Goal: Task Accomplishment & Management: Use online tool/utility

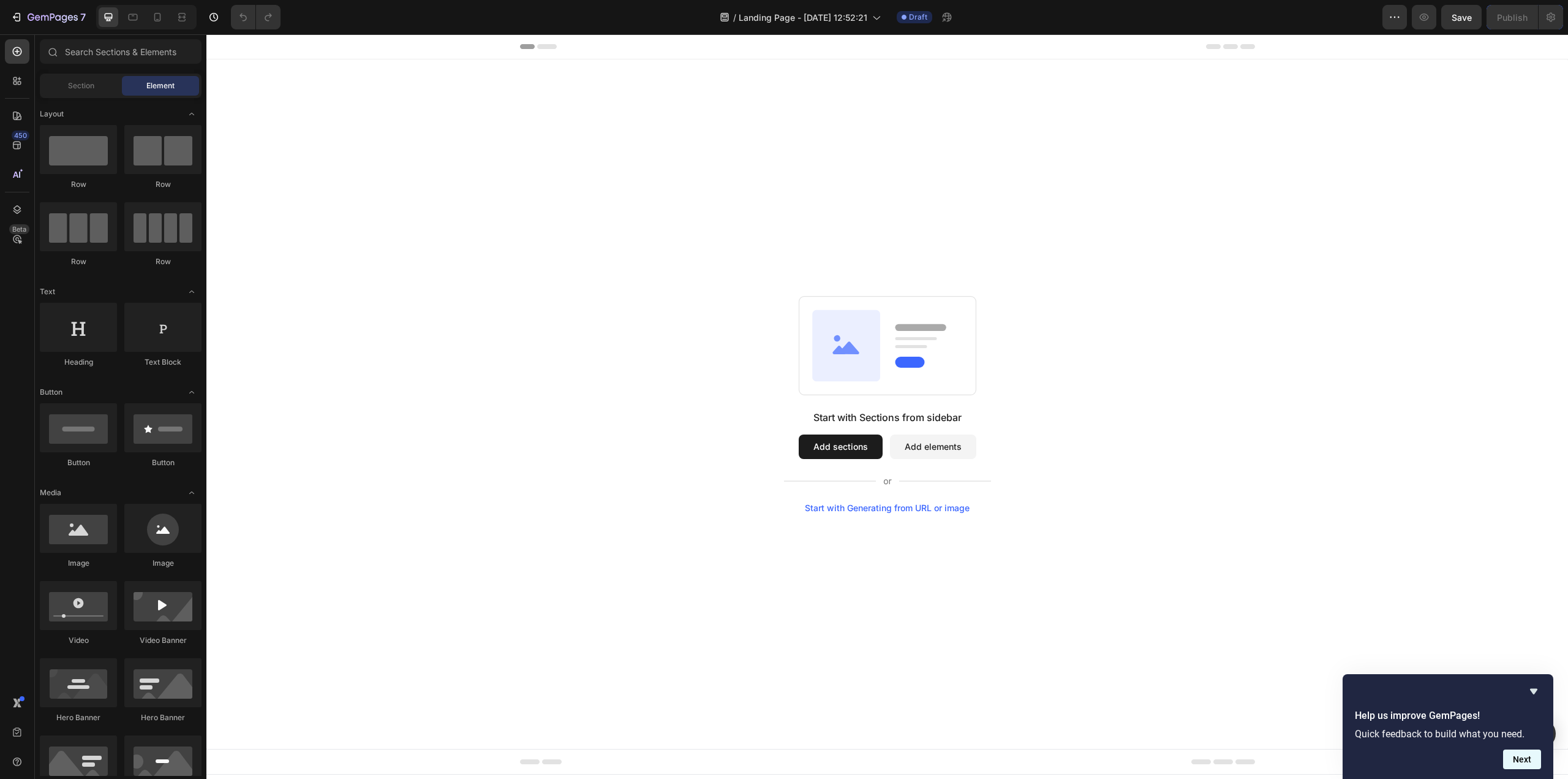
click at [1518, 759] on button "Next" at bounding box center [1522, 759] width 38 height 20
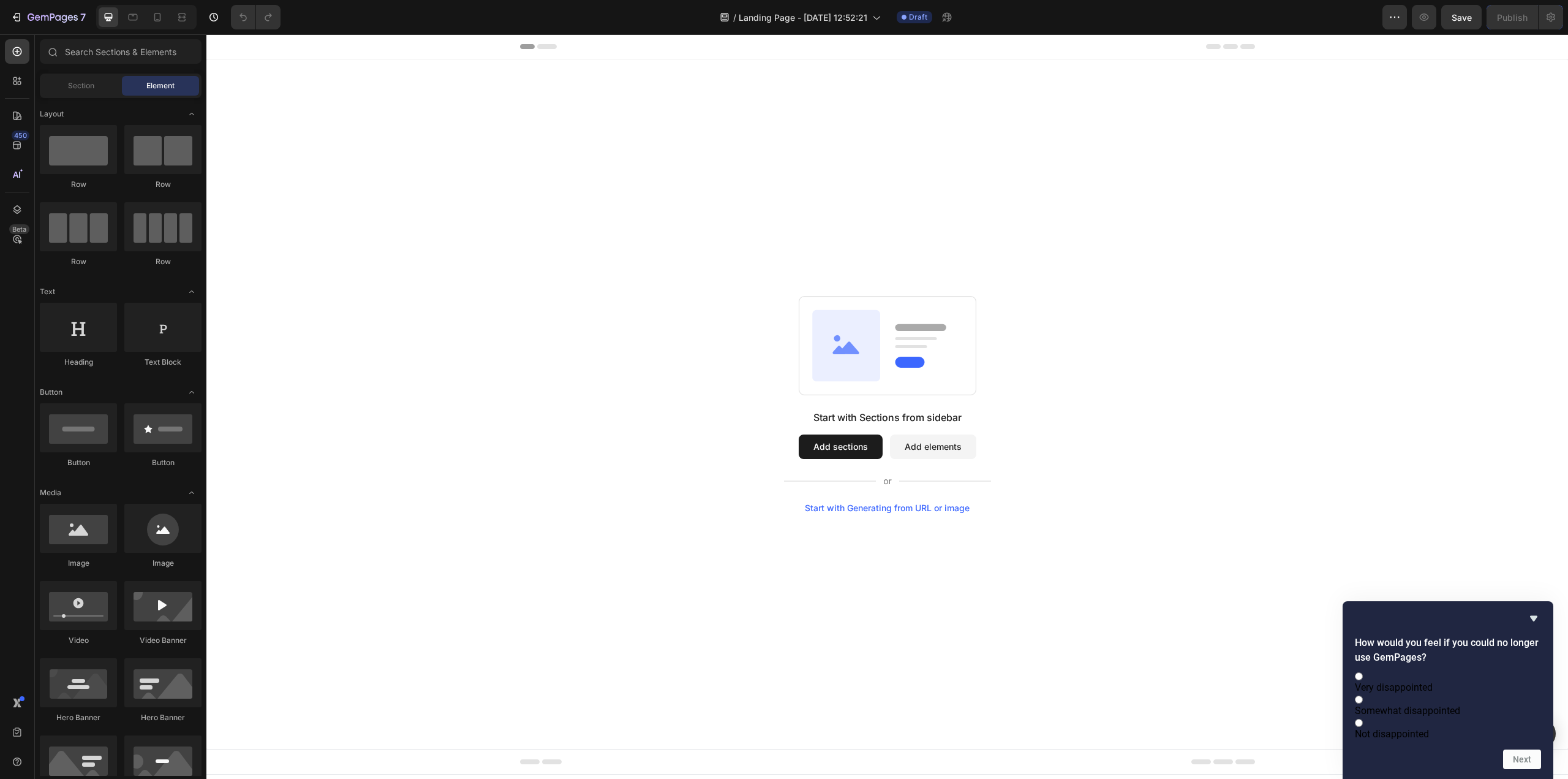
click at [1524, 611] on div at bounding box center [1448, 618] width 186 height 15
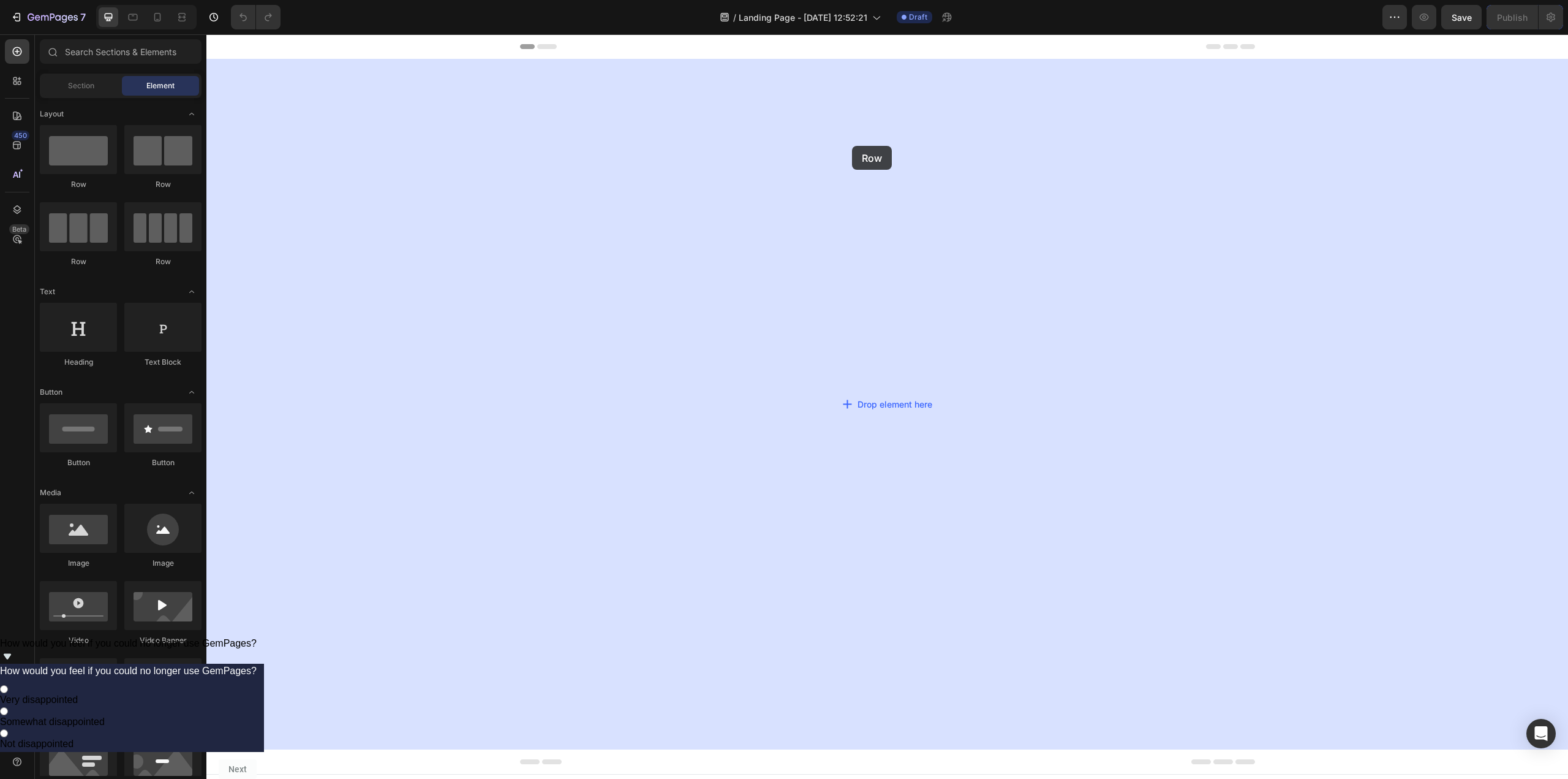
drag, startPoint x: 283, startPoint y: 180, endPoint x: 852, endPoint y: 146, distance: 570.0
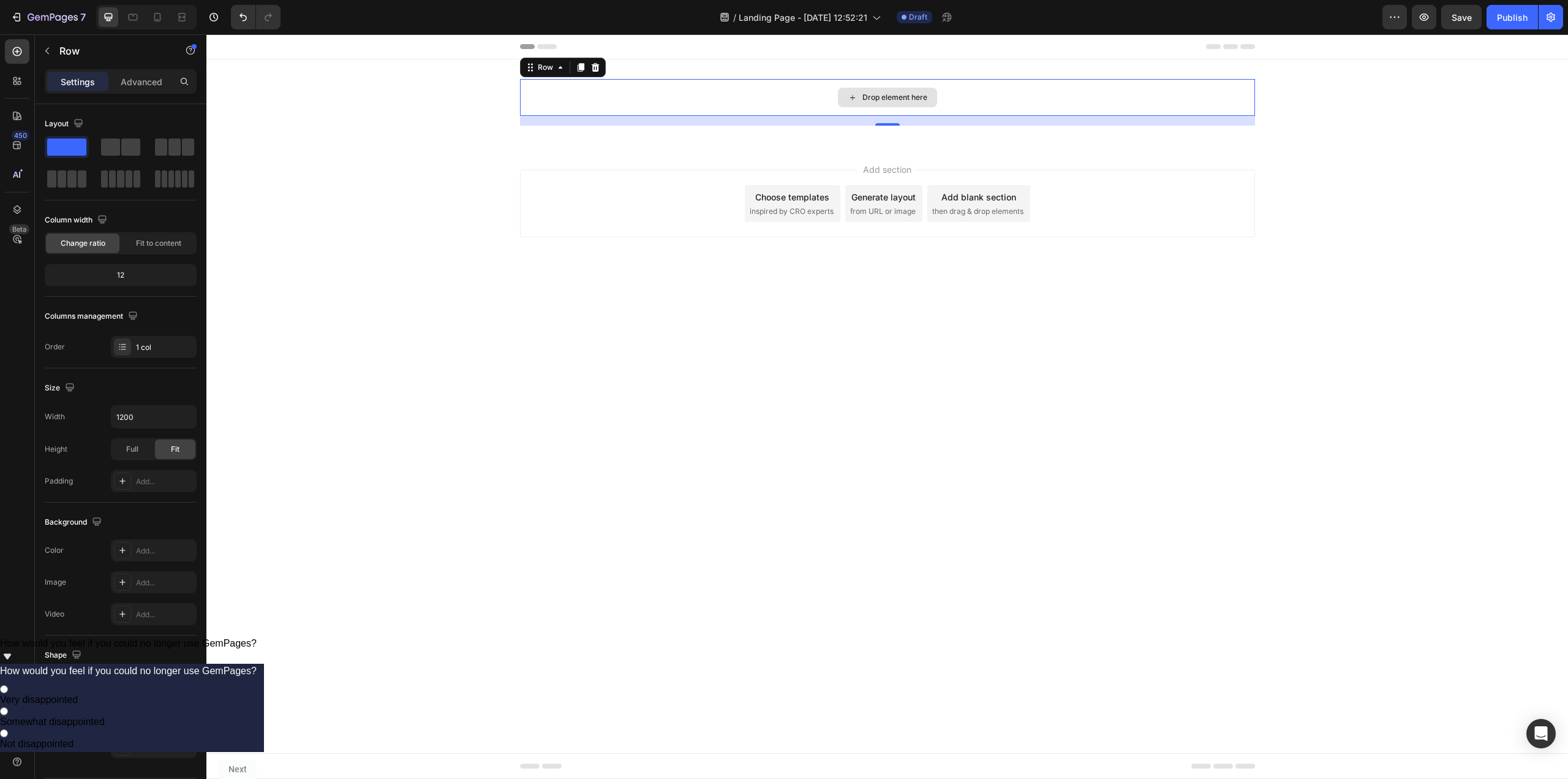
click at [881, 100] on div "Drop element here" at bounding box center [895, 97] width 65 height 10
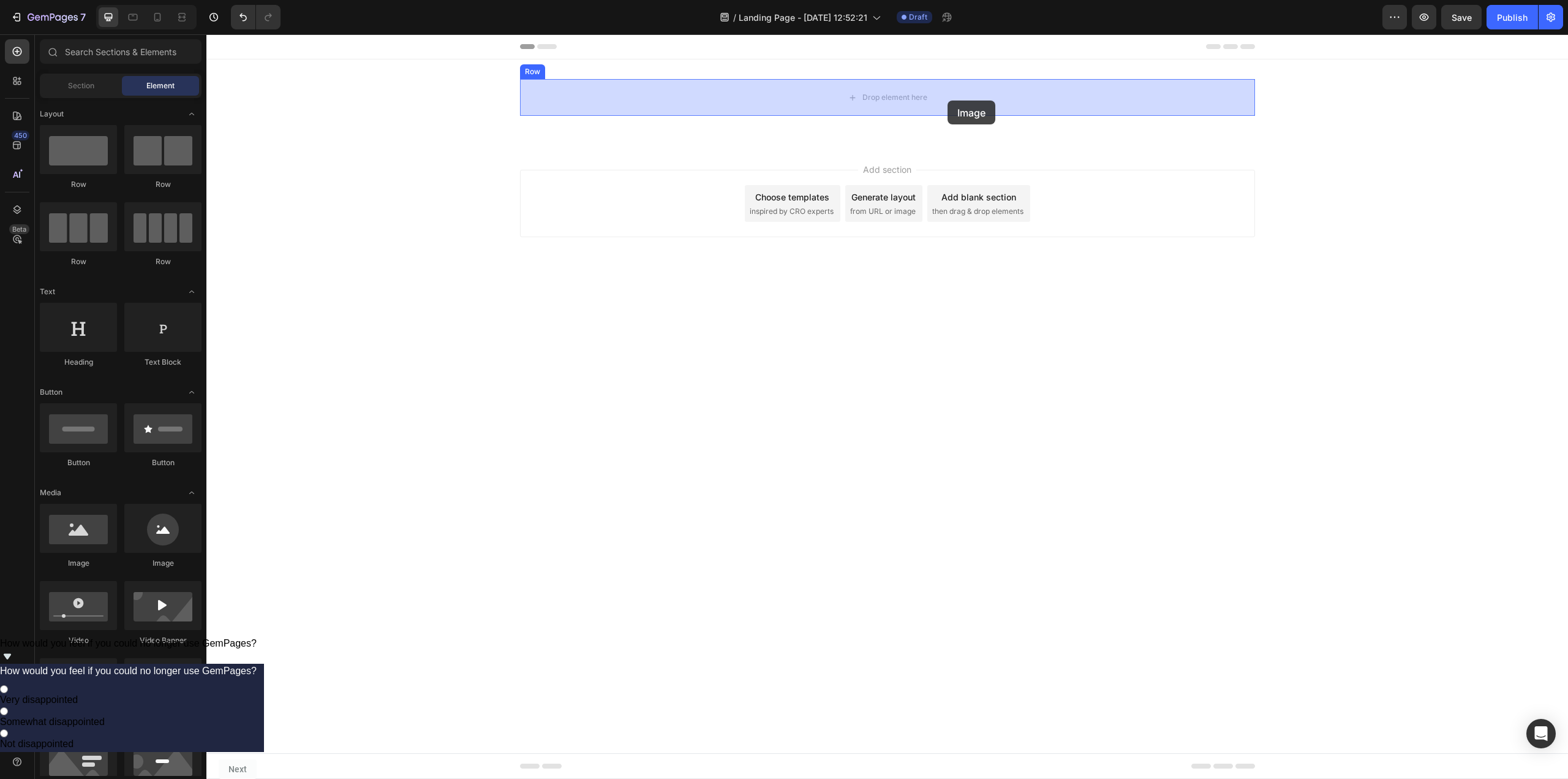
drag, startPoint x: 273, startPoint y: 563, endPoint x: 948, endPoint y: 100, distance: 818.5
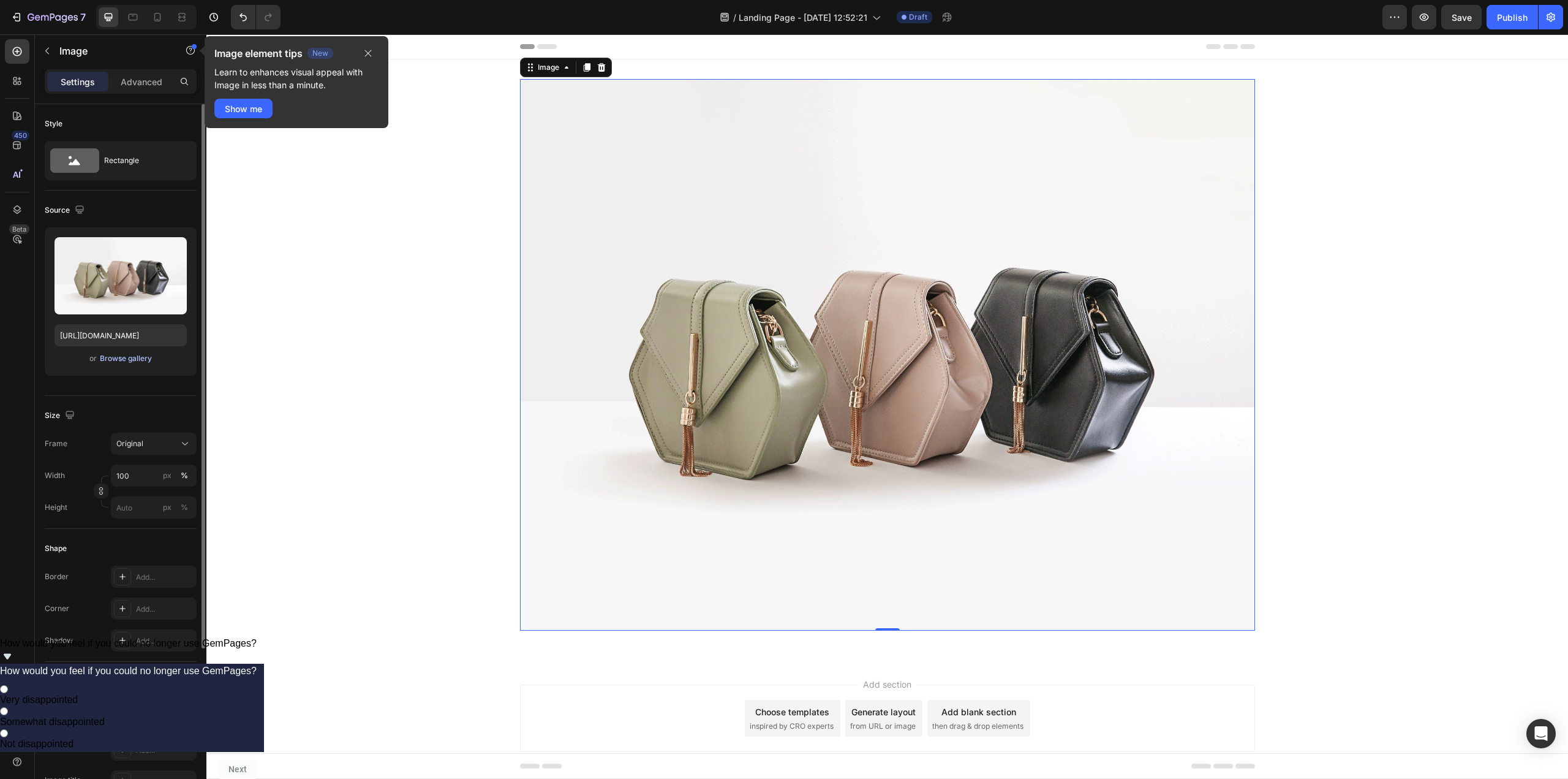
click at [127, 360] on div "Browse gallery" at bounding box center [126, 358] width 52 height 11
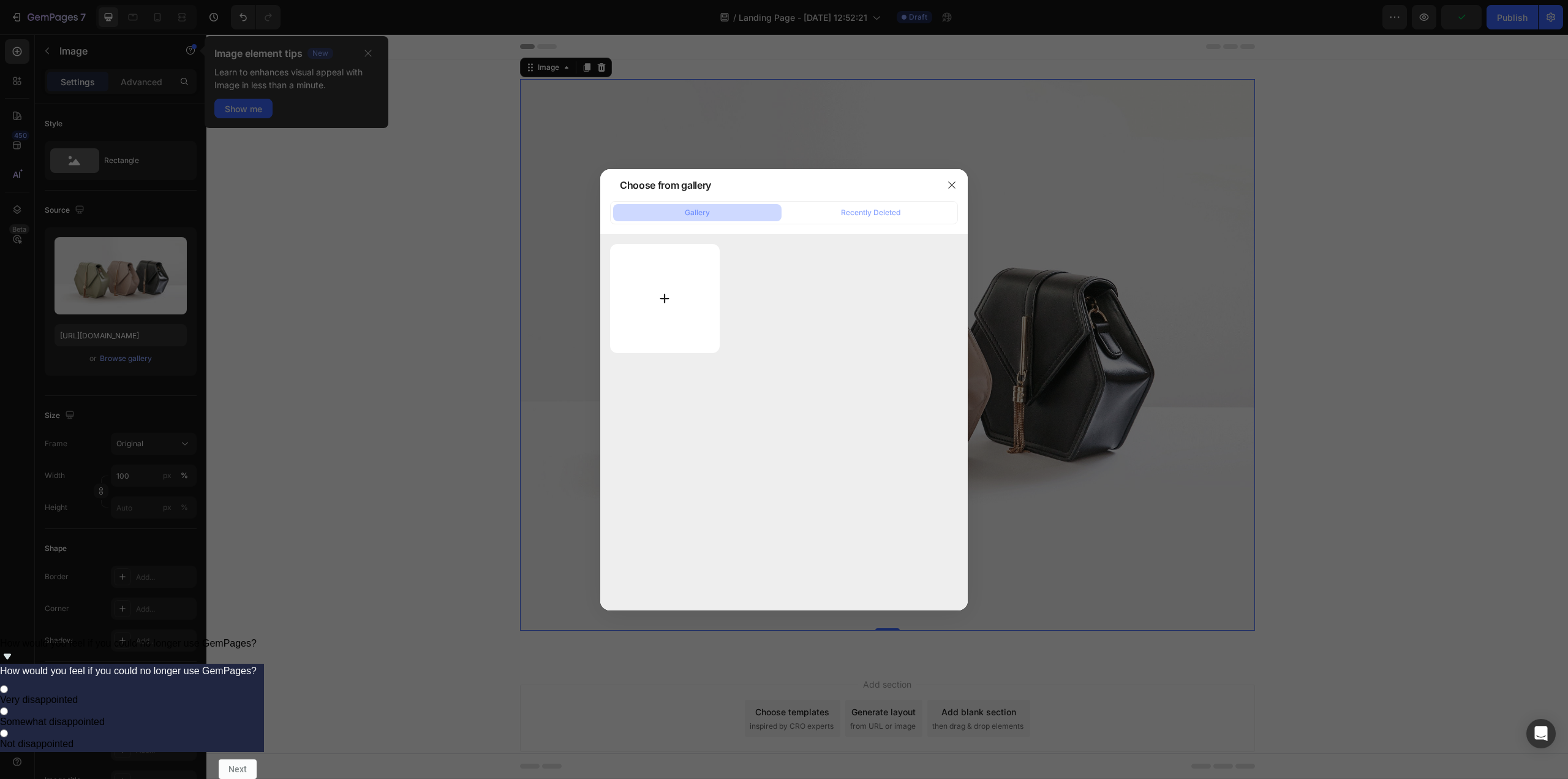
click at [673, 295] on input "file" at bounding box center [665, 298] width 110 height 109
type input "C:\fakepath\Yellow Pink Bold Fashion Sale Landscape Banner (2).png"
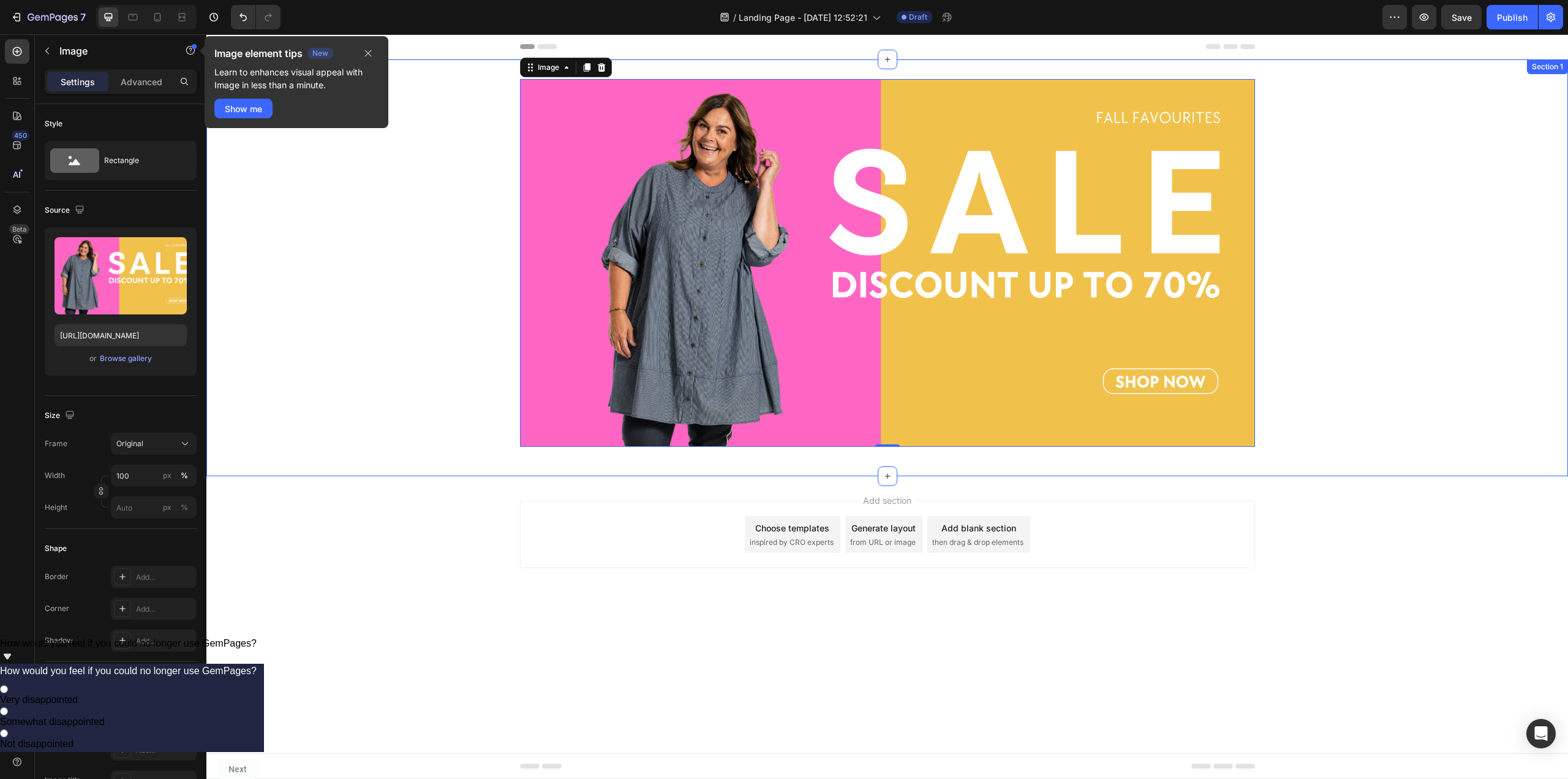
click at [1433, 366] on div "Image 0 Row" at bounding box center [887, 268] width 1362 height 377
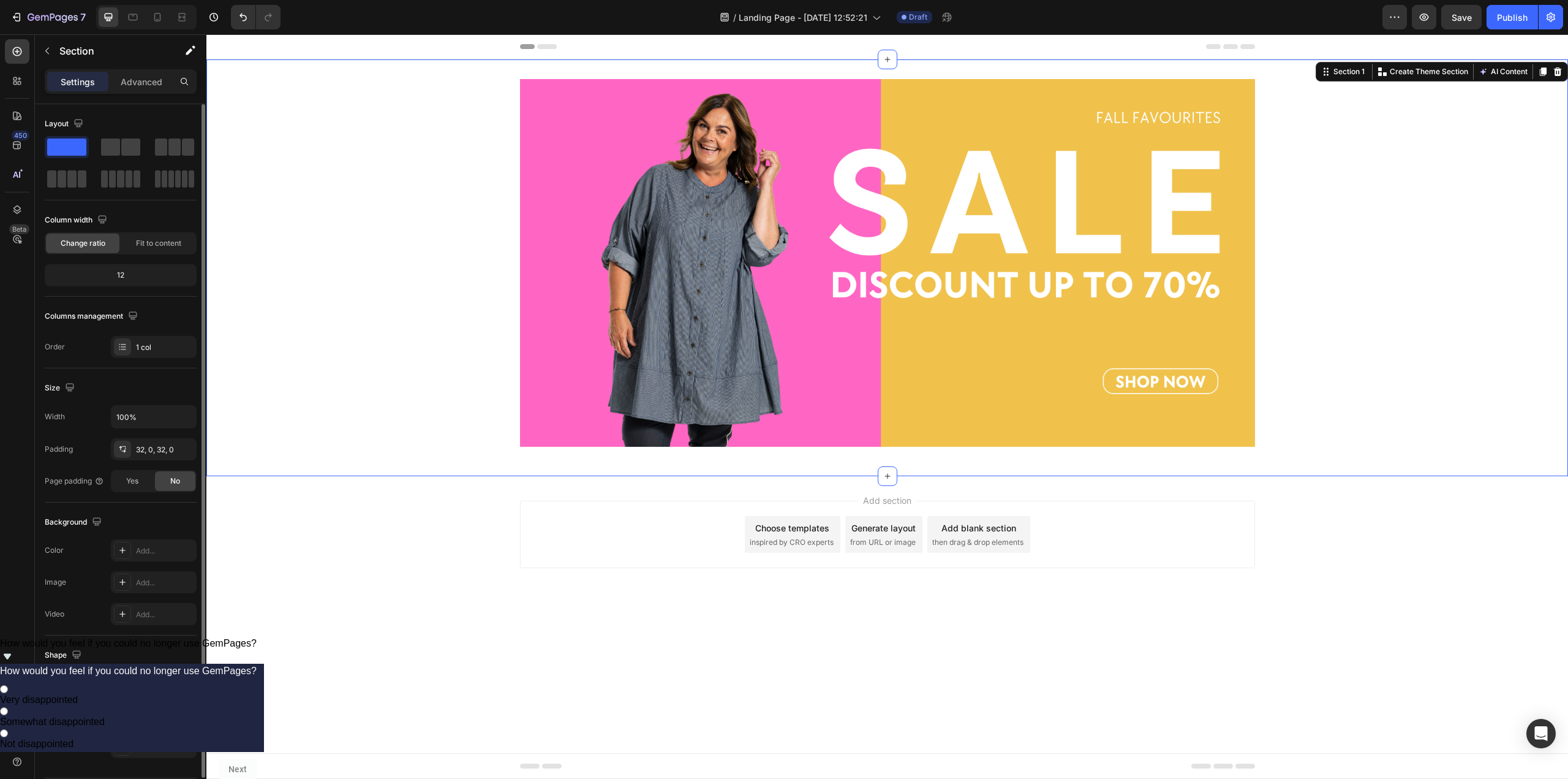
scroll to position [38, 0]
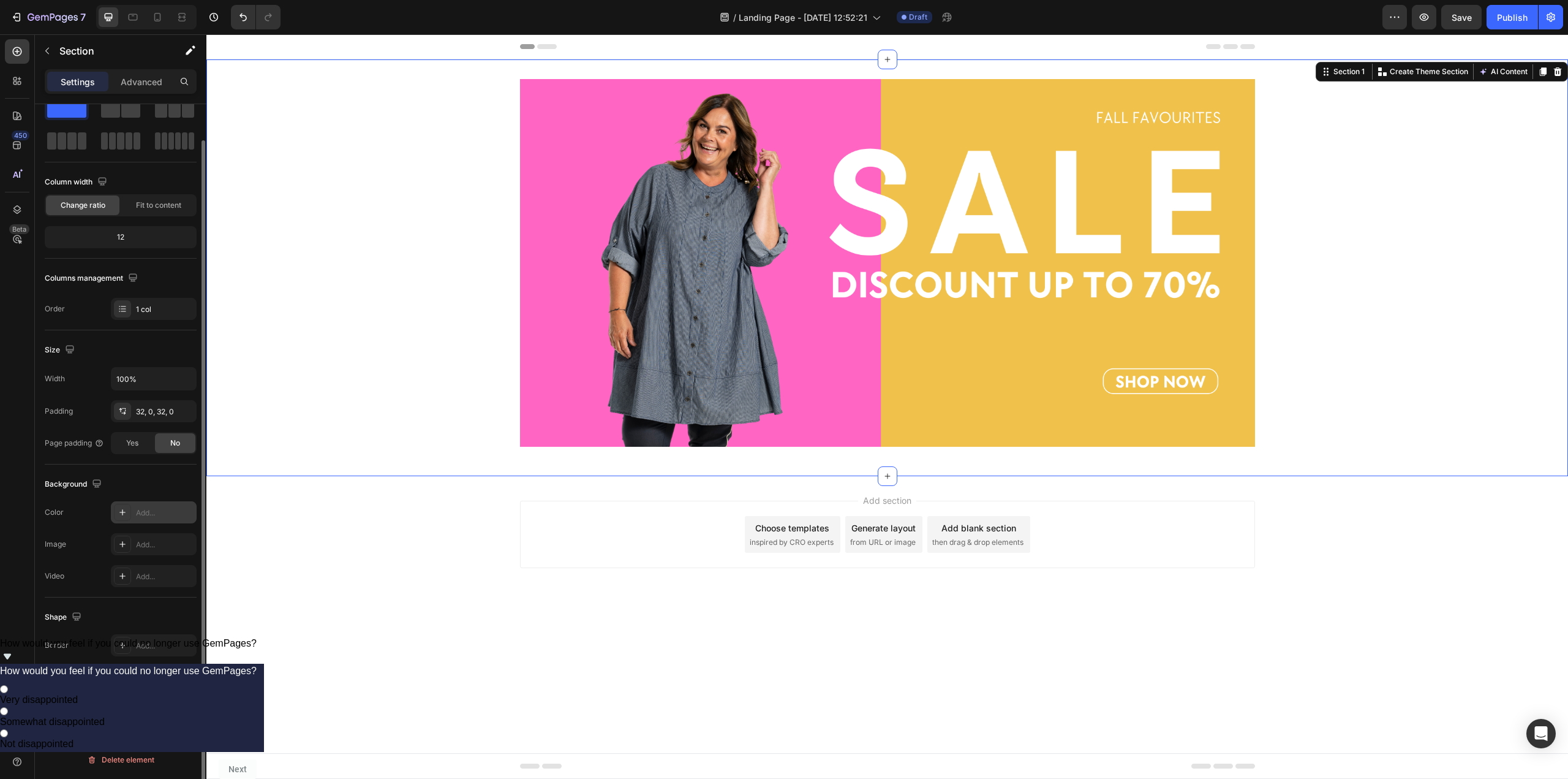
click at [120, 511] on icon at bounding box center [122, 511] width 10 height 10
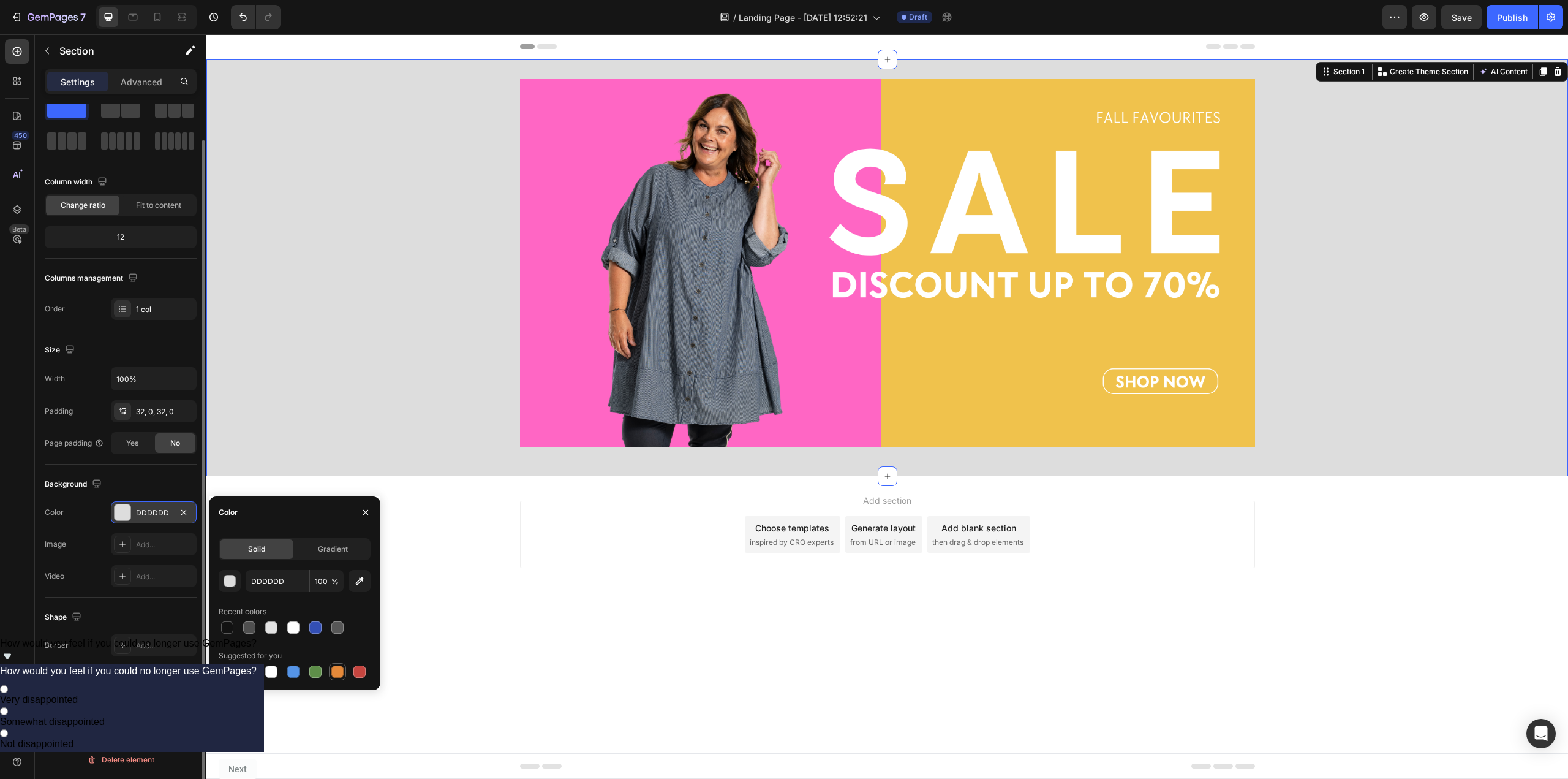
click at [340, 670] on div at bounding box center [337, 671] width 13 height 13
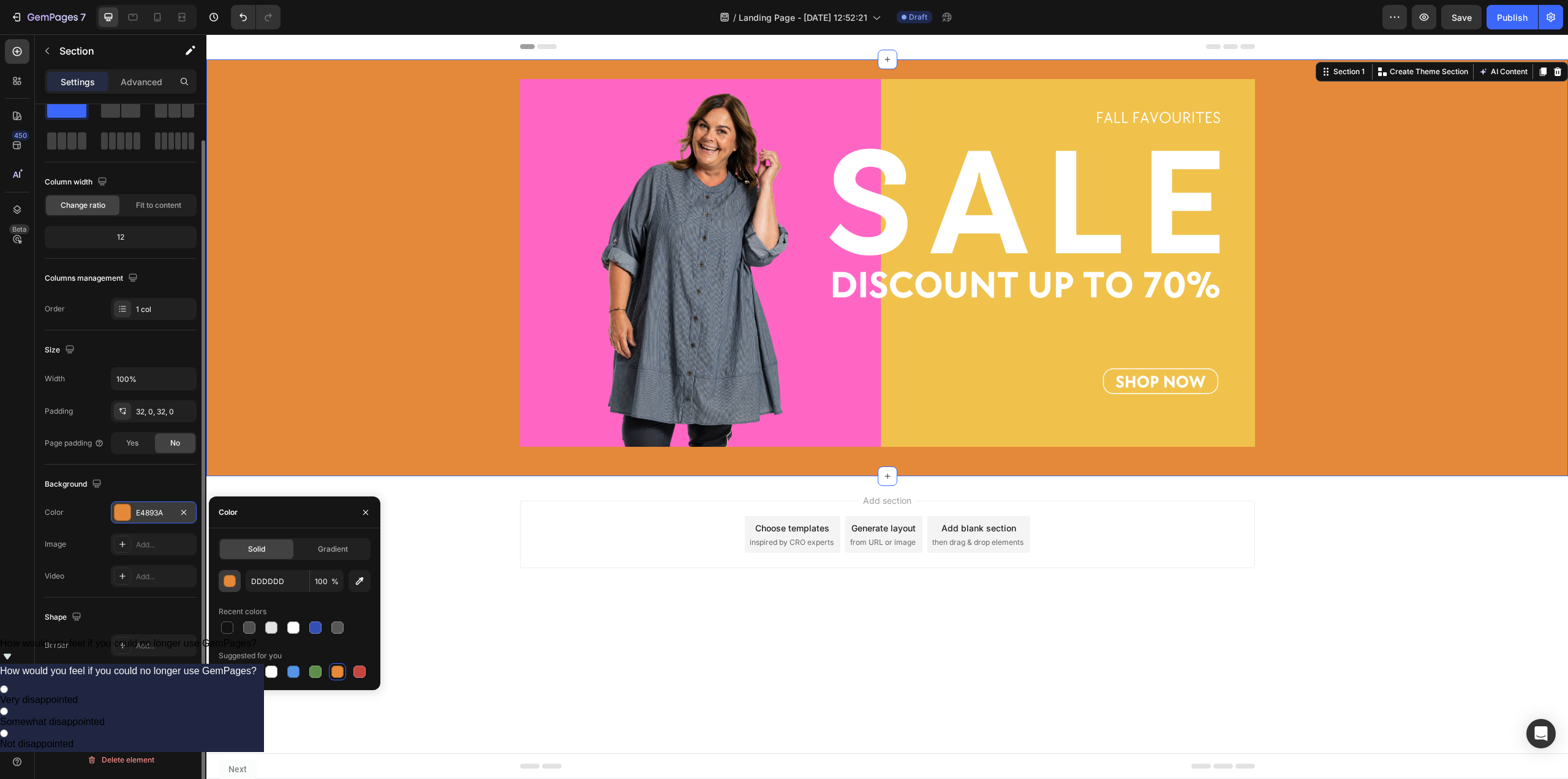
click at [233, 583] on div "button" at bounding box center [230, 581] width 13 height 13
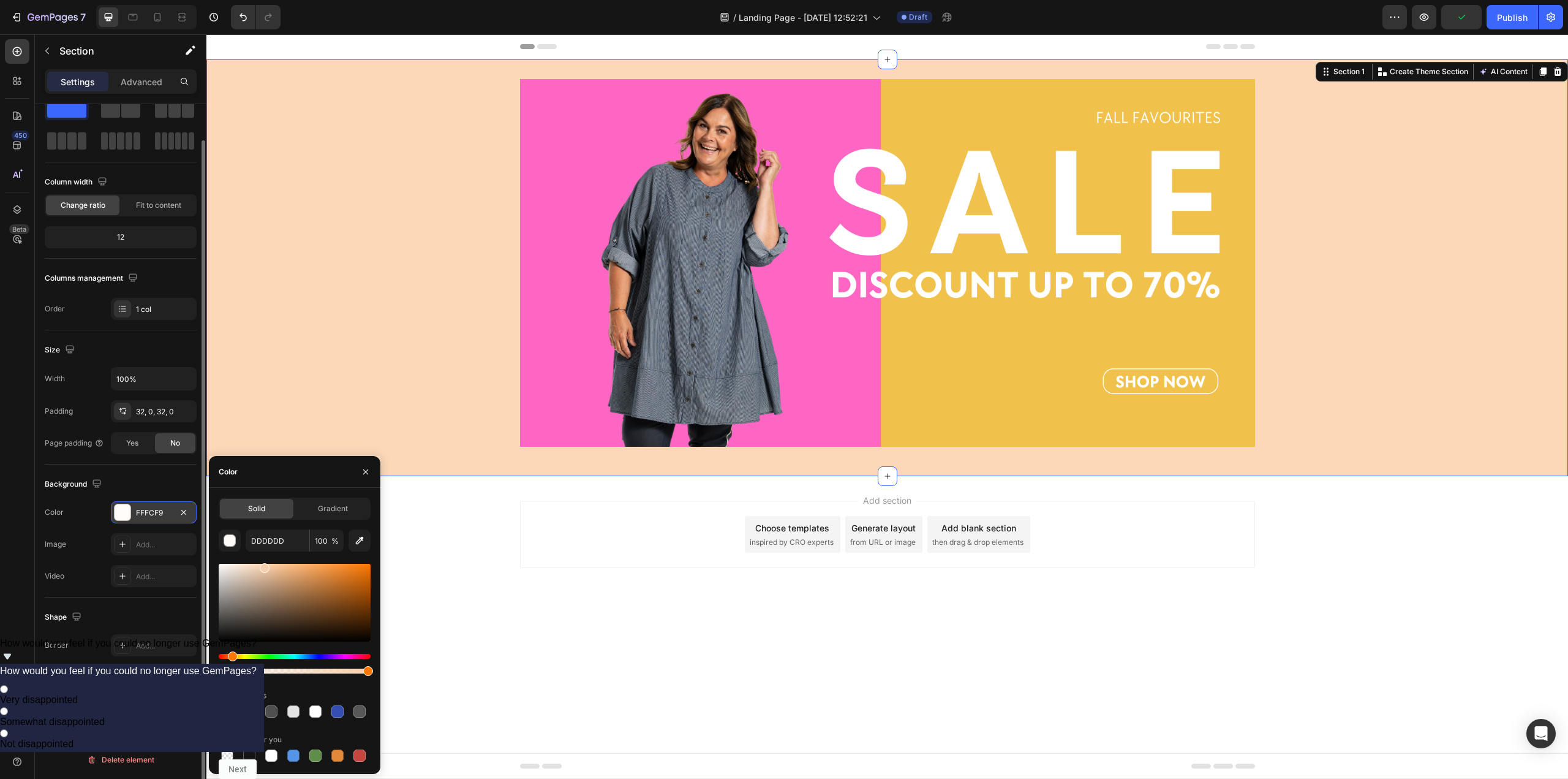
drag, startPoint x: 270, startPoint y: 576, endPoint x: 293, endPoint y: 576, distance: 23.0
click at [293, 576] on div at bounding box center [295, 603] width 152 height 78
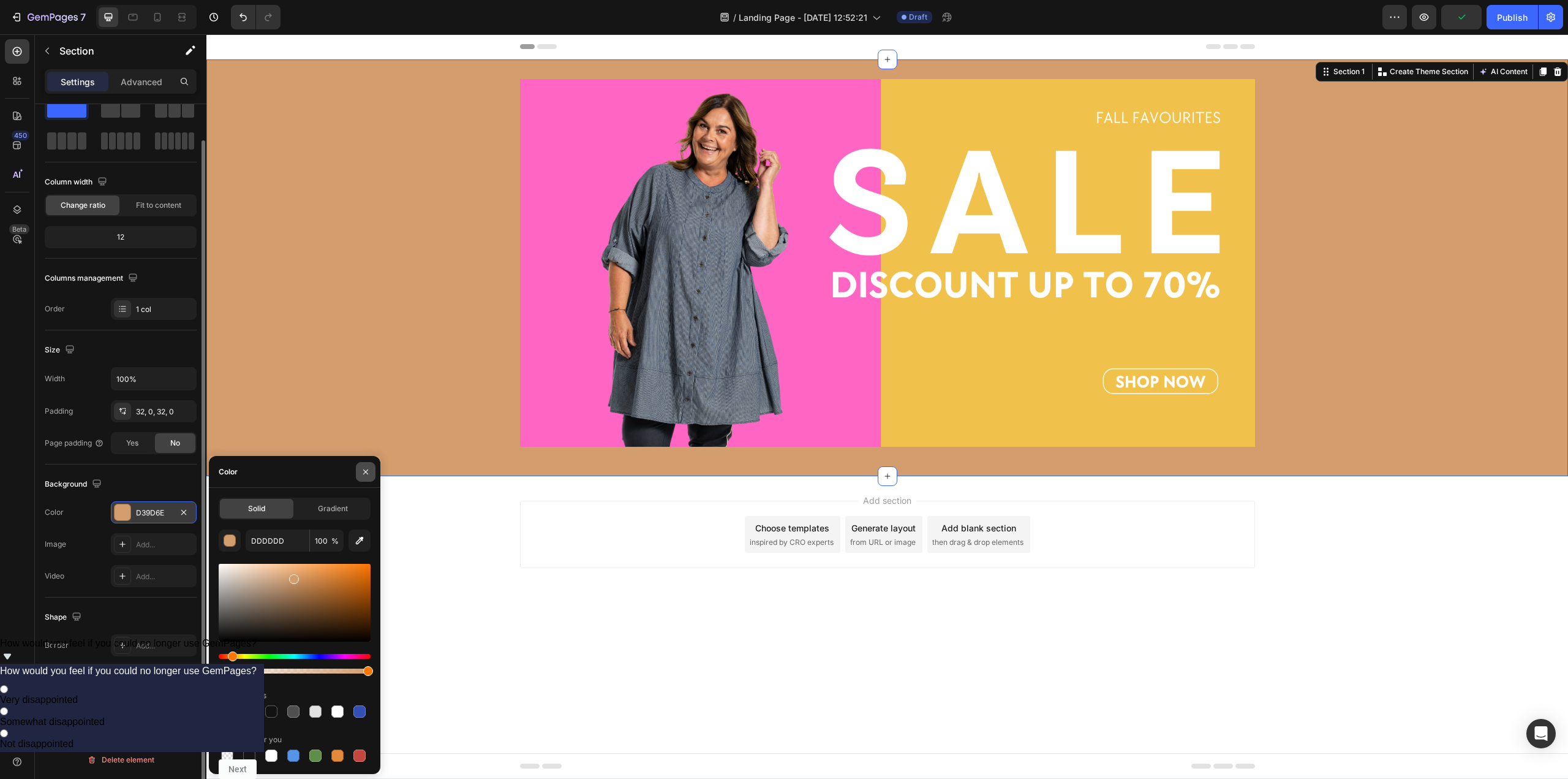
click at [365, 476] on icon "button" at bounding box center [365, 471] width 10 height 10
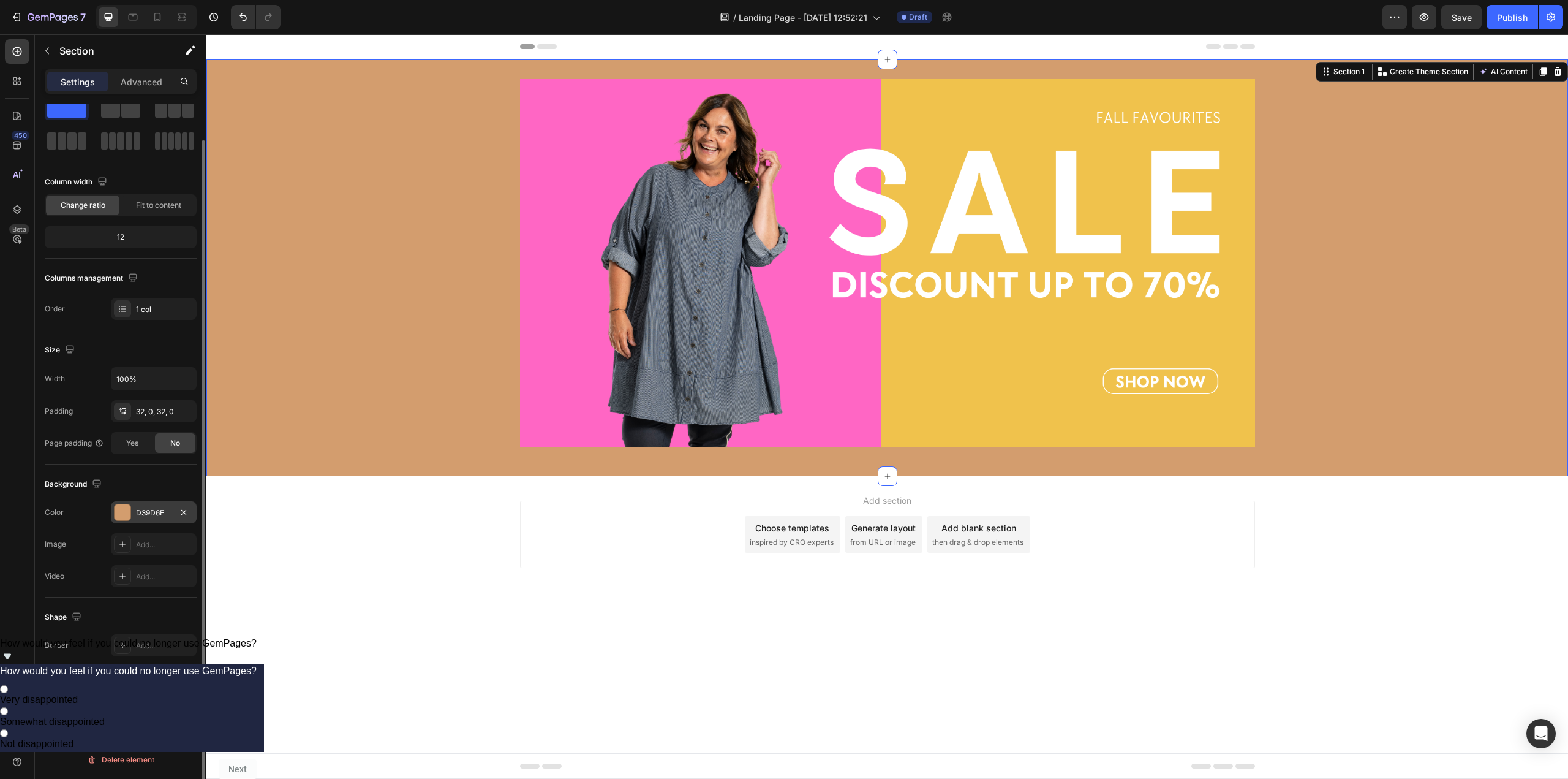
click at [125, 514] on div at bounding box center [122, 512] width 16 height 16
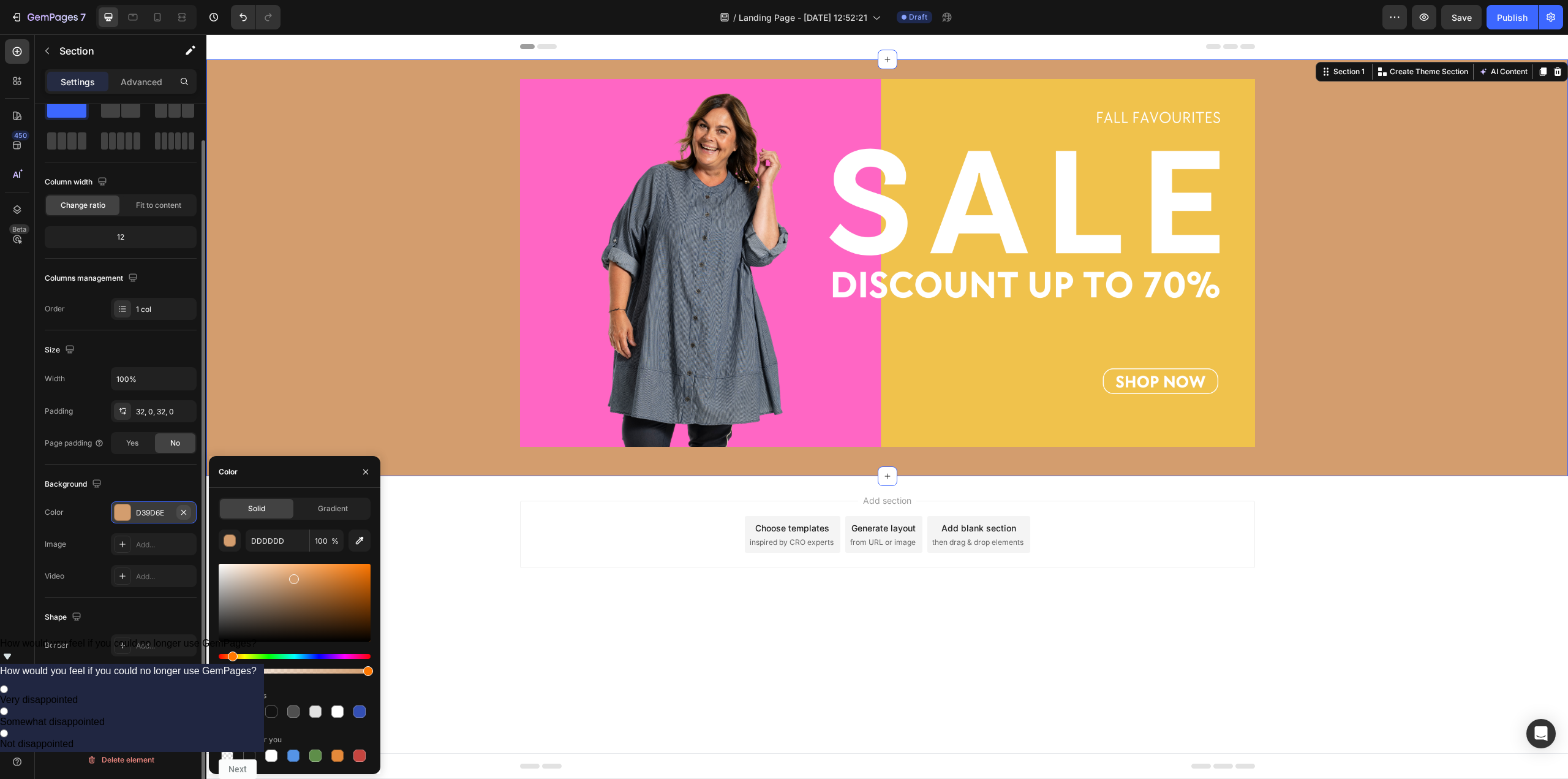
drag, startPoint x: 186, startPoint y: 513, endPoint x: 9, endPoint y: 485, distance: 179.2
click at [186, 513] on icon "button" at bounding box center [183, 511] width 10 height 10
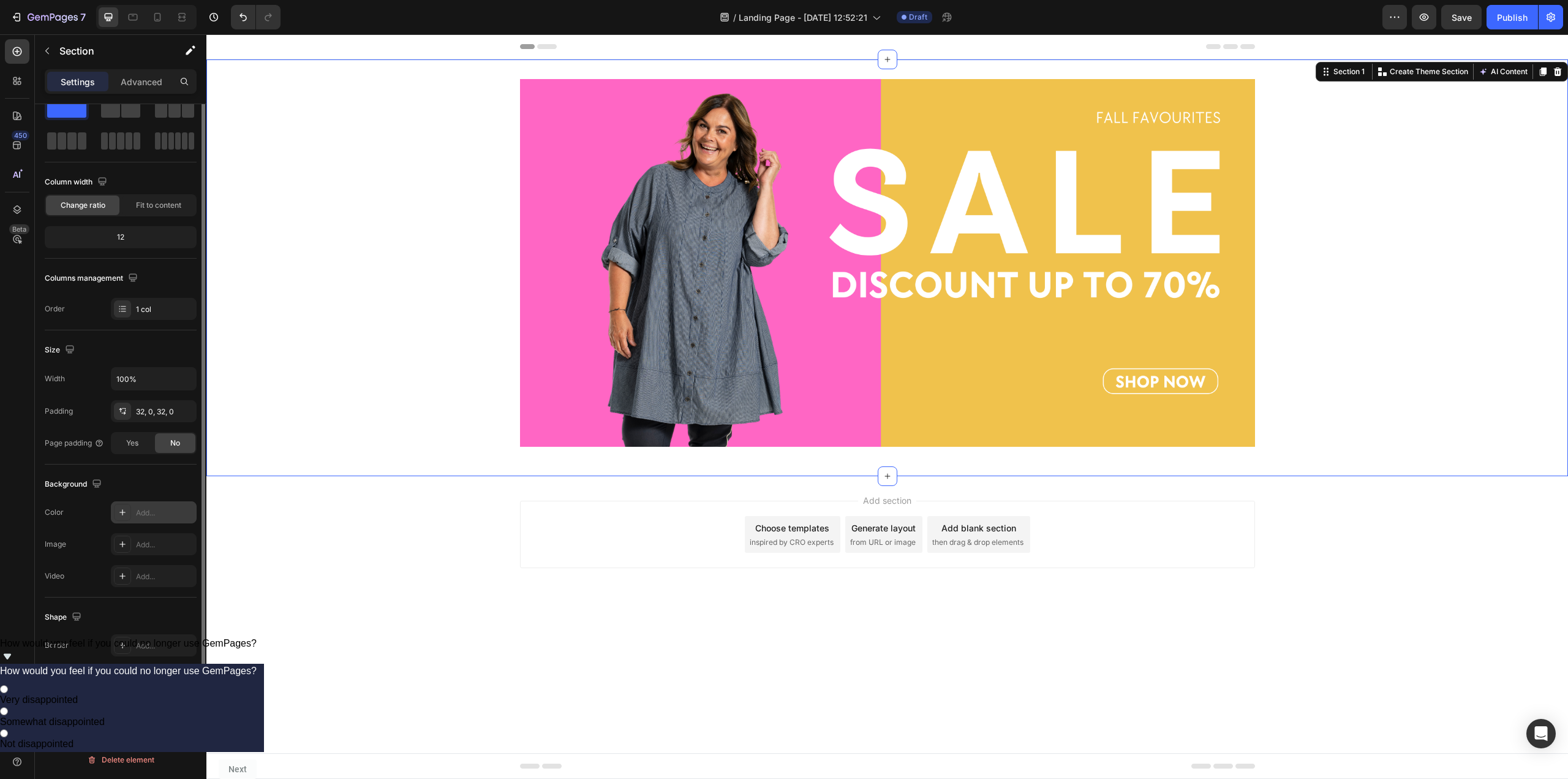
scroll to position [0, 0]
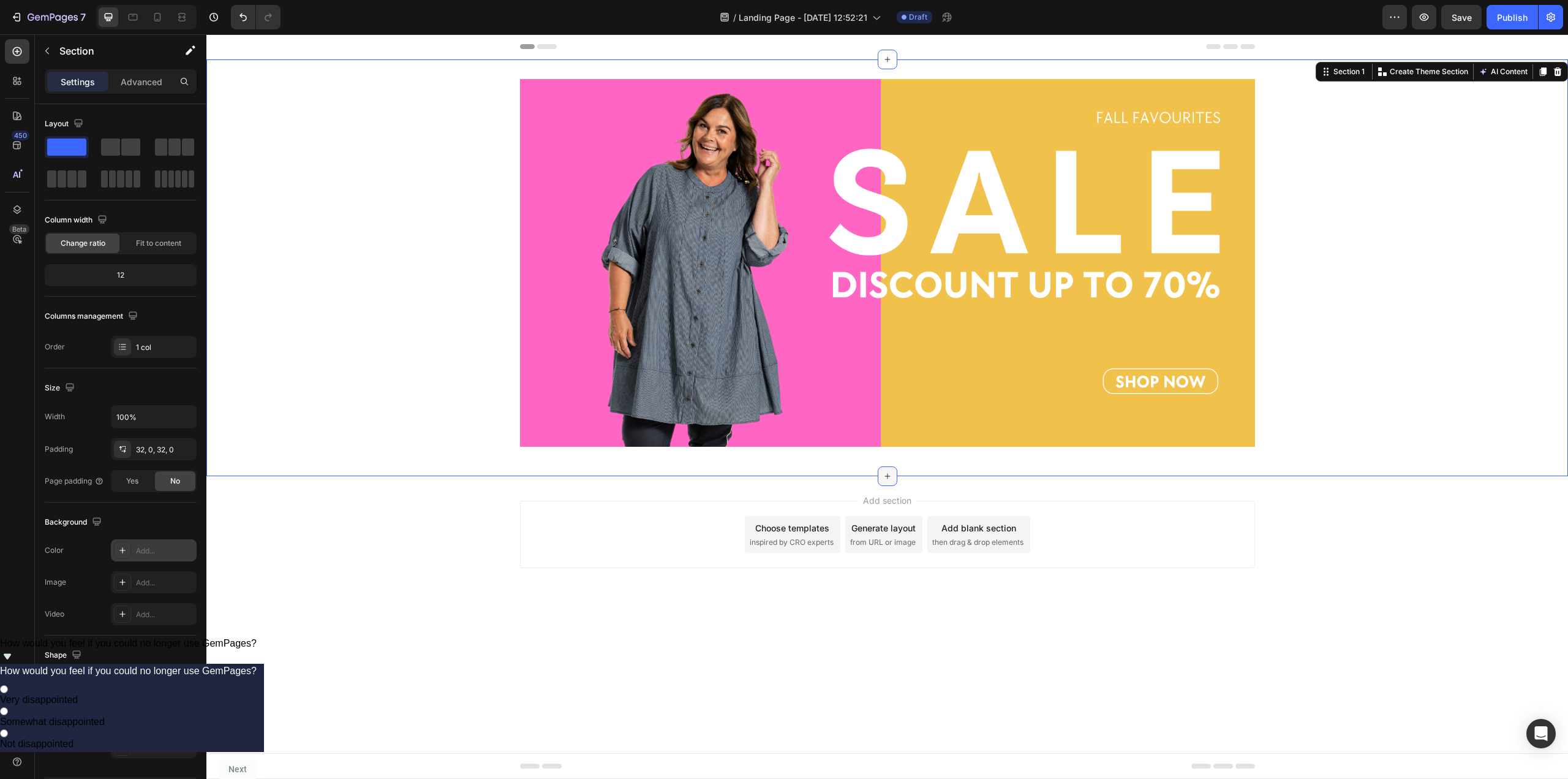
click at [886, 475] on icon at bounding box center [887, 475] width 10 height 10
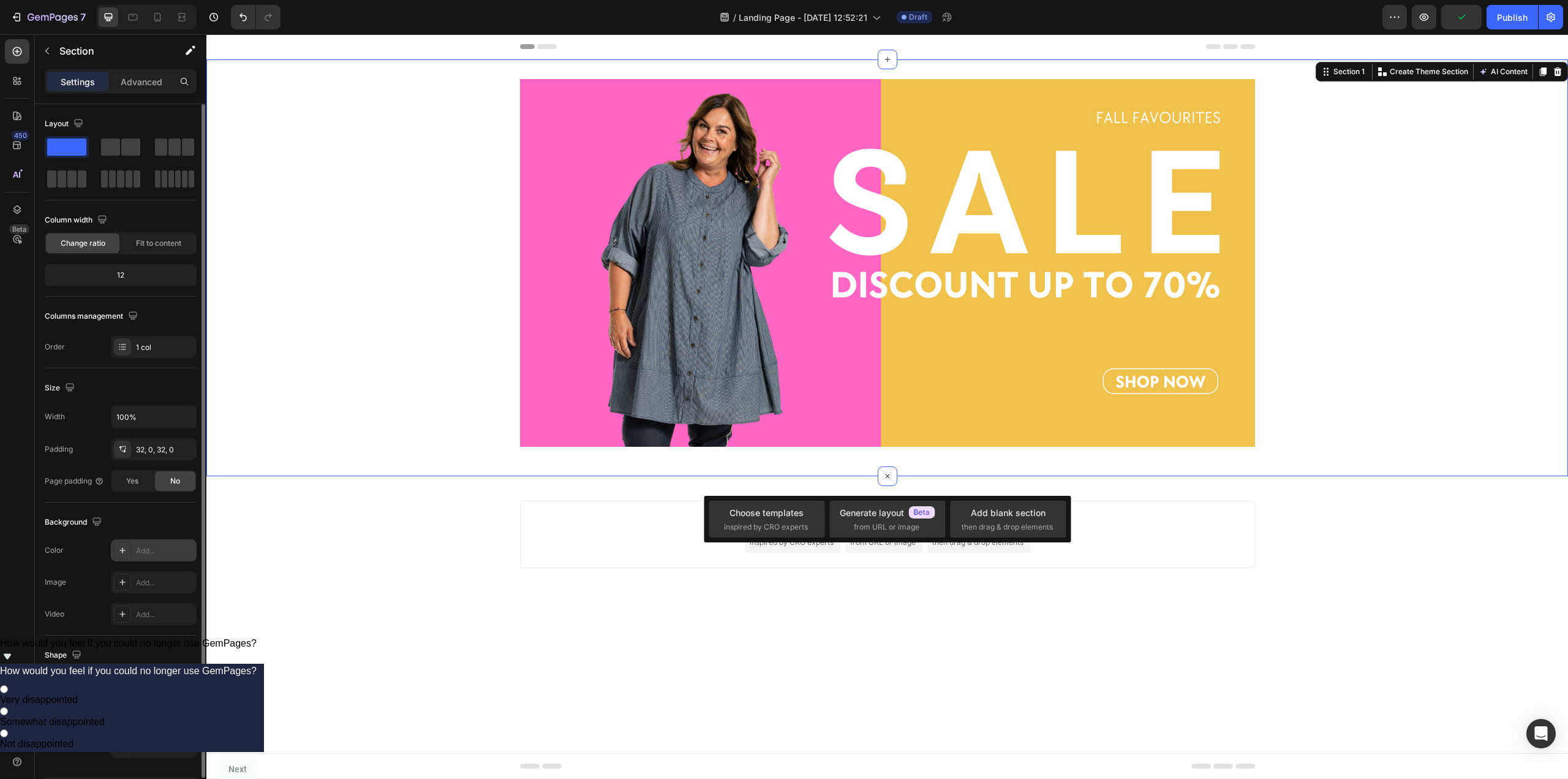
click at [133, 206] on div "Layout Column width Change ratio Fit to content 12 Columns management Order 1 c…" at bounding box center [121, 236] width 152 height 244
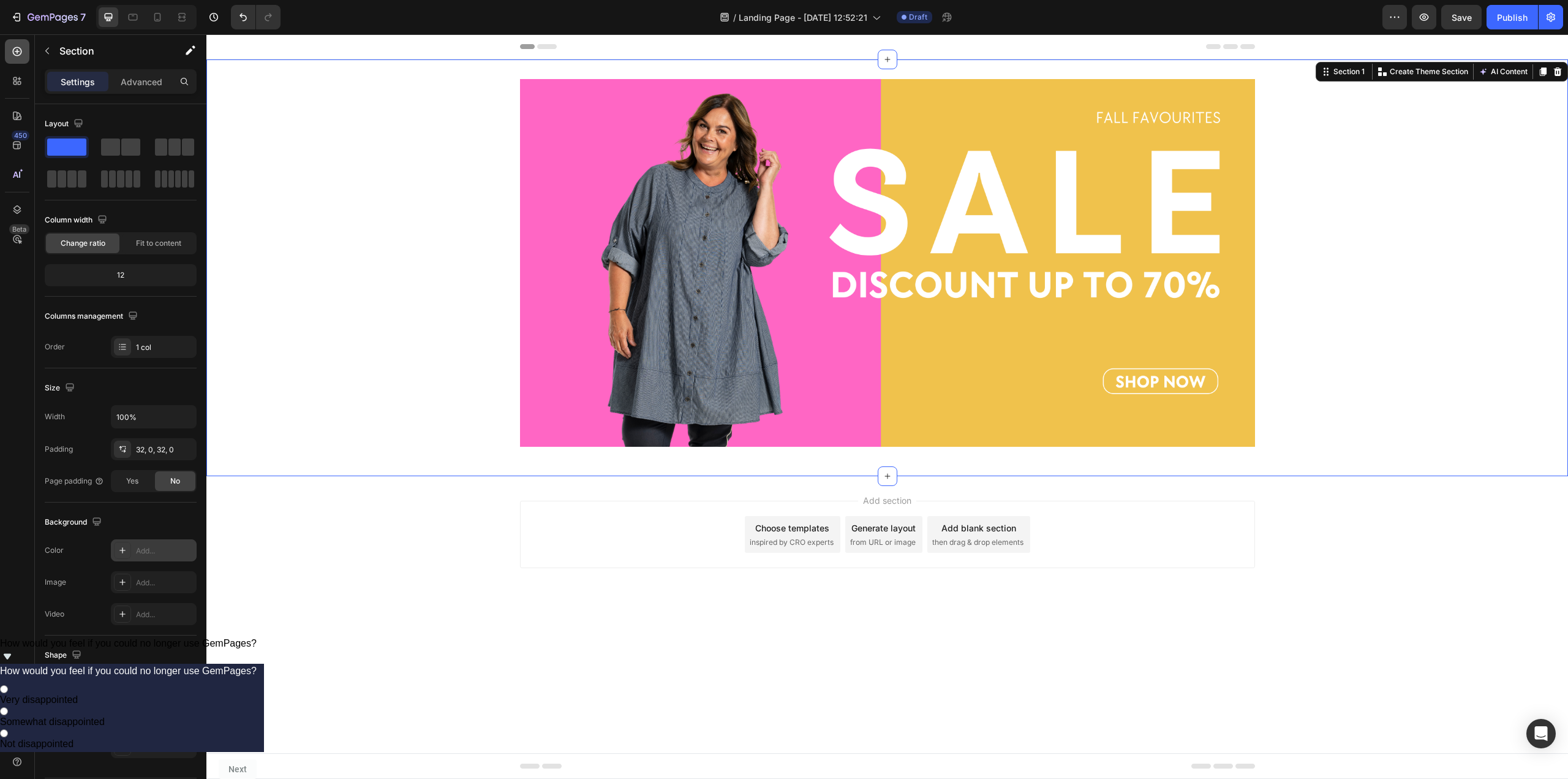
click at [18, 54] on icon at bounding box center [17, 52] width 13 height 13
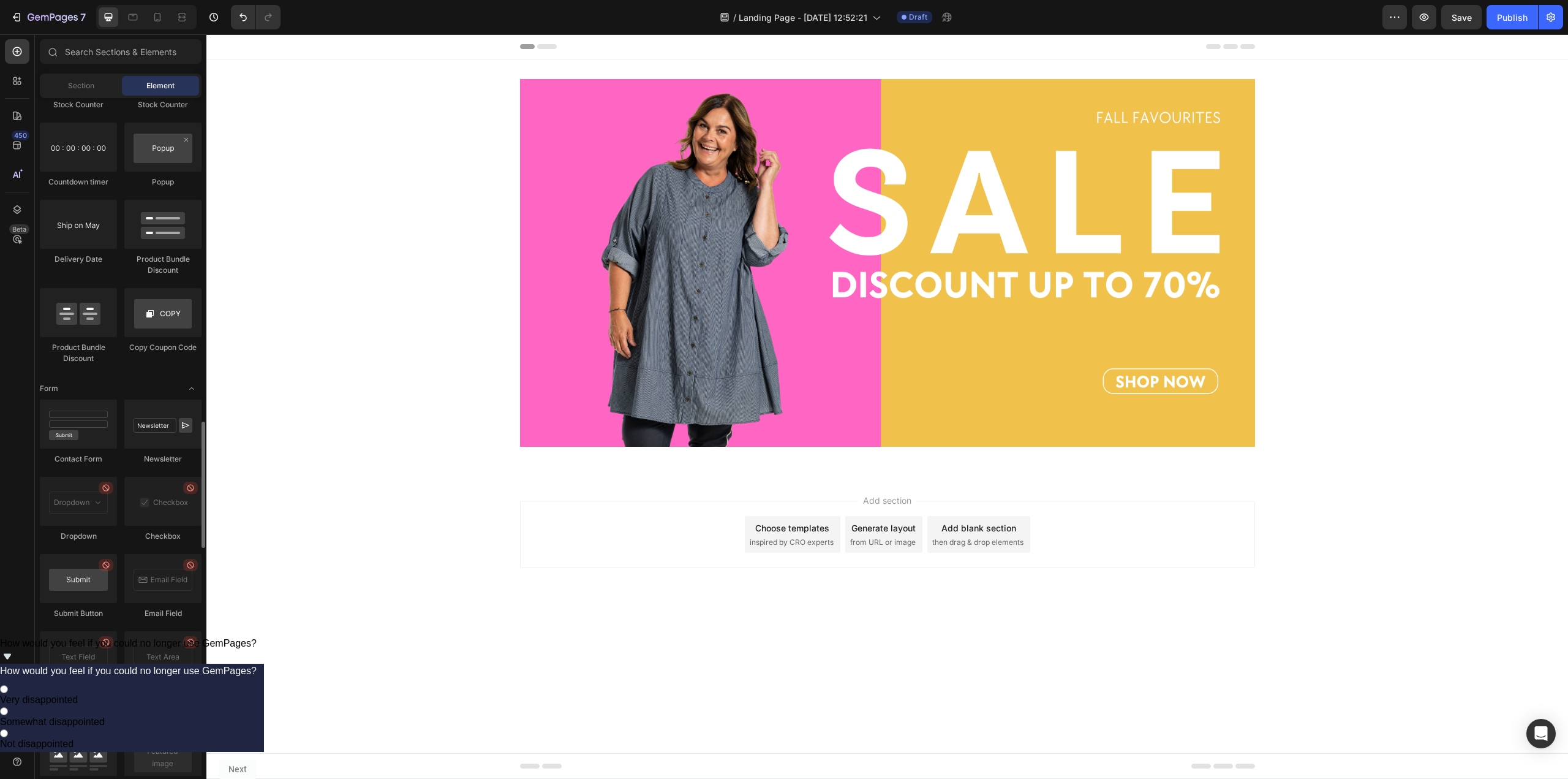
scroll to position [2267, 0]
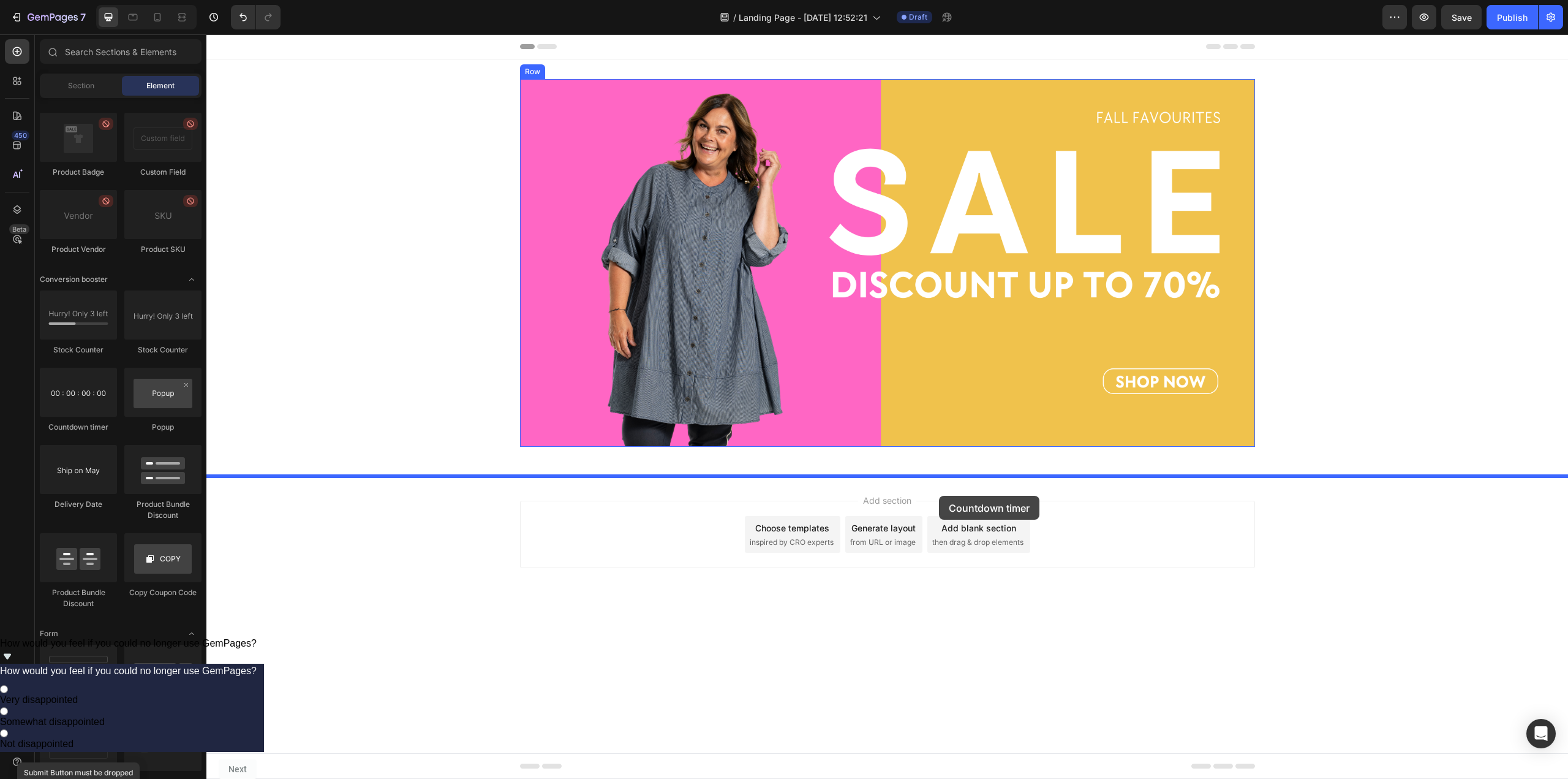
drag, startPoint x: 287, startPoint y: 429, endPoint x: 936, endPoint y: 483, distance: 651.2
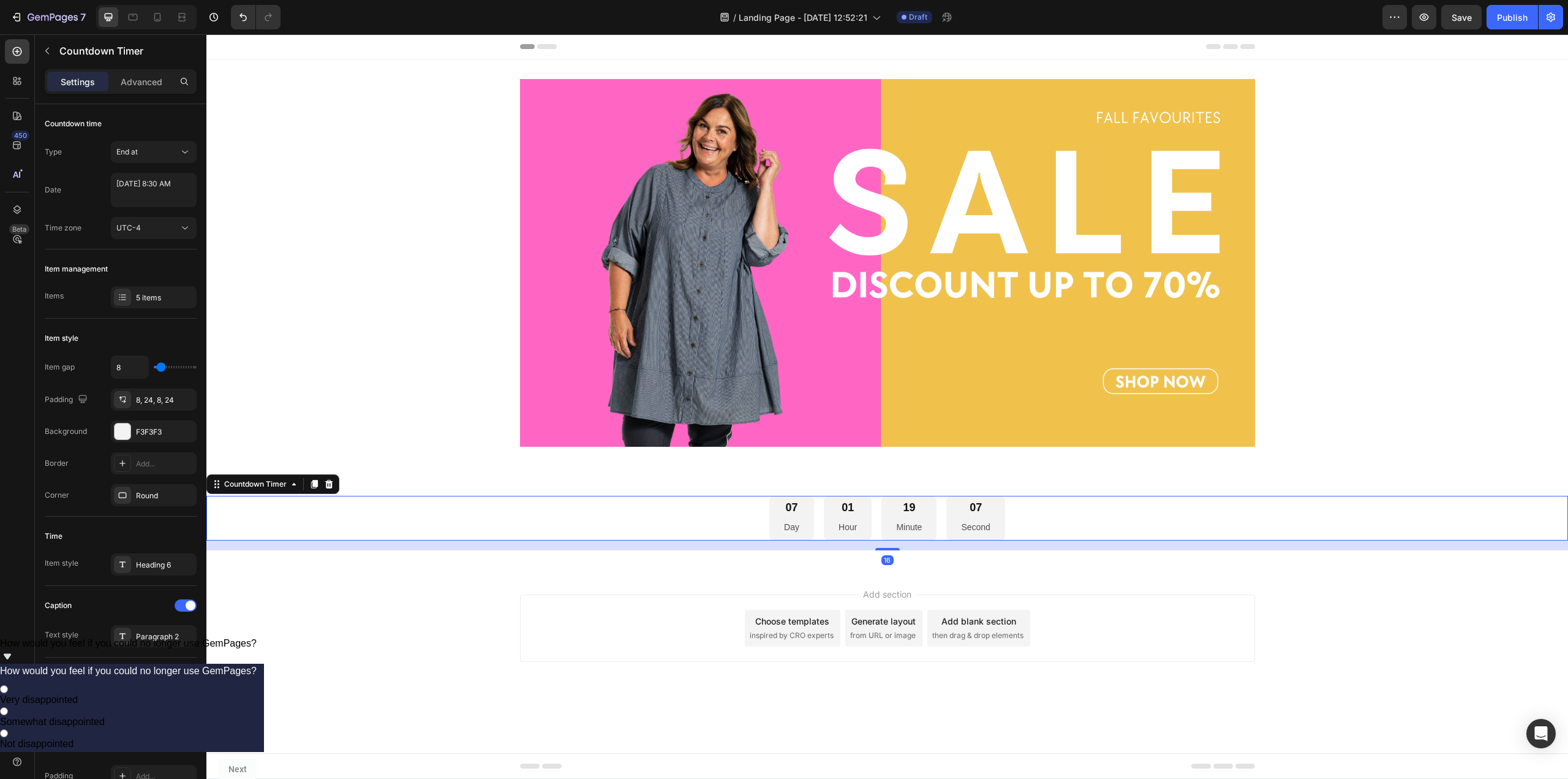
click at [1045, 511] on div "07 Day 01 Hour 19 Minute 07 Second" at bounding box center [887, 518] width 1362 height 45
click at [54, 52] on button "button" at bounding box center [47, 51] width 20 height 20
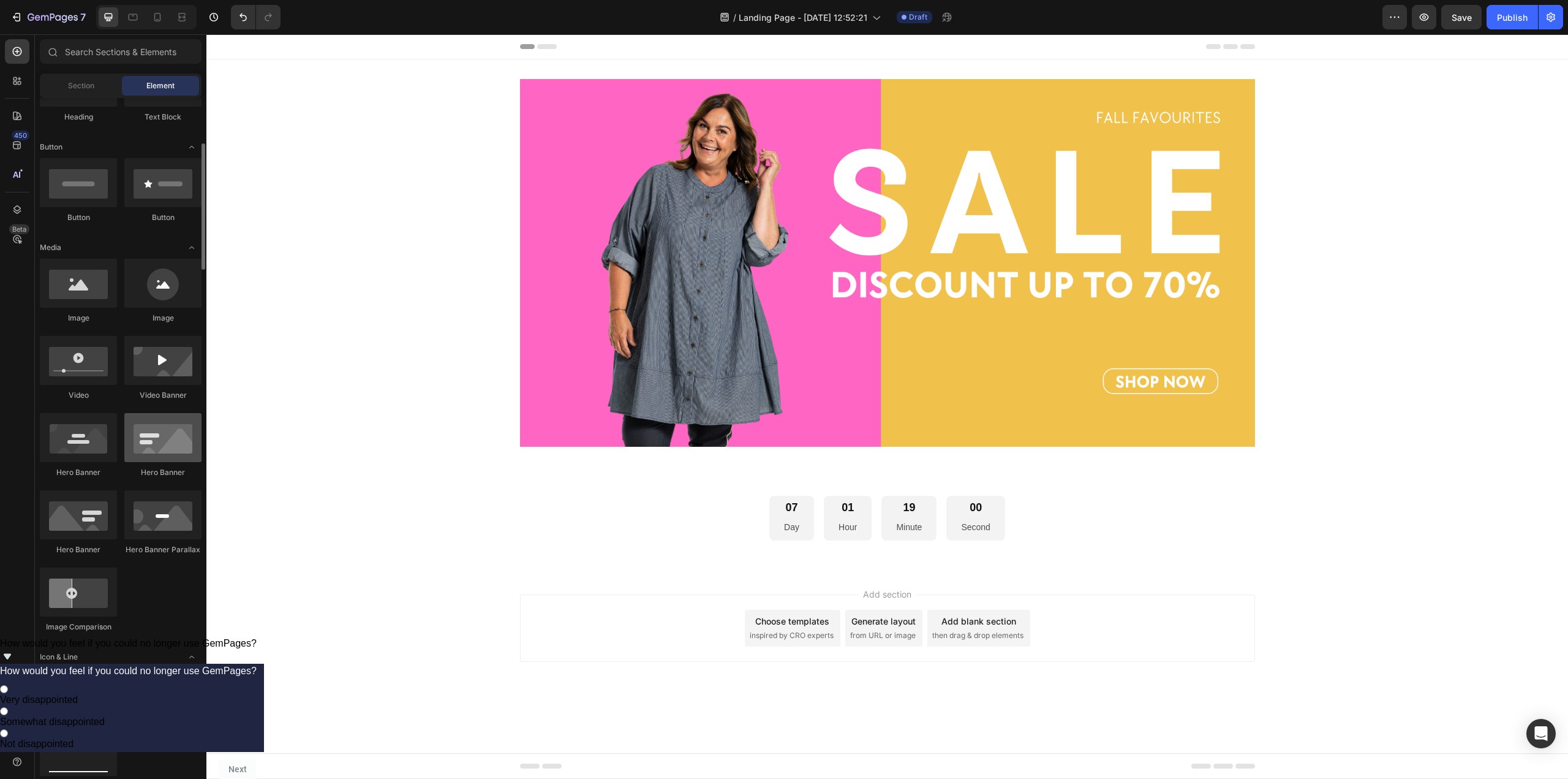
scroll to position [0, 0]
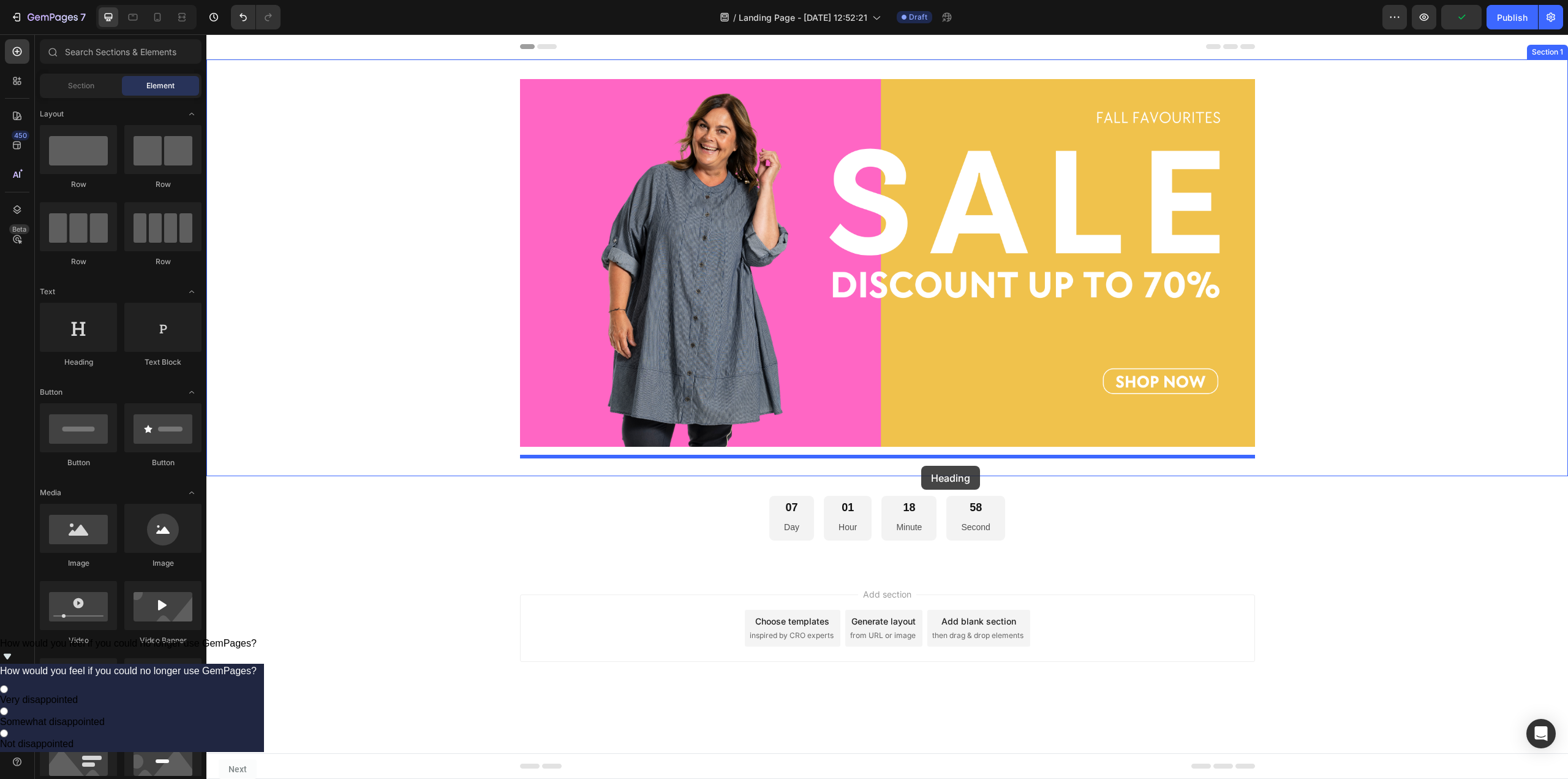
drag, startPoint x: 459, startPoint y: 422, endPoint x: 921, endPoint y: 466, distance: 464.1
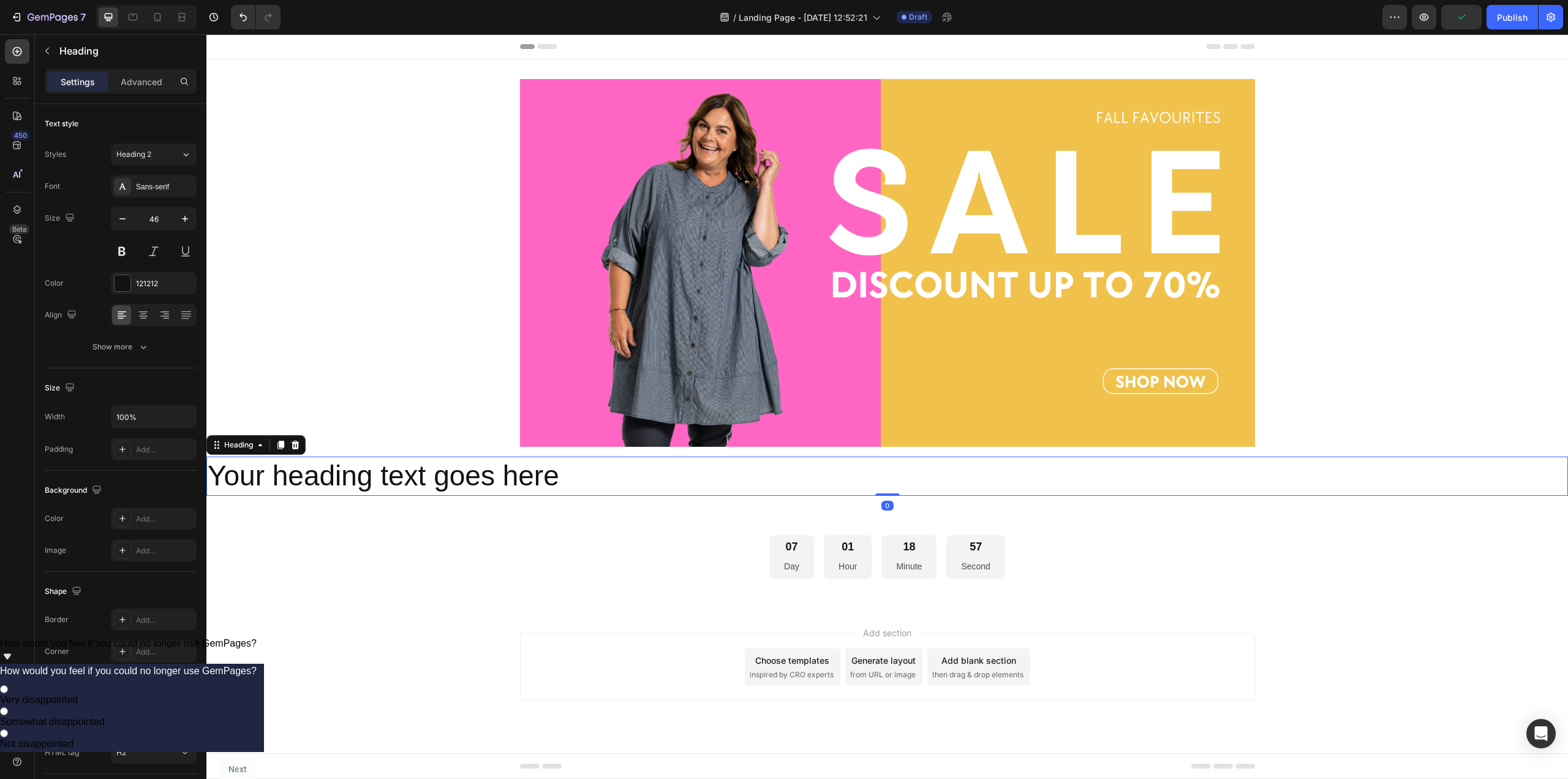
click at [679, 486] on h2 "Your heading text goes here" at bounding box center [887, 475] width 1362 height 39
click at [152, 312] on div at bounding box center [143, 315] width 19 height 20
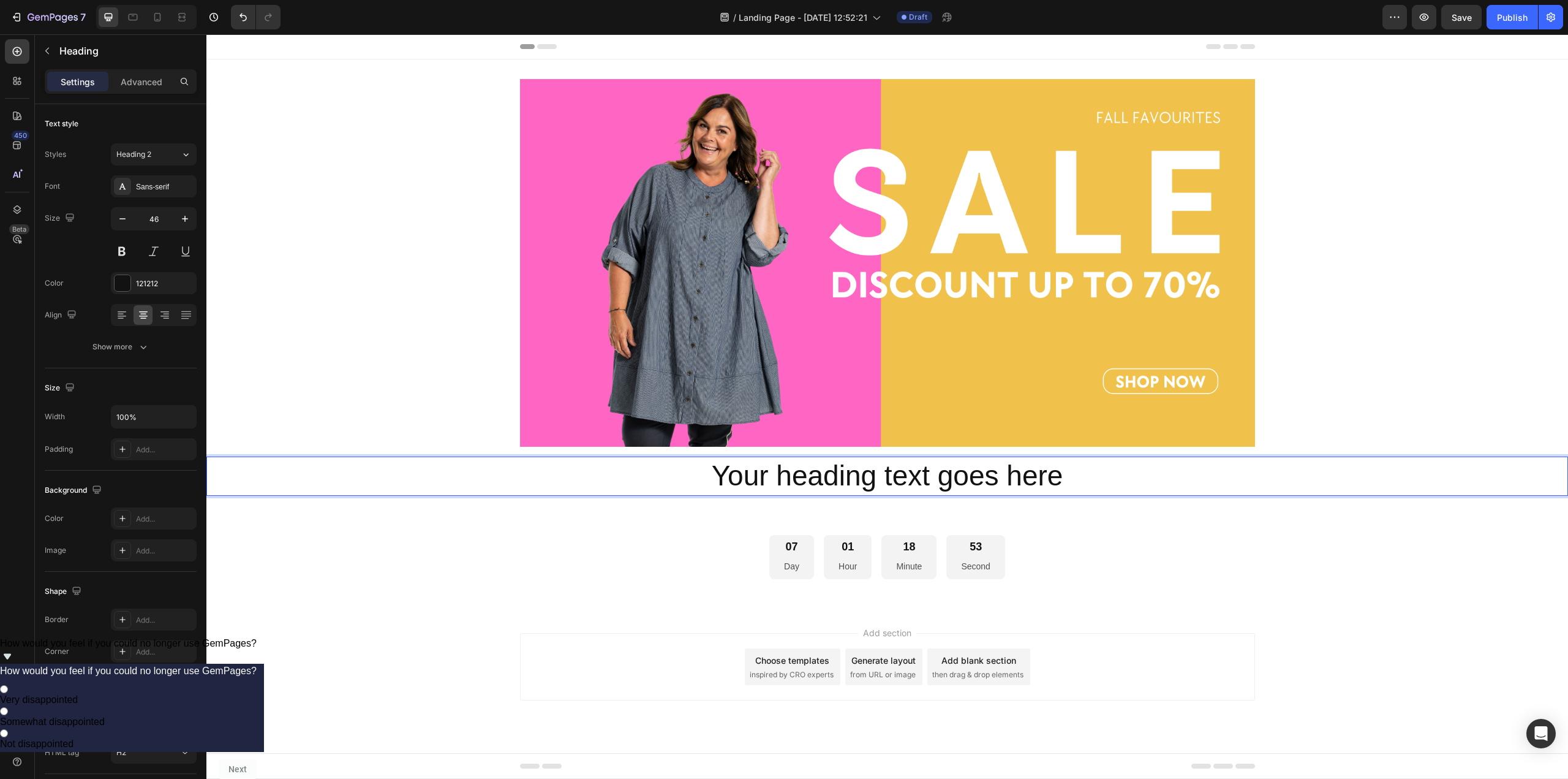
click at [912, 468] on p "Your heading text goes here" at bounding box center [887, 476] width 1359 height 37
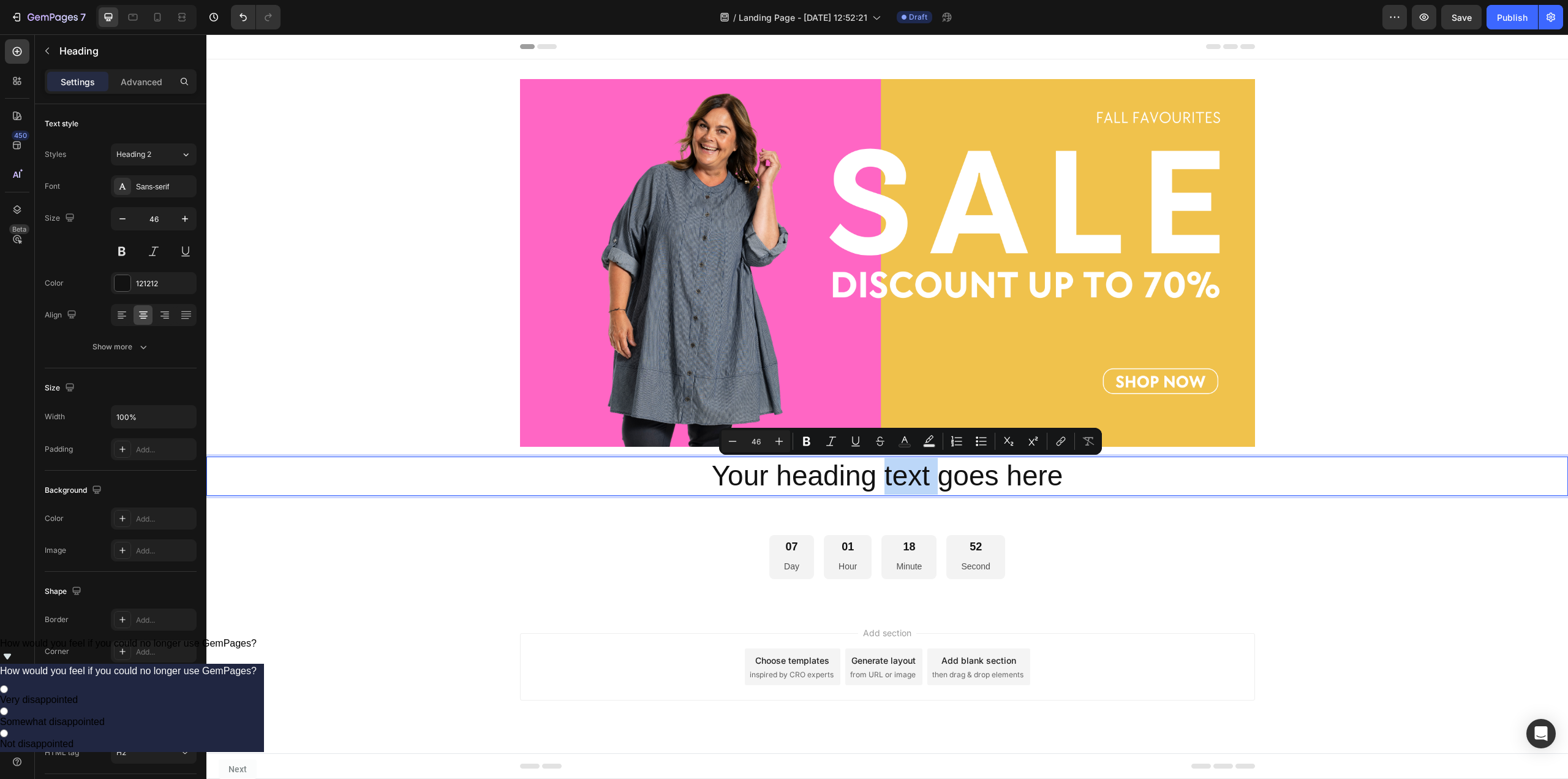
click at [912, 468] on p "Your heading text goes here" at bounding box center [887, 476] width 1359 height 37
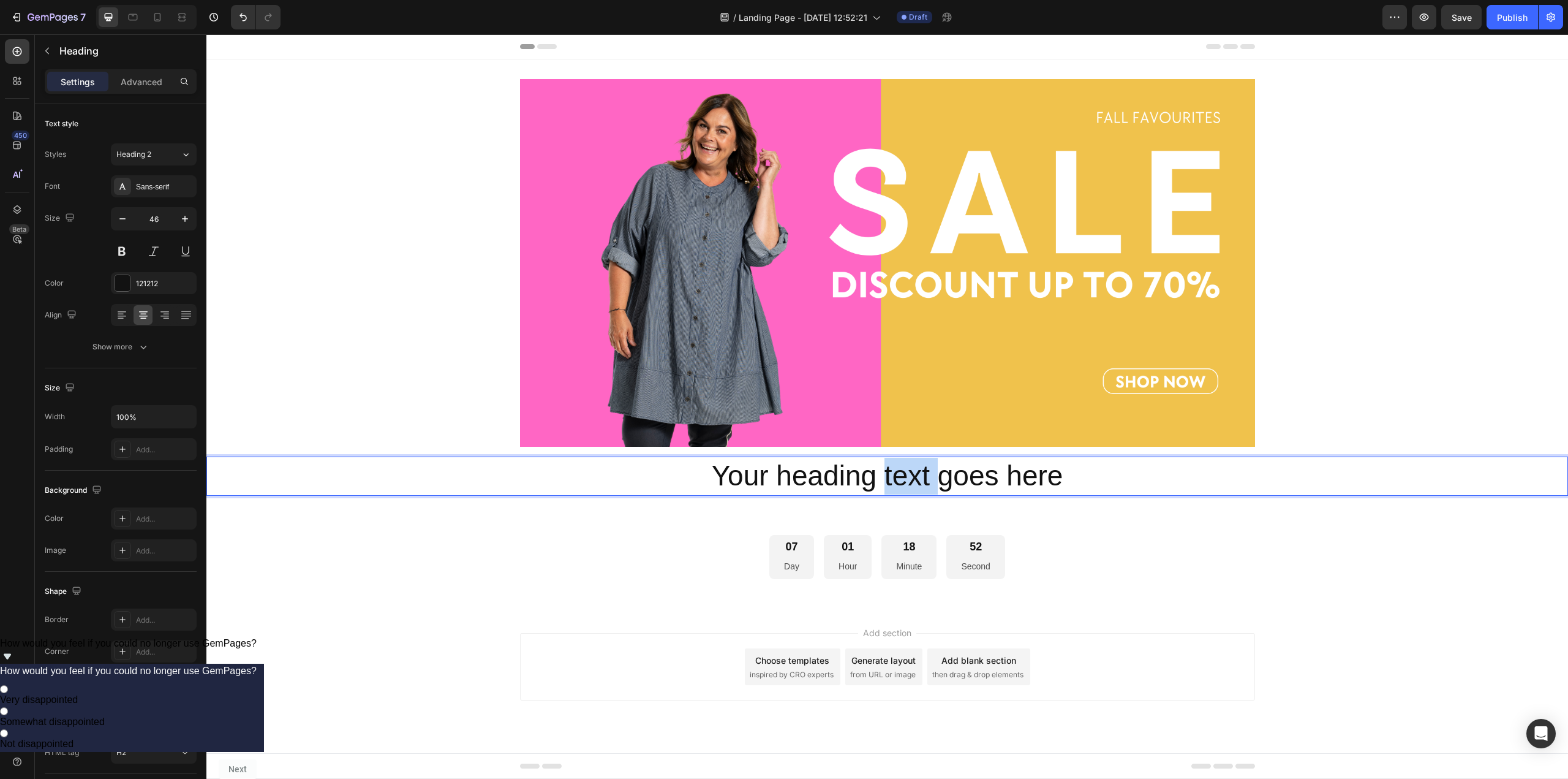
click at [912, 468] on p "Your heading text goes here" at bounding box center [887, 476] width 1359 height 37
click at [583, 471] on p "Ready to shop in..." at bounding box center [887, 476] width 1359 height 37
click at [1163, 547] on div "07 Day 01 Hour 18 Minute 43 Second" at bounding box center [887, 557] width 1362 height 45
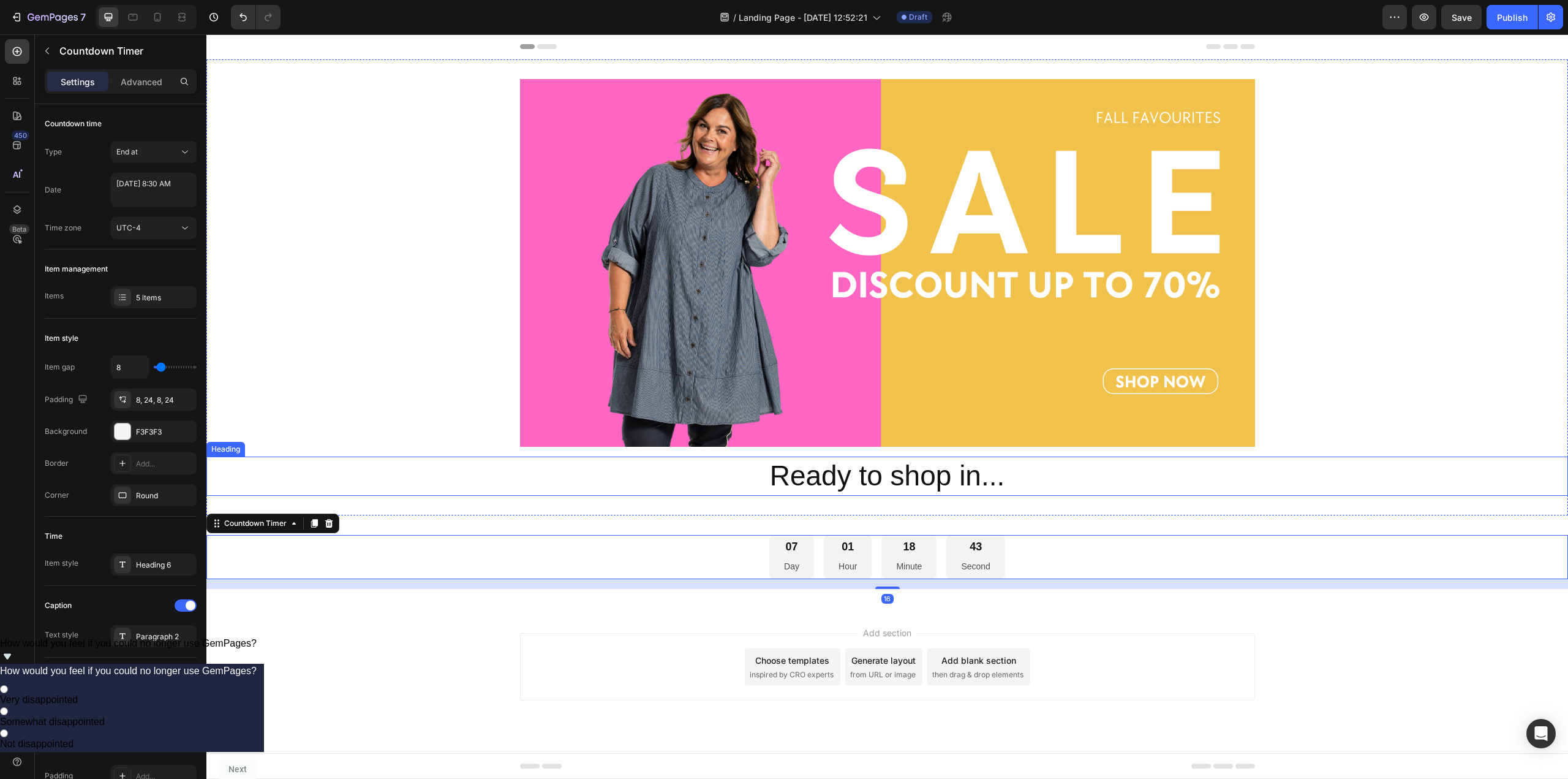
click at [1040, 485] on p "Ready to shop in..." at bounding box center [887, 476] width 1359 height 37
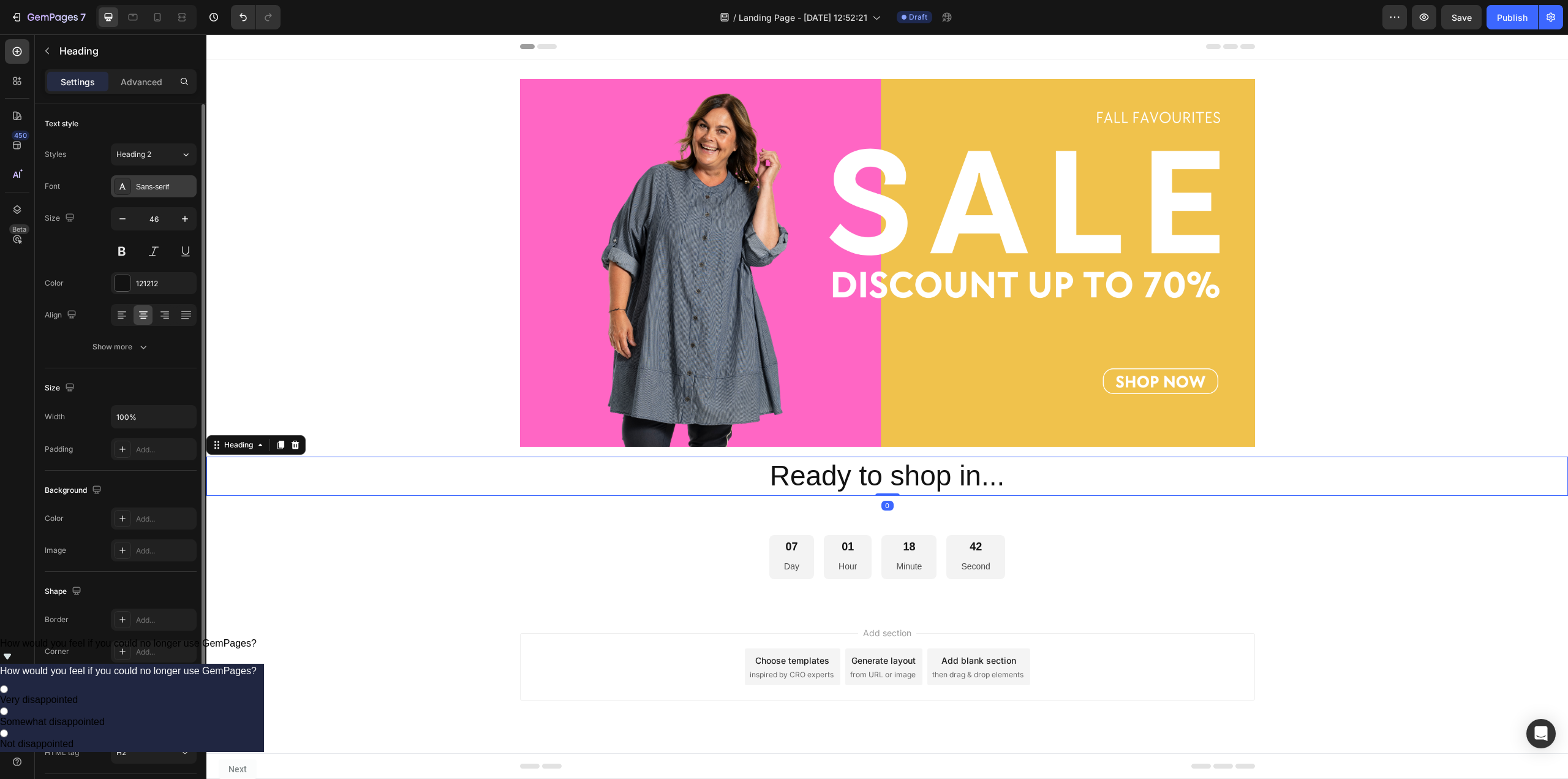
click at [161, 175] on div "Sans-serif" at bounding box center [153, 186] width 85 height 22
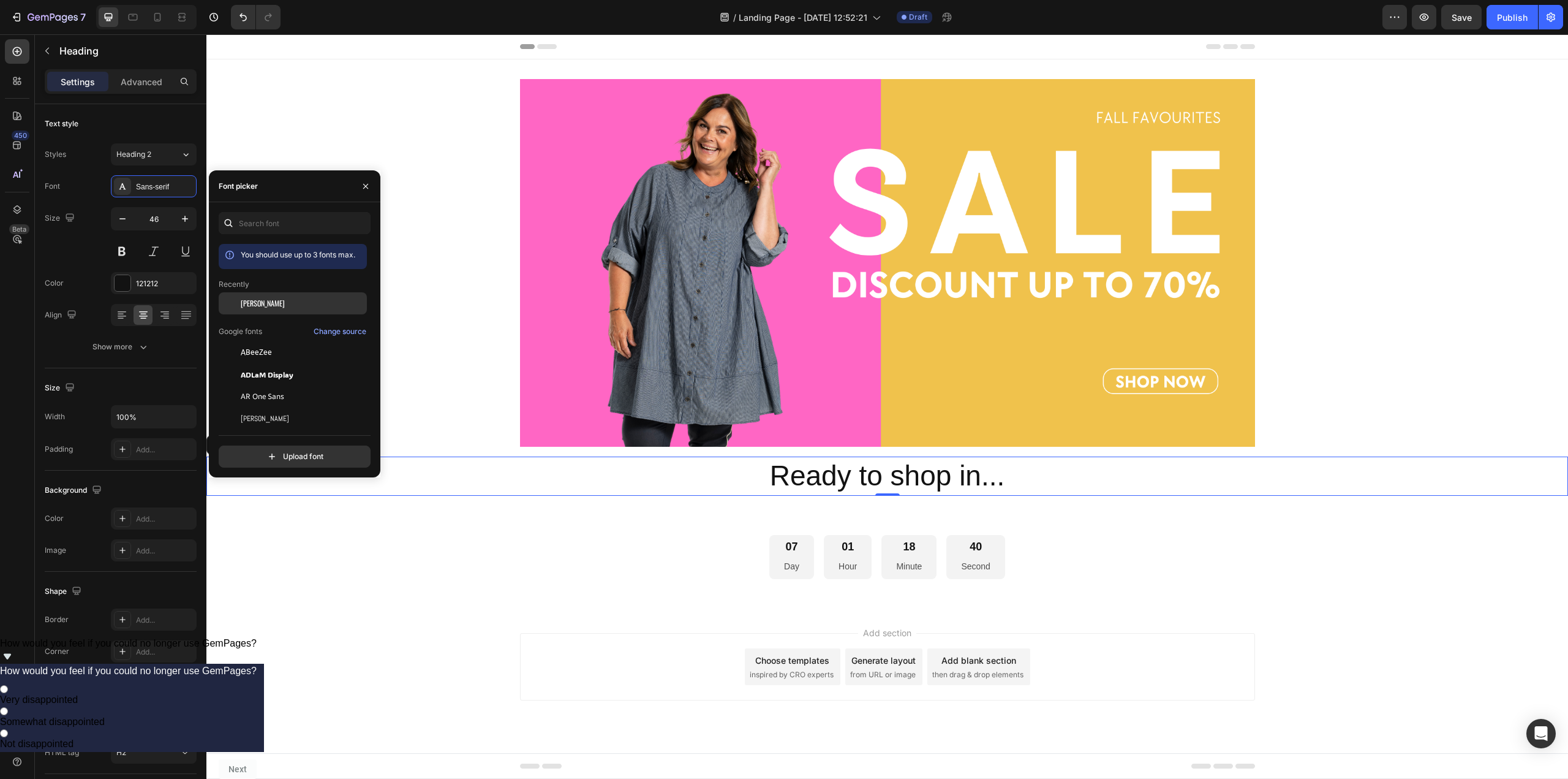
click at [285, 309] on div "[PERSON_NAME]" at bounding box center [293, 304] width 148 height 22
click at [277, 230] on input "text" at bounding box center [295, 223] width 152 height 22
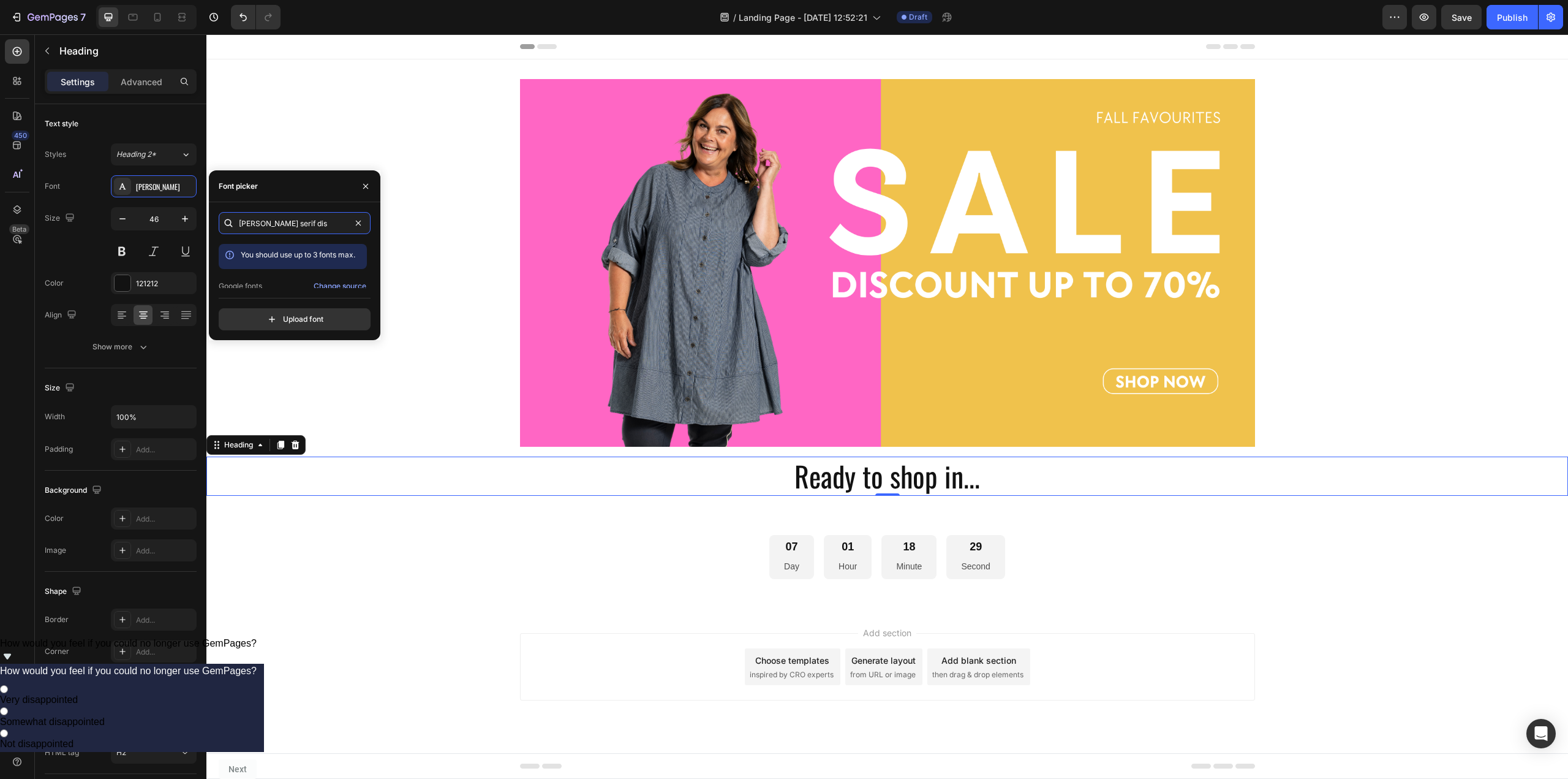
scroll to position [30, 0]
type input "[PERSON_NAME] serif dis"
click at [307, 272] on div "[PERSON_NAME] Serif Display" at bounding box center [303, 276] width 124 height 11
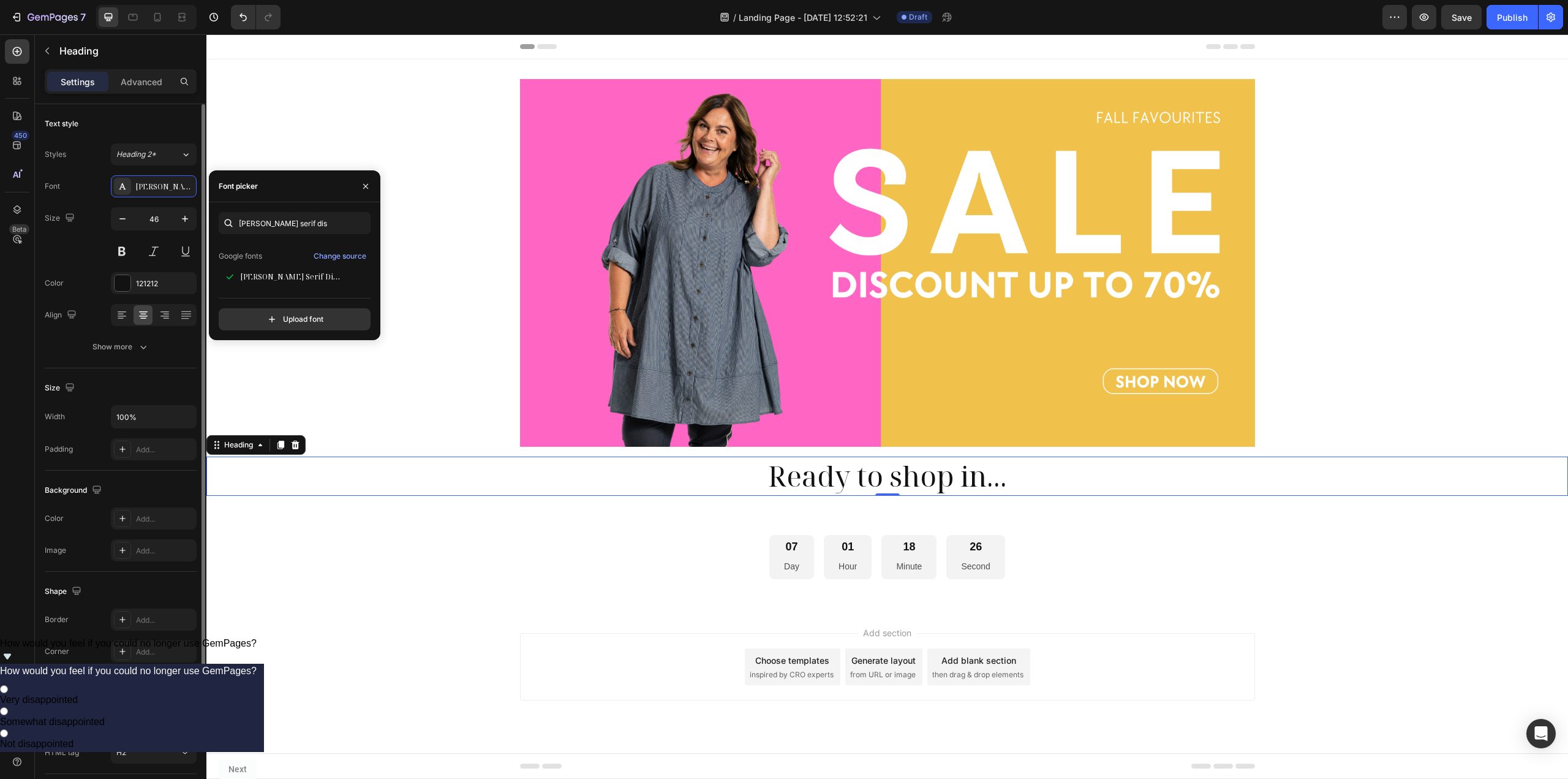
click at [158, 268] on div "Font [PERSON_NAME] Serif Display Size 46 Color 121212 Align Show more" at bounding box center [121, 267] width 152 height 183
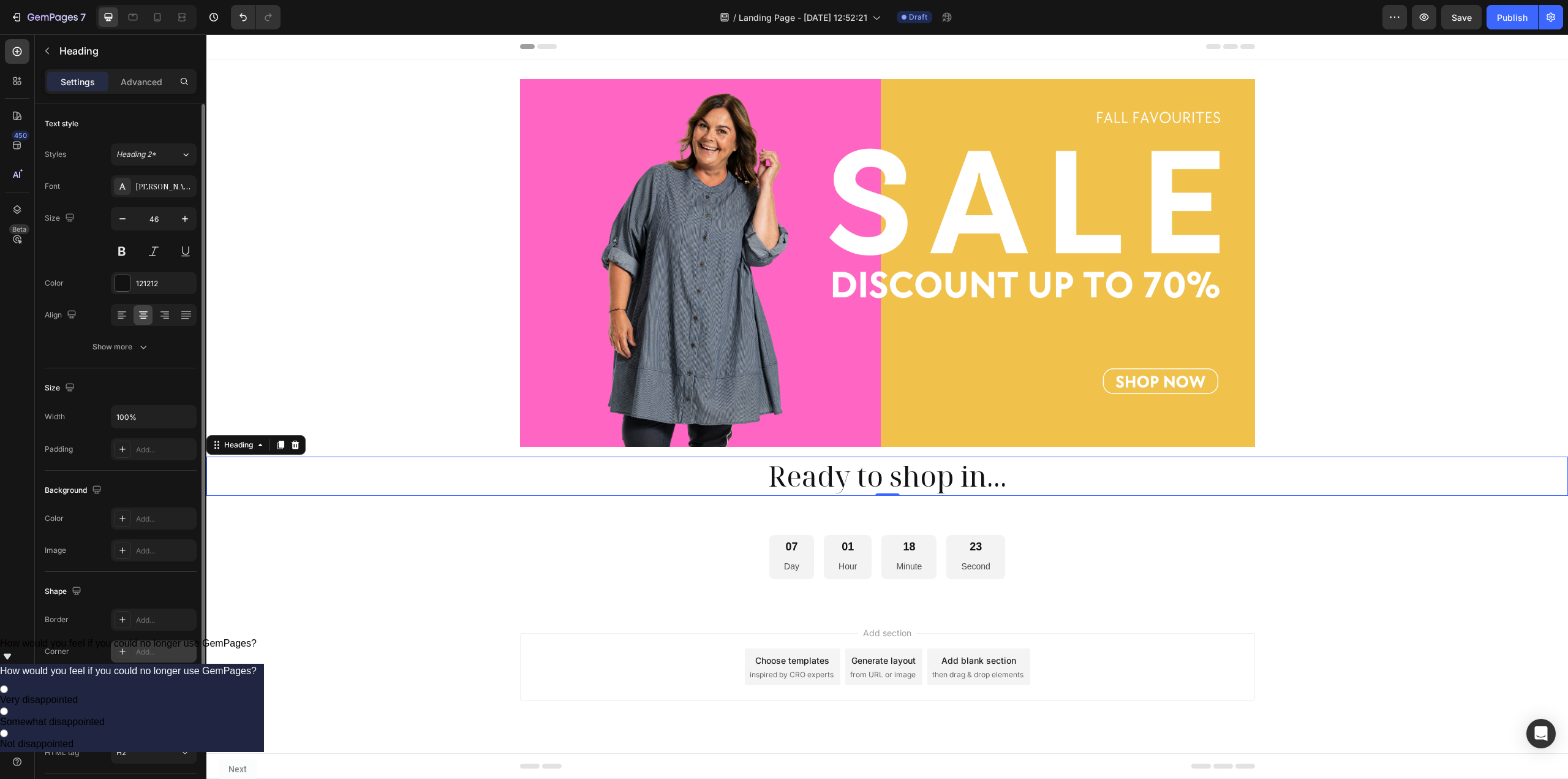
scroll to position [85, 0]
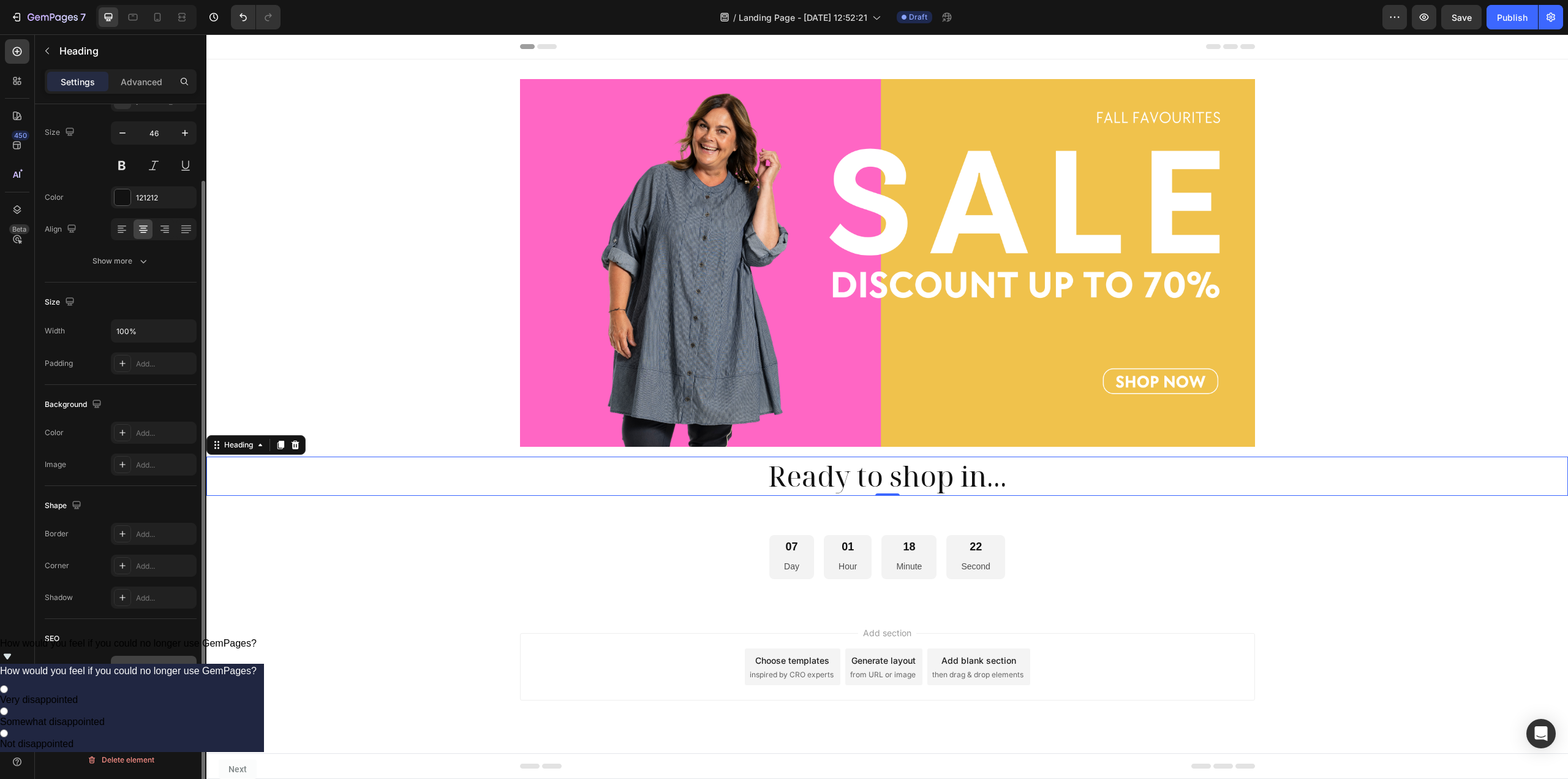
click at [165, 662] on div "H2" at bounding box center [147, 666] width 63 height 11
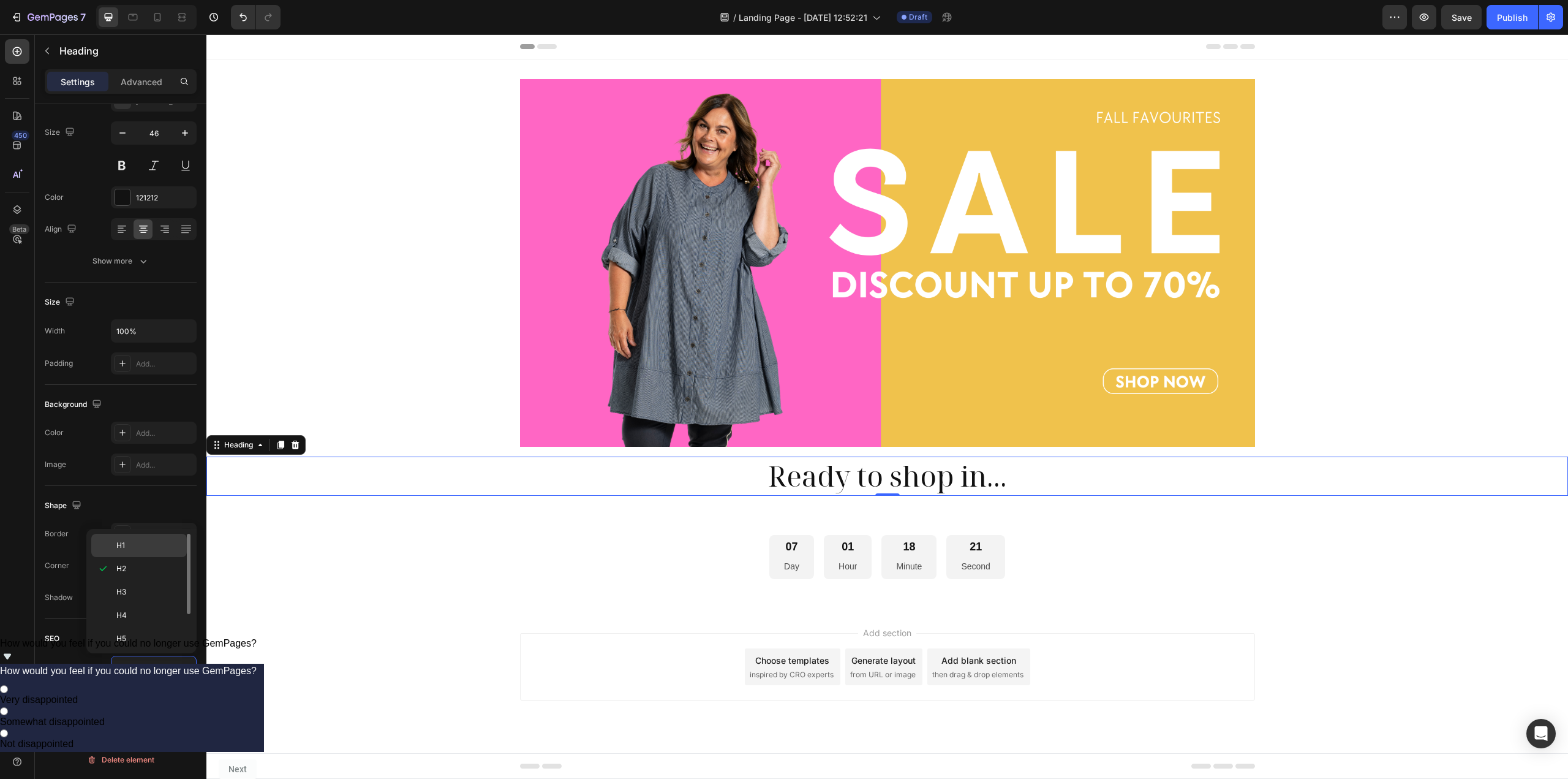
click at [145, 551] on div "H1" at bounding box center [139, 545] width 96 height 24
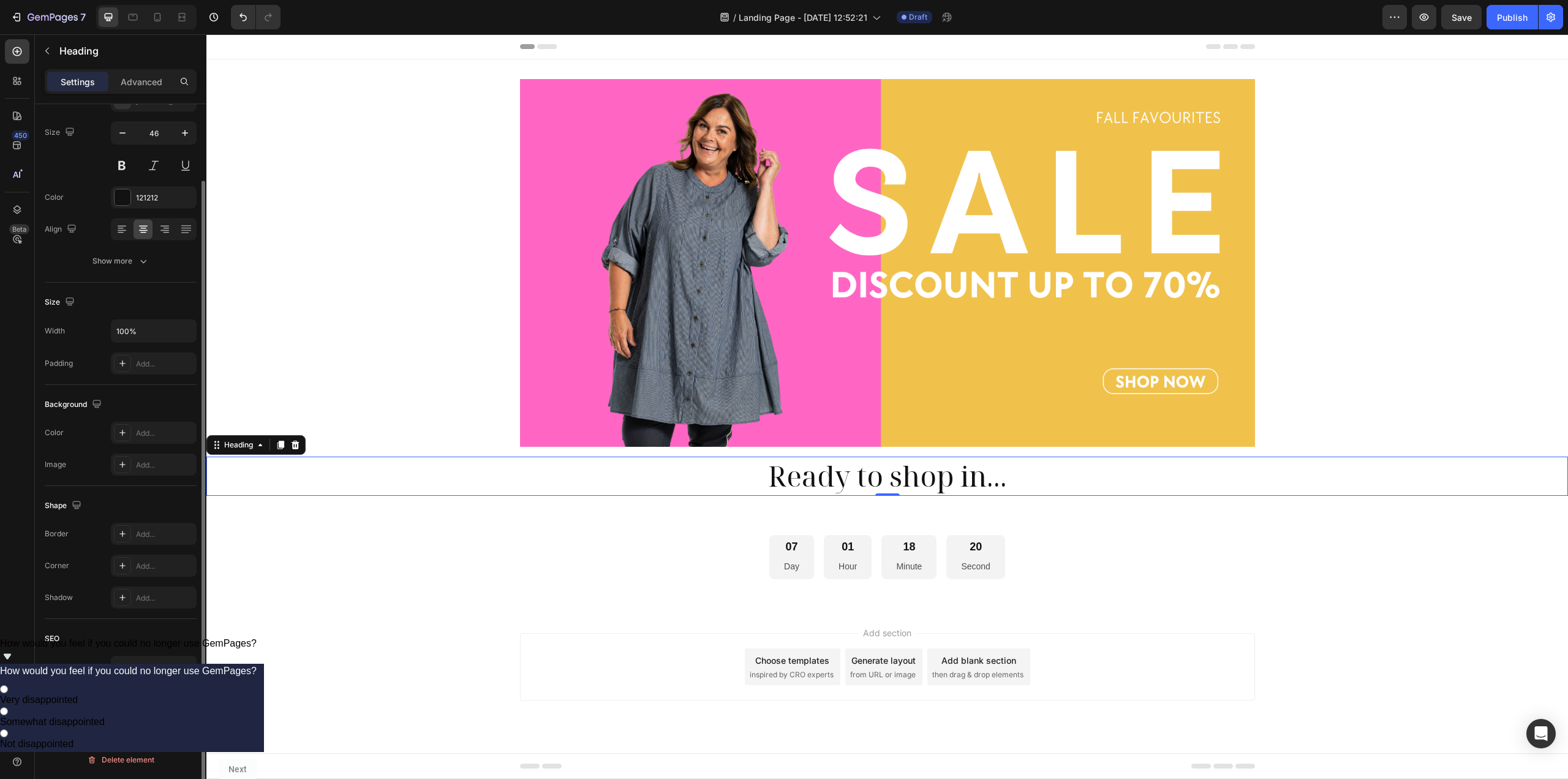
scroll to position [0, 0]
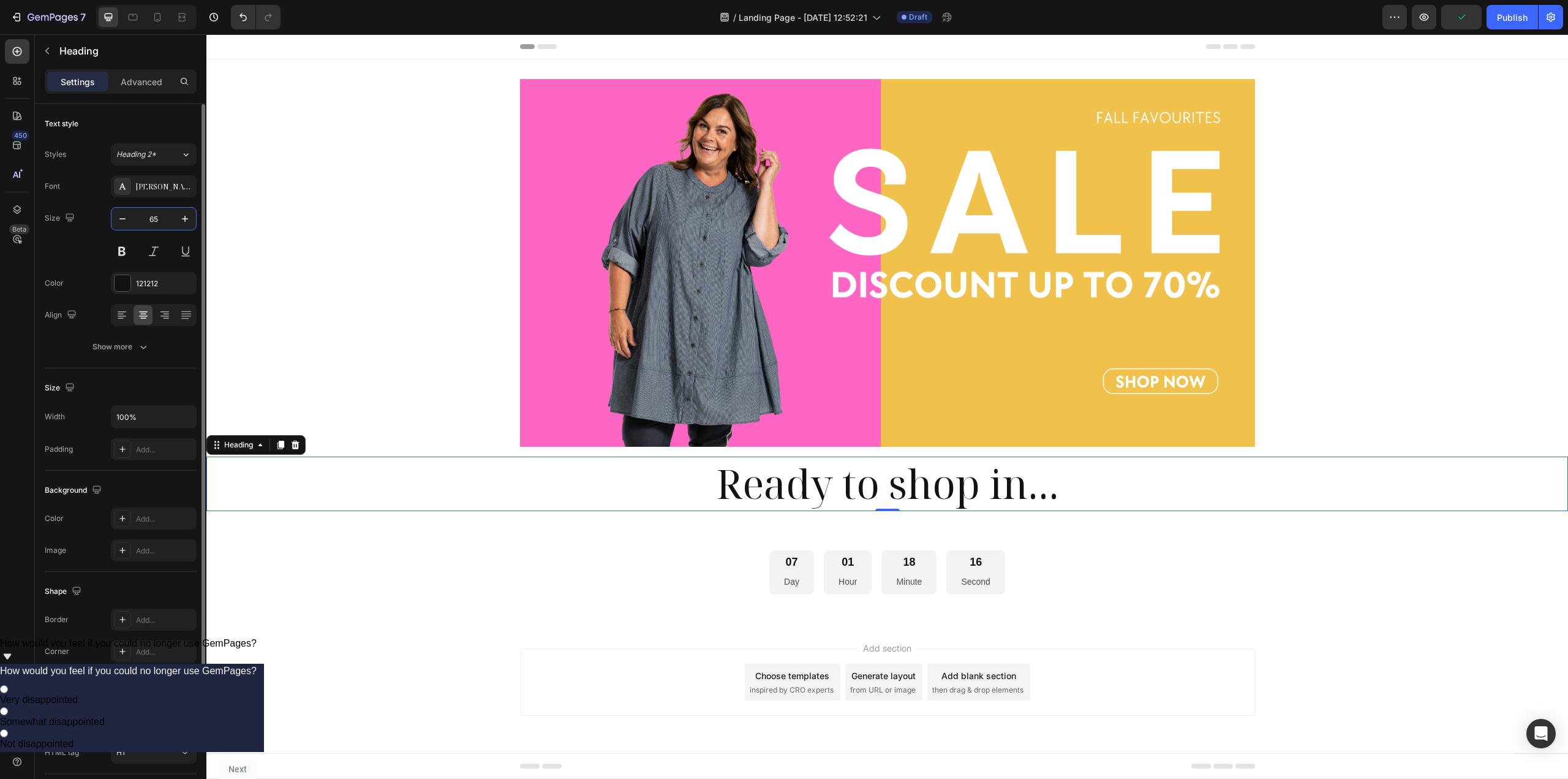
type input "6"
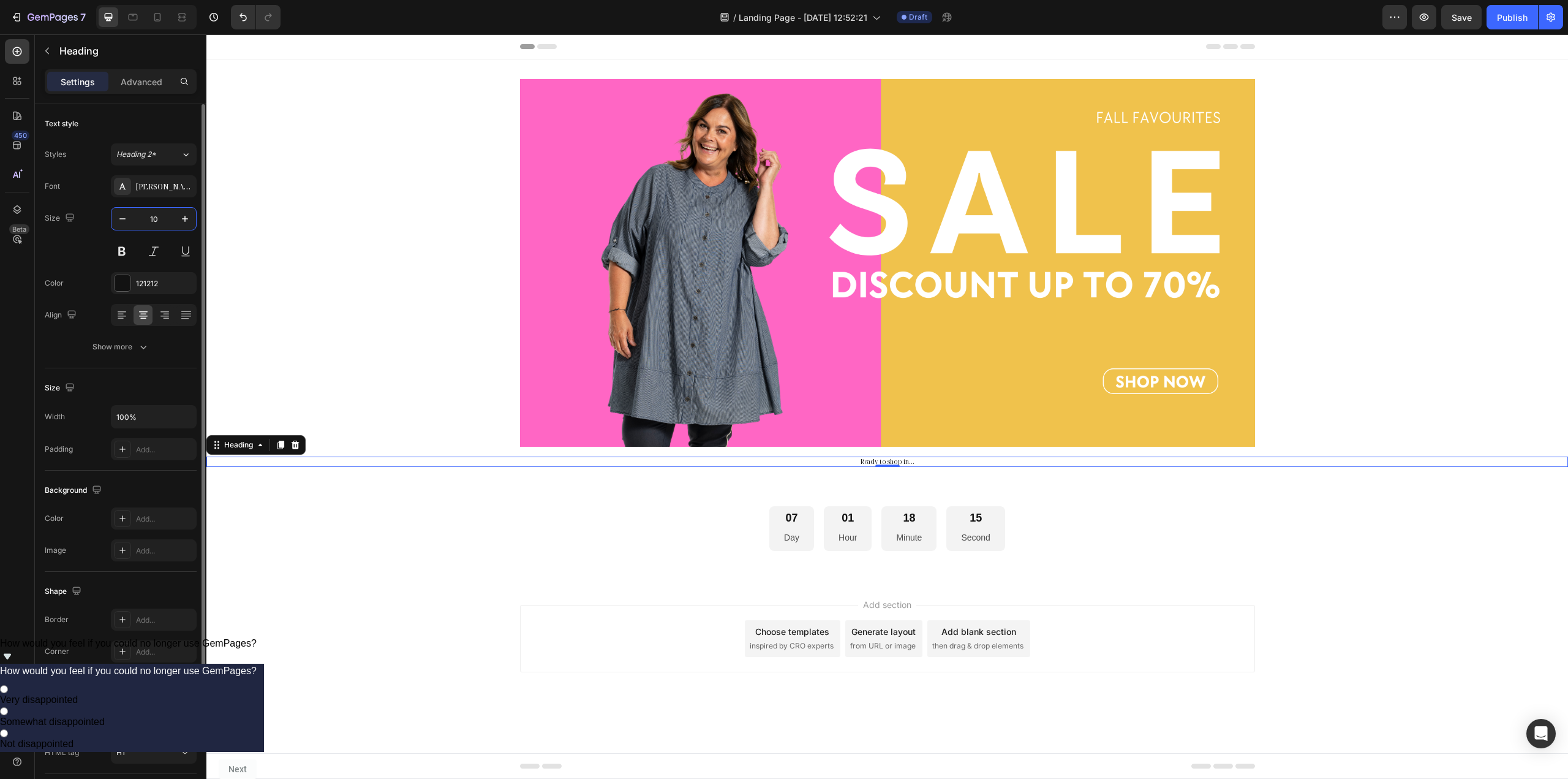
type input "100"
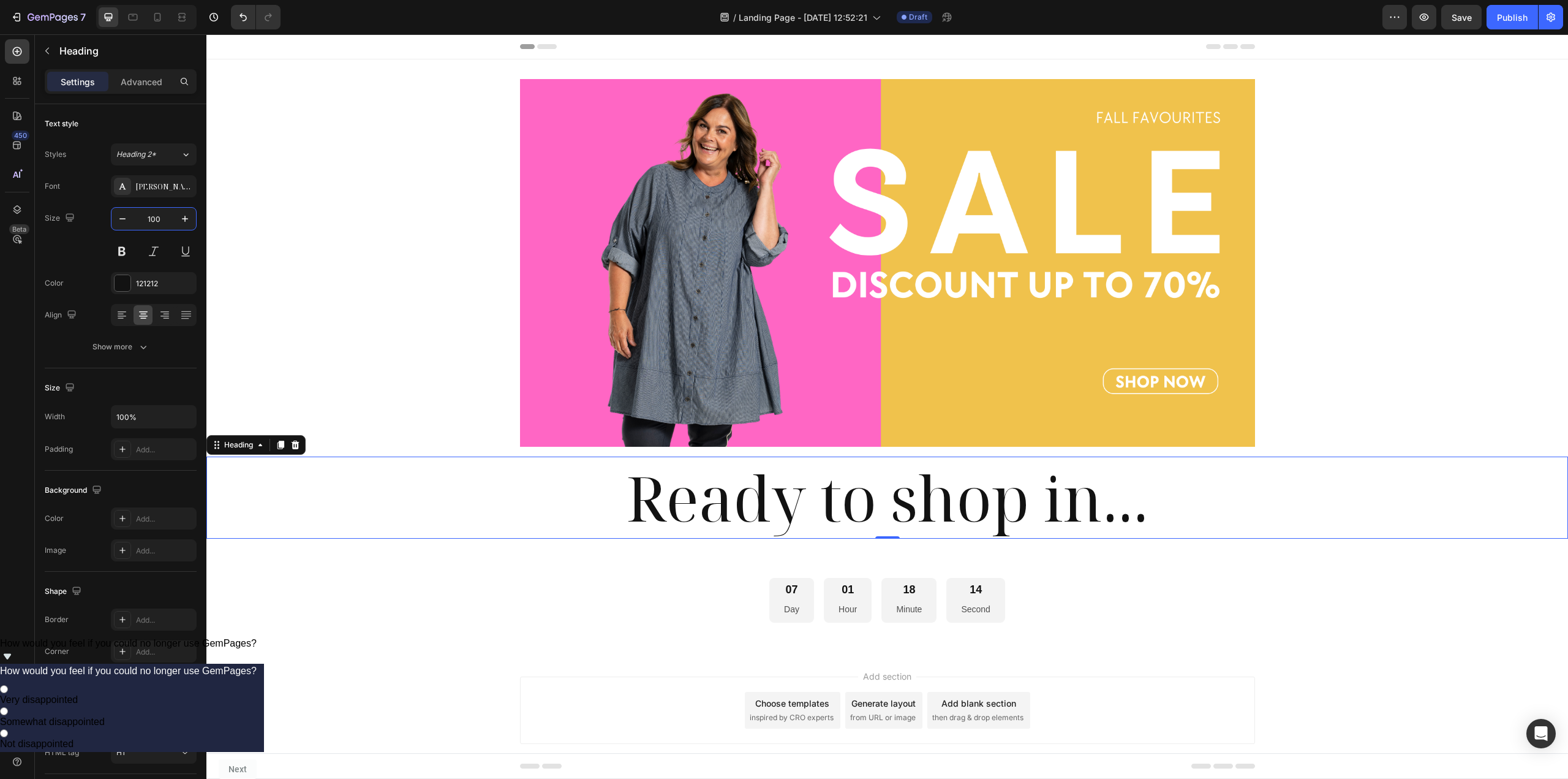
click at [953, 613] on div "14 Second" at bounding box center [975, 600] width 58 height 45
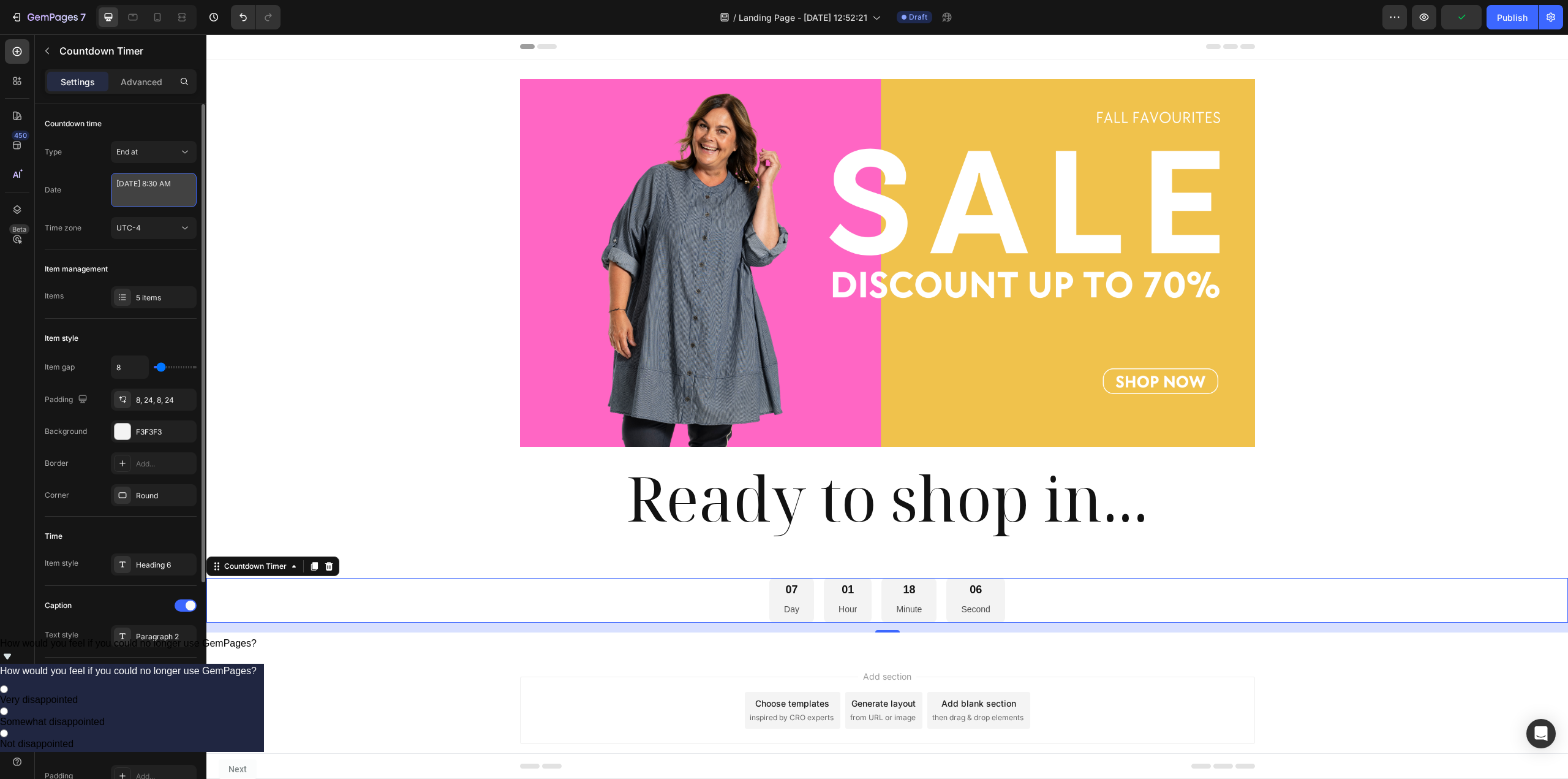
select select "8"
select select "30"
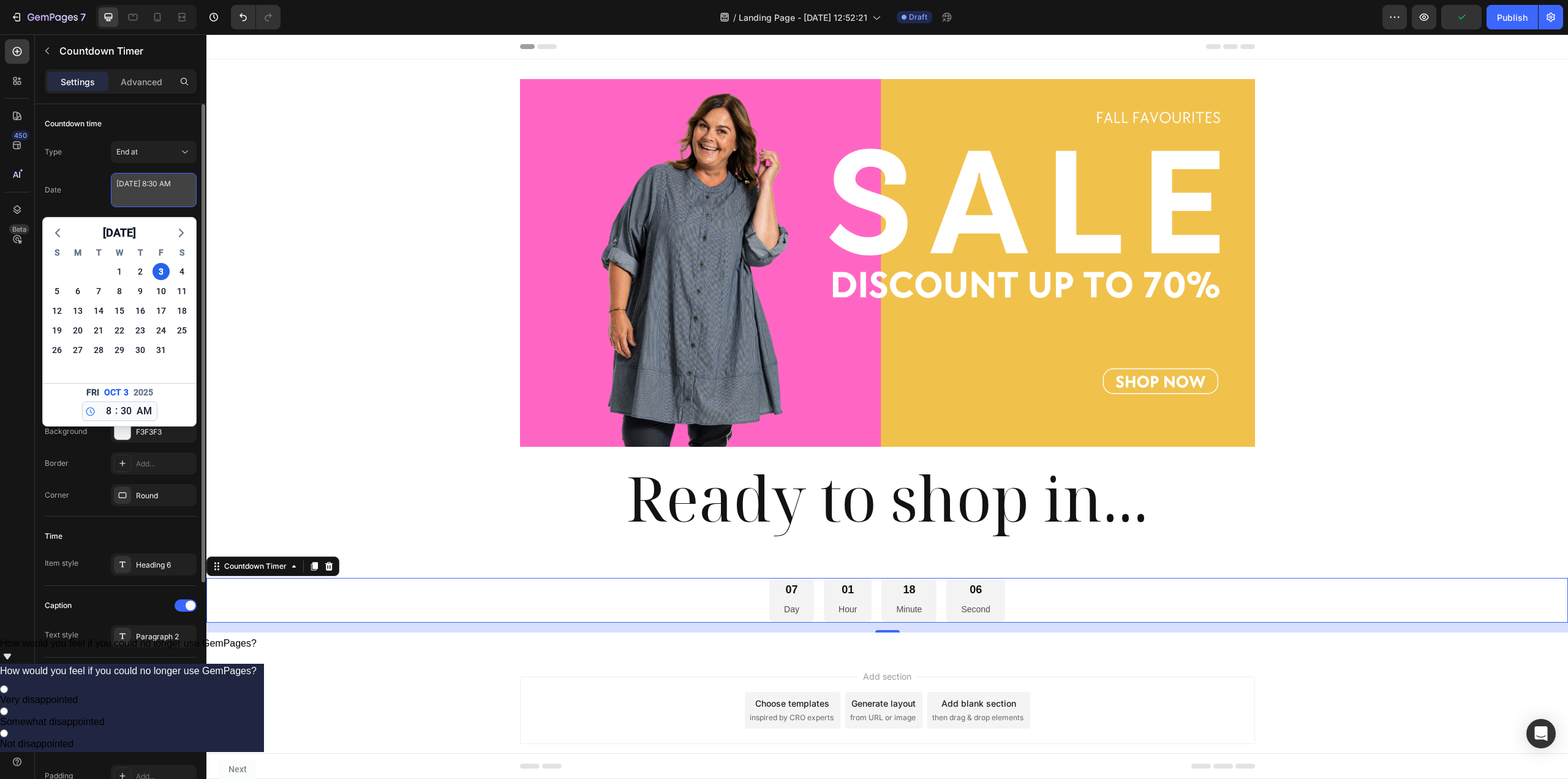
click at [175, 191] on textarea "[DATE] 8:30 AM" at bounding box center [153, 189] width 85 height 35
click at [94, 181] on div "Date [DATE] 8:30 AM [DATE] S M T W T F S 28 29 30 1 2 3 4 5 6 7 8 9 10 11 12 13…" at bounding box center [121, 189] width 152 height 35
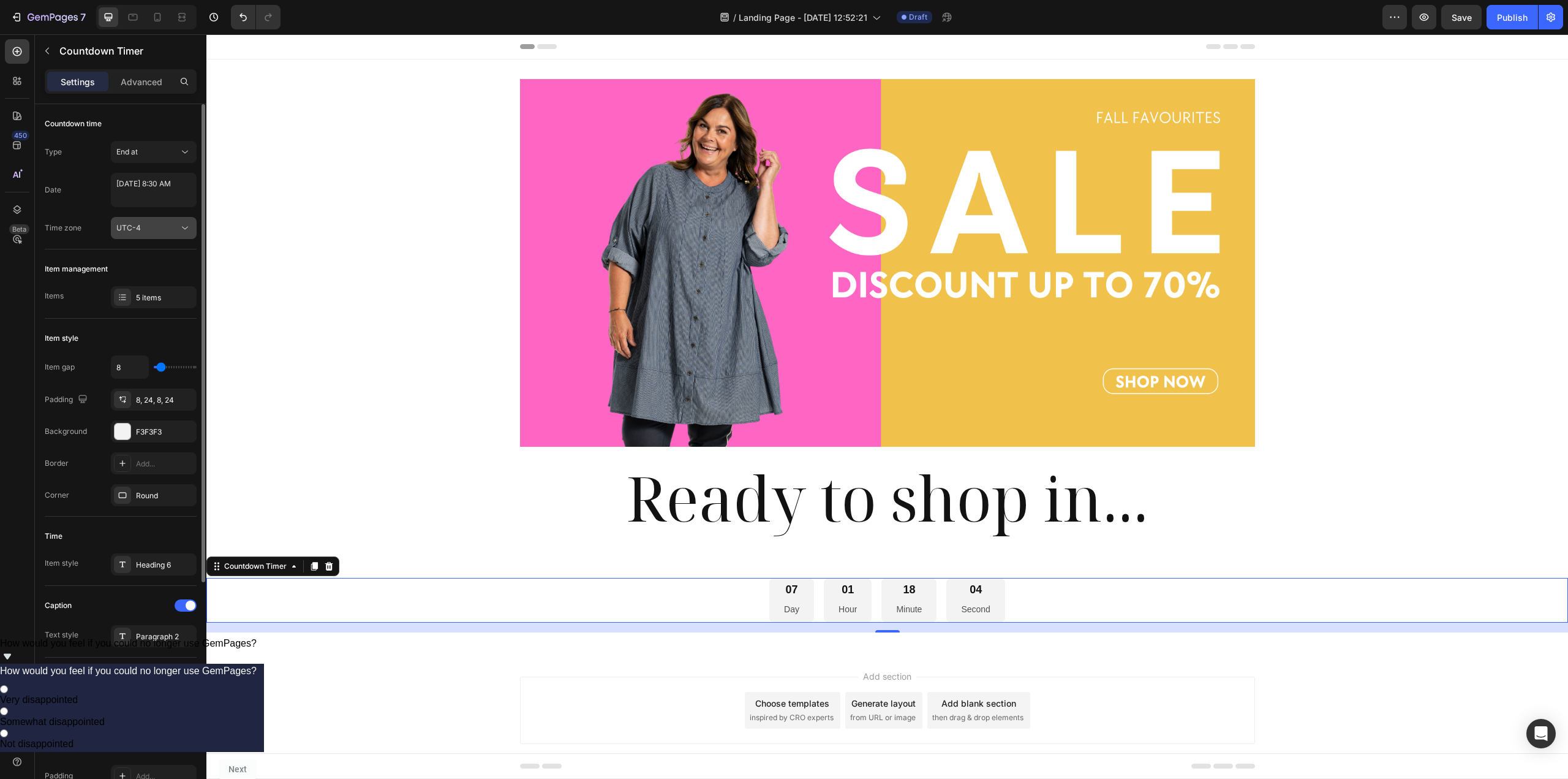
click at [144, 222] on div "UTC-4" at bounding box center [153, 228] width 74 height 13
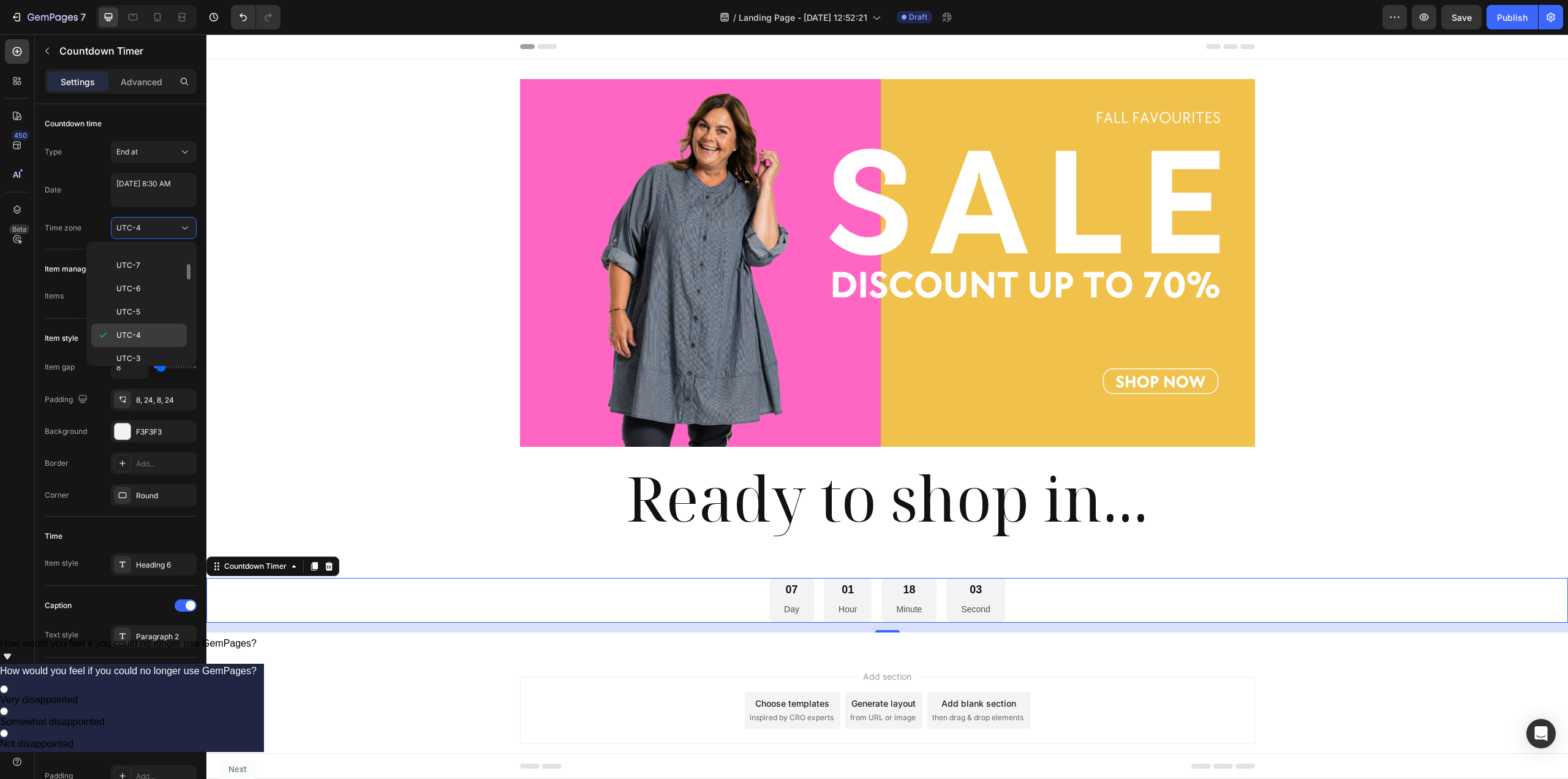
scroll to position [316, 0]
click at [158, 317] on p "UTC+2" at bounding box center [149, 314] width 65 height 11
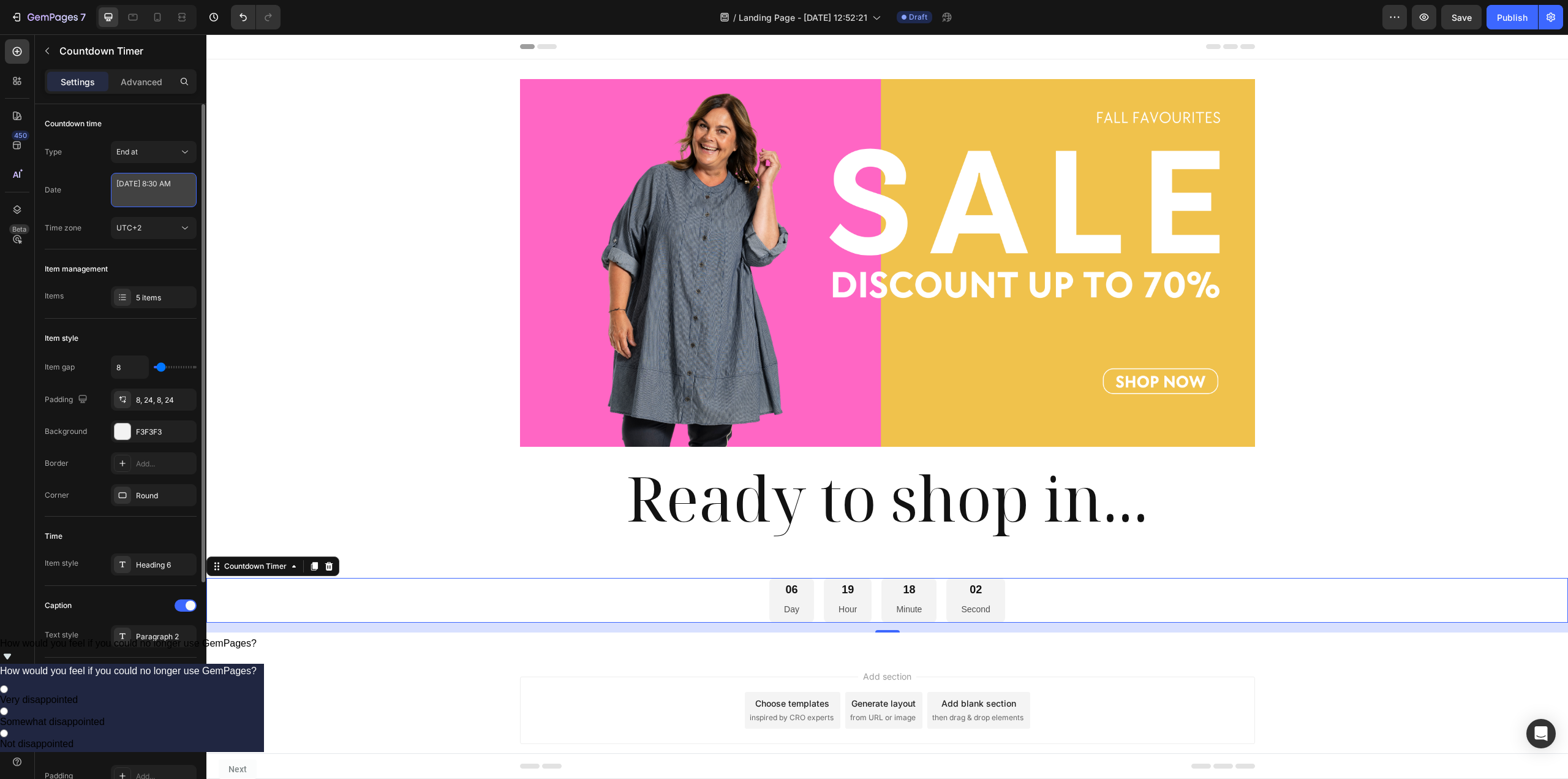
select select "8"
select select "30"
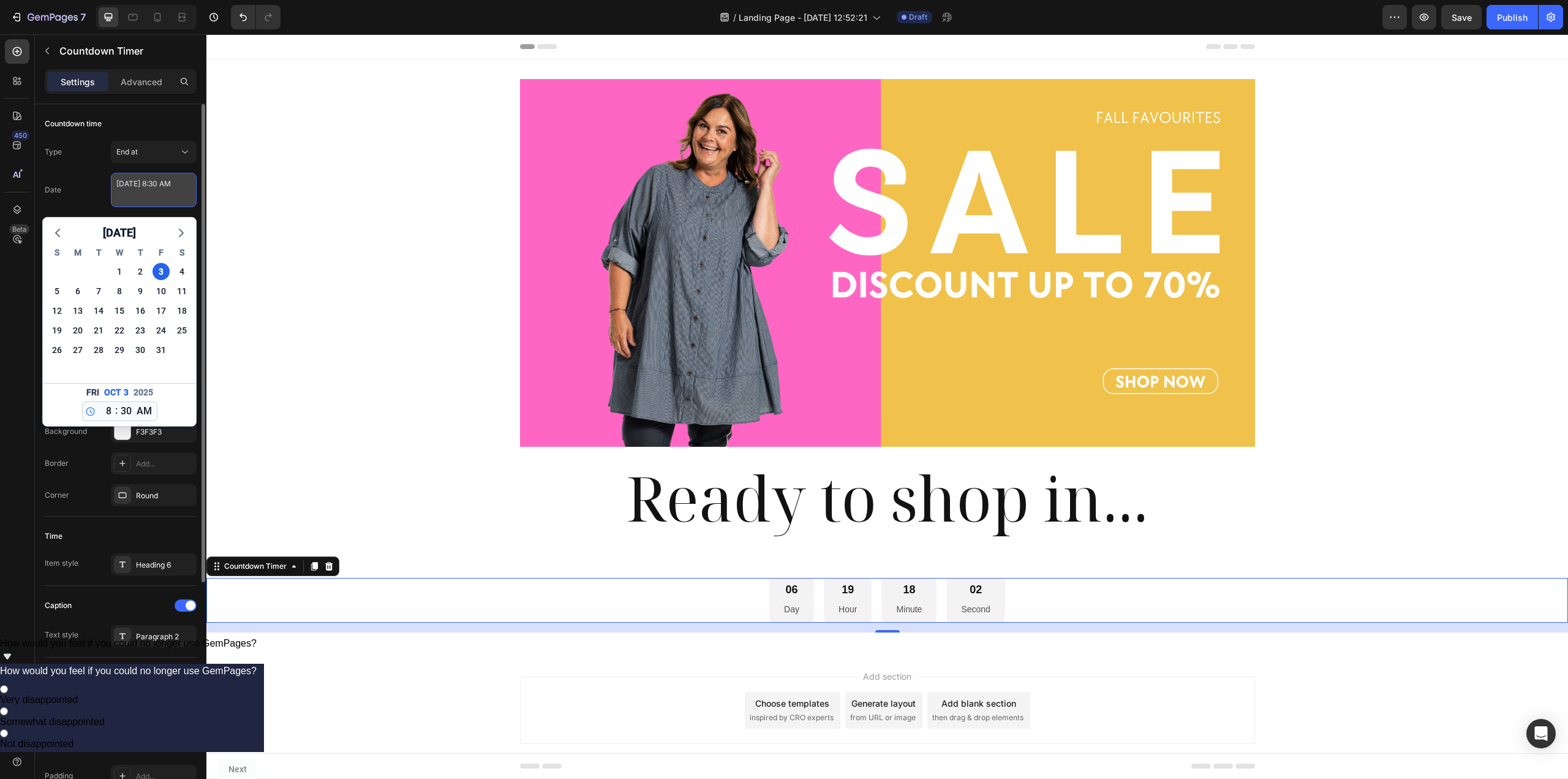
click at [161, 184] on textarea "[DATE] 8:30 AM" at bounding box center [153, 189] width 85 height 35
click at [55, 230] on icon "button" at bounding box center [57, 233] width 15 height 15
click at [55, 352] on div "28" at bounding box center [57, 349] width 17 height 17
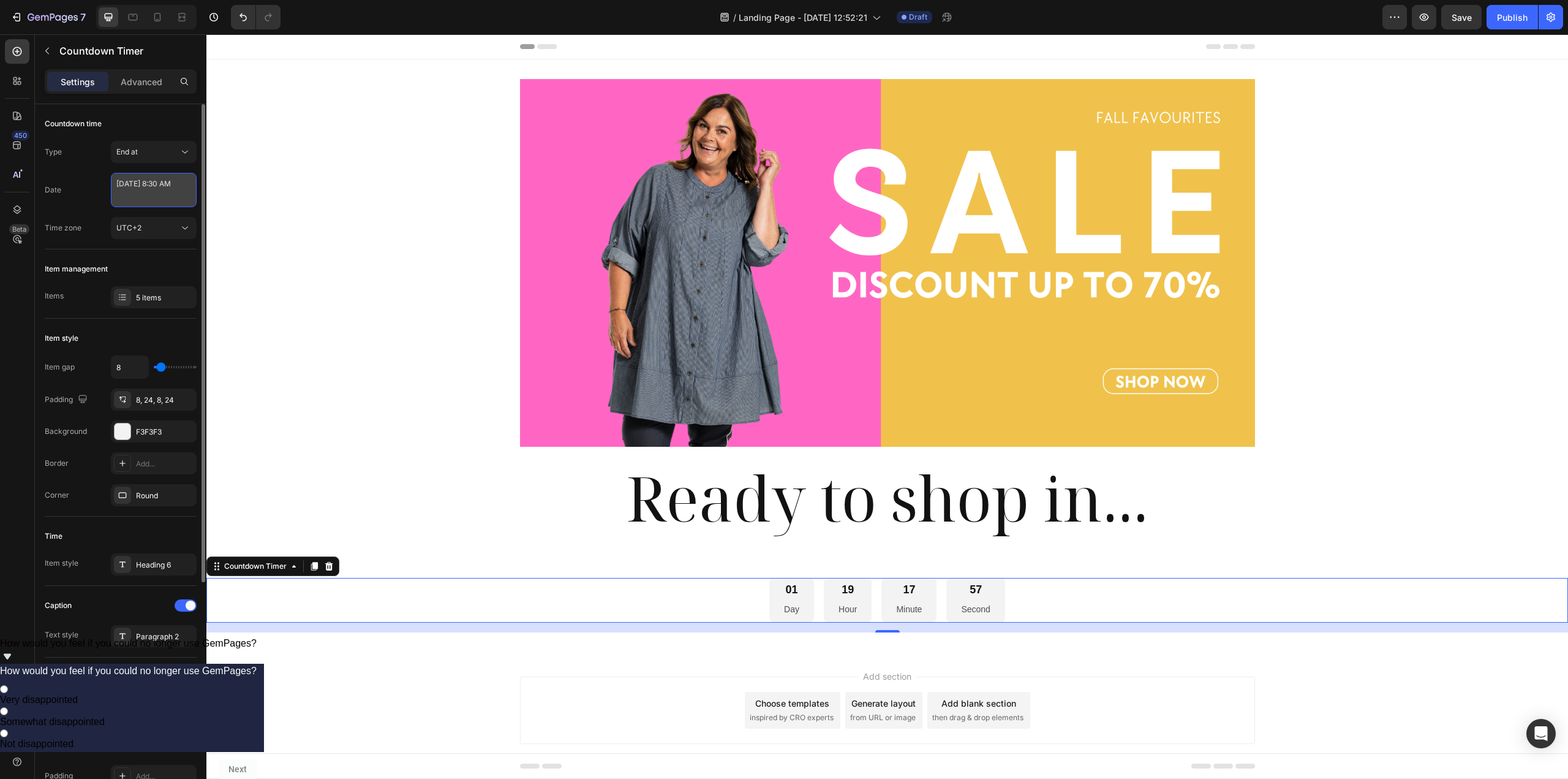
click at [149, 196] on textarea "[DATE] 8:30 AM" at bounding box center [153, 189] width 85 height 35
select select "8"
select select "30"
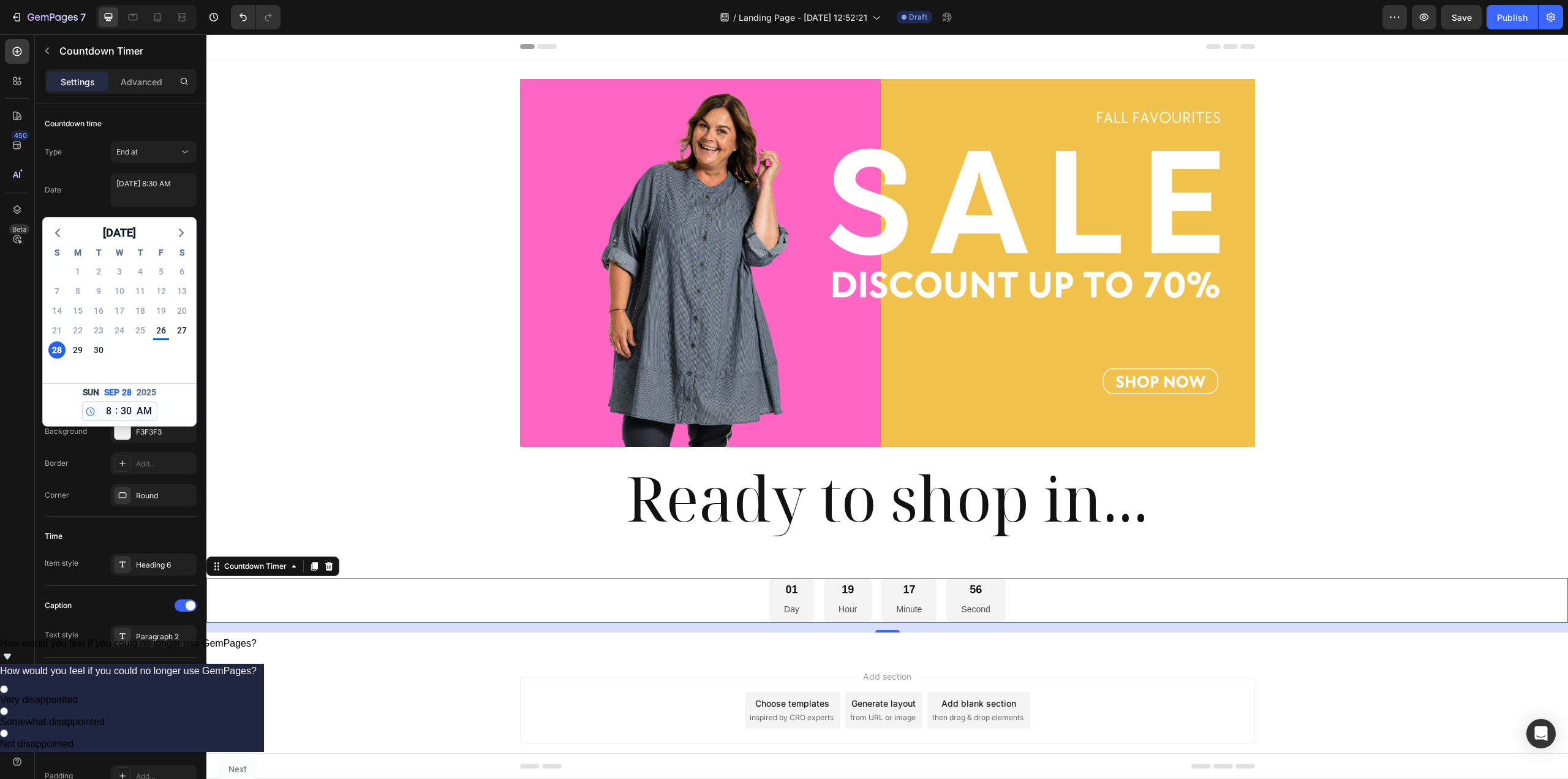
click at [115, 406] on span ":" at bounding box center [116, 411] width 2 height 15
click at [108, 408] on select "12 1 2 3 4 5 6 7 8 9 10 11" at bounding box center [106, 411] width 16 height 18
select select "0"
click at [98, 402] on select "12 1 2 3 4 5 6 7 8 9 10 11" at bounding box center [106, 411] width 16 height 18
click at [122, 413] on select "00 01 02 03 04 05 06 07 08 09 10 11 12 13 14 15 16 17 18 19 20 21 22 23 24 25 2…" at bounding box center [126, 411] width 16 height 18
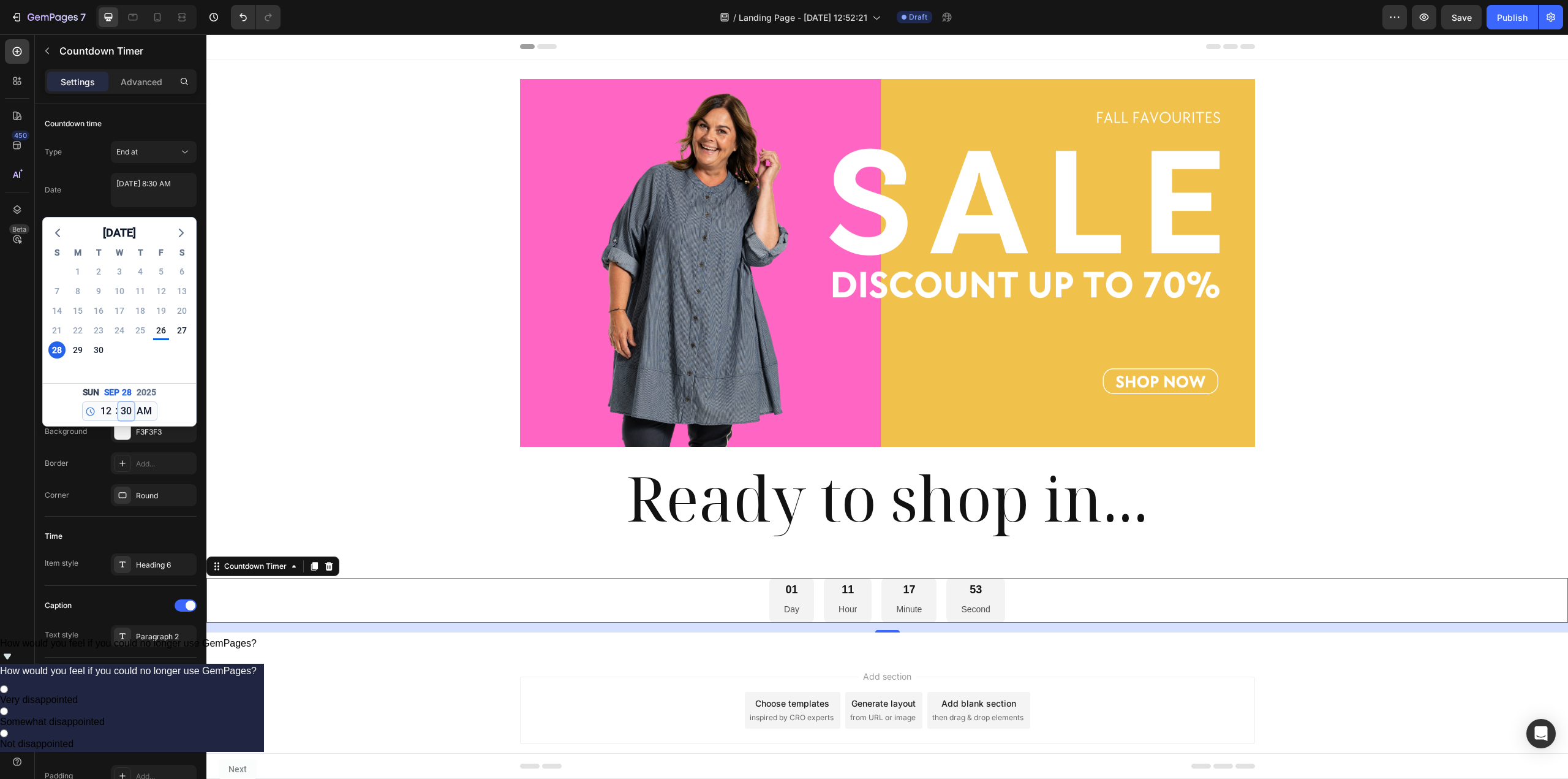
select select "0"
click at [118, 402] on select "00 01 02 03 04 05 06 07 08 09 10 11 12 13 14 15 16 17 18 19 20 21 22 23 24 25 2…" at bounding box center [126, 411] width 16 height 18
click at [163, 198] on textarea "[DATE] 8:30 AM" at bounding box center [153, 189] width 85 height 35
click at [74, 193] on div "Date [DATE] 8:30 AM [DATE] S M T W T F S 31 1 2 3 4 5 6 7 8 9 10 11 12 13 14 15…" at bounding box center [121, 189] width 152 height 35
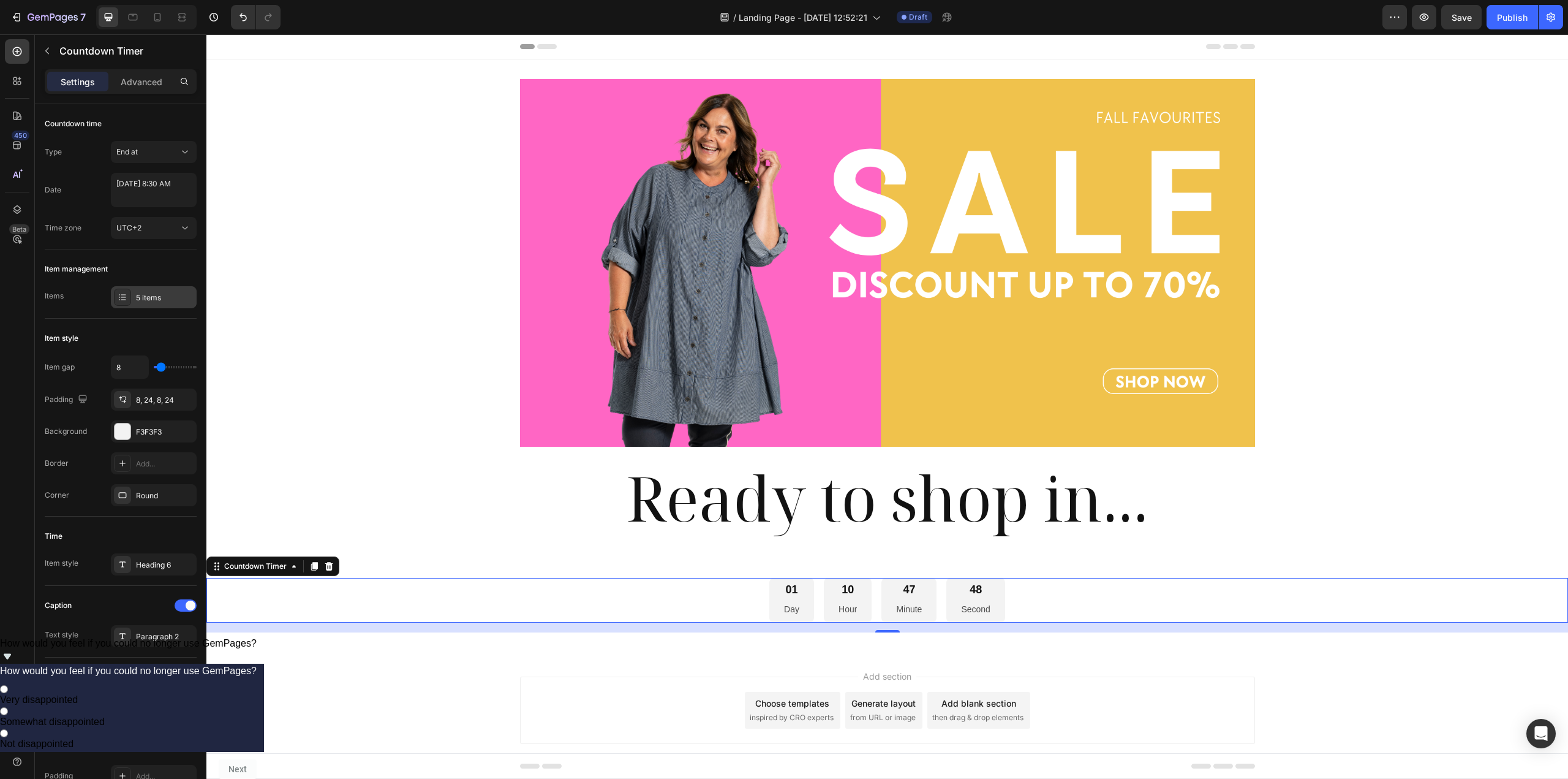
click at [121, 300] on icon at bounding box center [122, 297] width 10 height 10
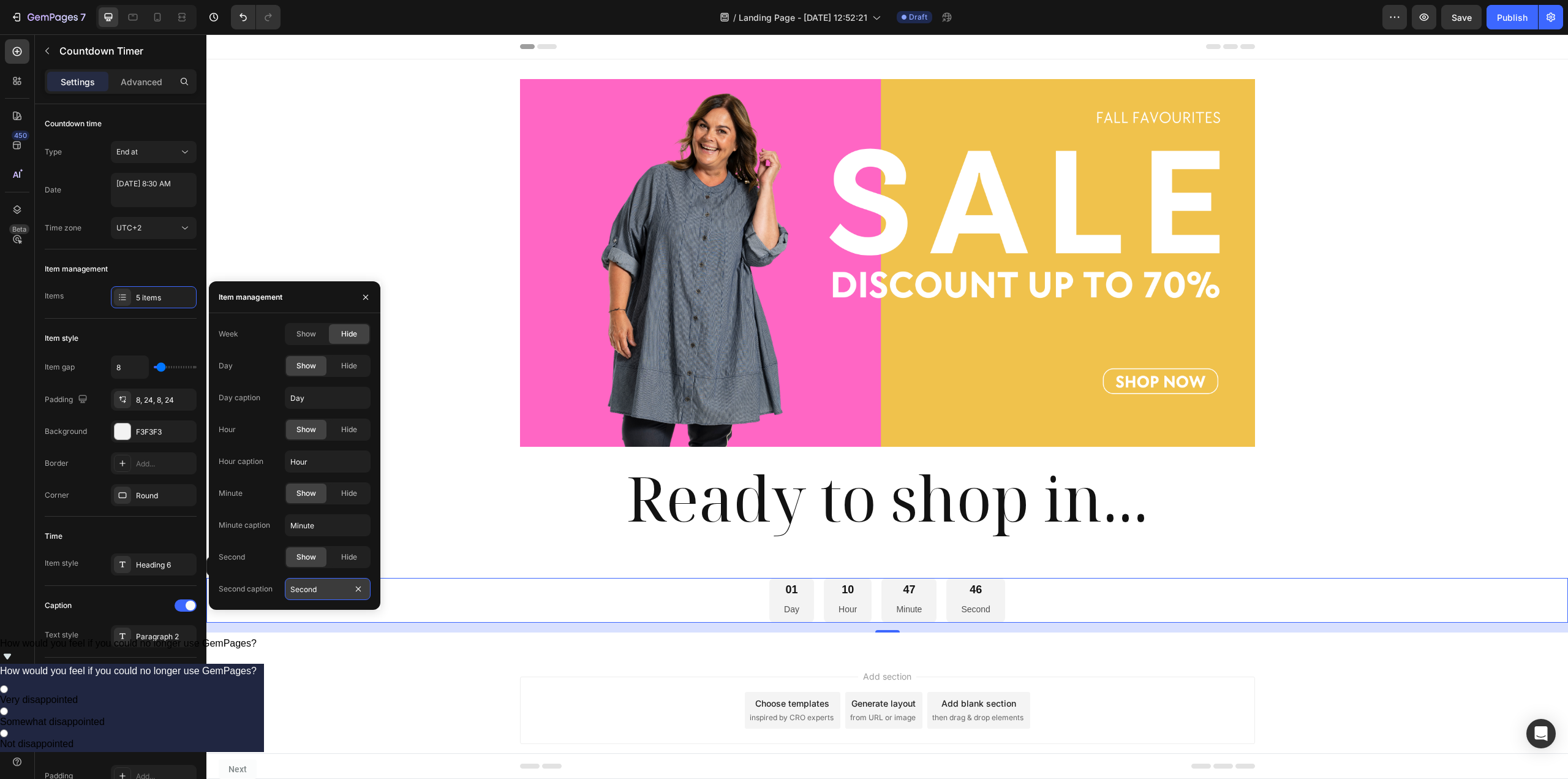
click at [324, 588] on input "Second" at bounding box center [328, 589] width 85 height 22
click at [329, 587] on input "Second" at bounding box center [328, 589] width 85 height 22
type input "Seconds"
click at [335, 527] on input "Minute" at bounding box center [328, 525] width 85 height 22
click at [336, 526] on input "Minute" at bounding box center [328, 525] width 85 height 22
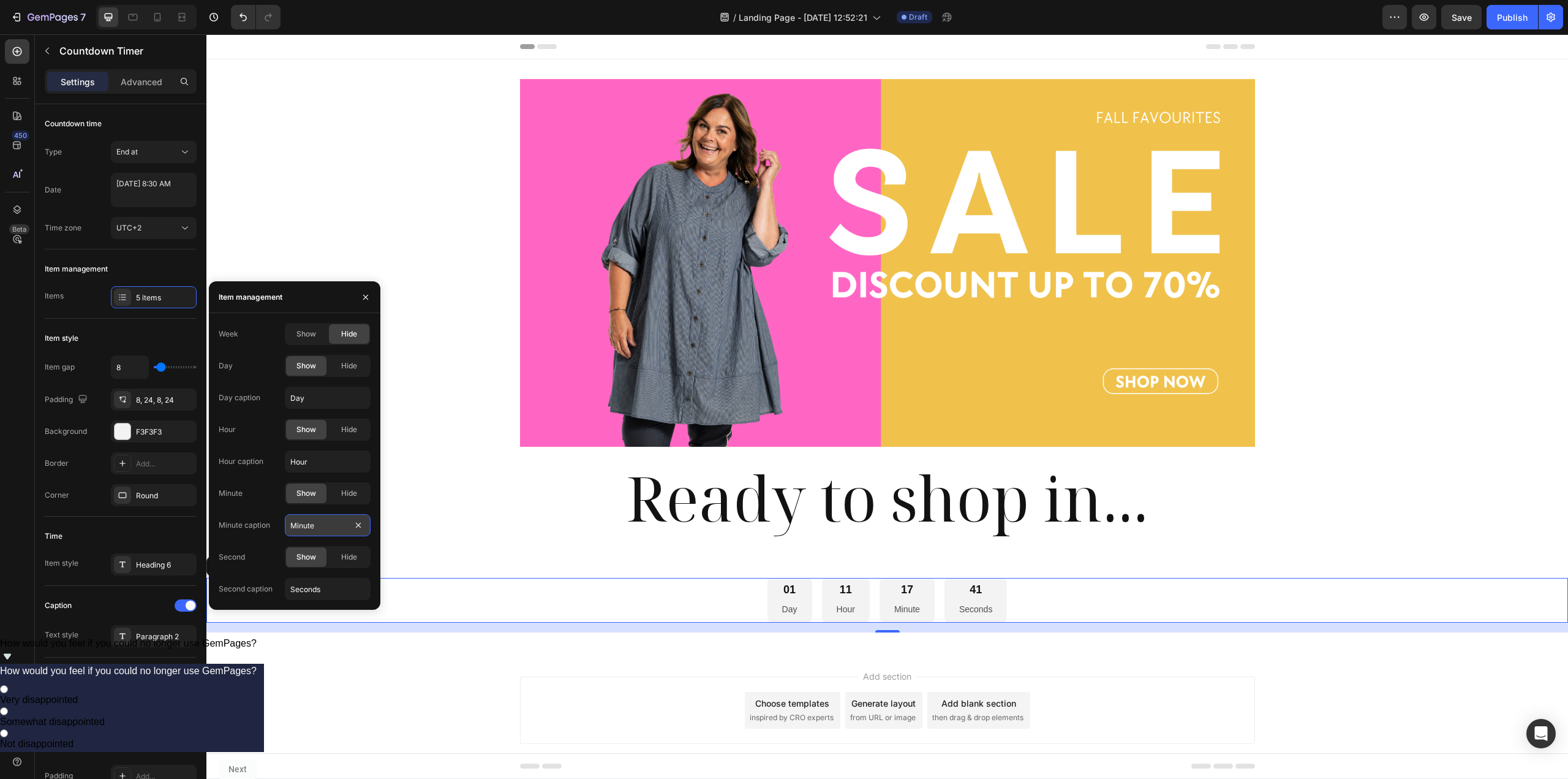
click at [337, 523] on input "Minute" at bounding box center [328, 525] width 85 height 22
click at [340, 525] on input "Minute" at bounding box center [328, 525] width 85 height 22
click at [309, 525] on input "Minute" at bounding box center [328, 525] width 85 height 22
click at [314, 525] on input "Minute" at bounding box center [328, 525] width 85 height 22
click at [316, 461] on input "Hour" at bounding box center [328, 461] width 85 height 22
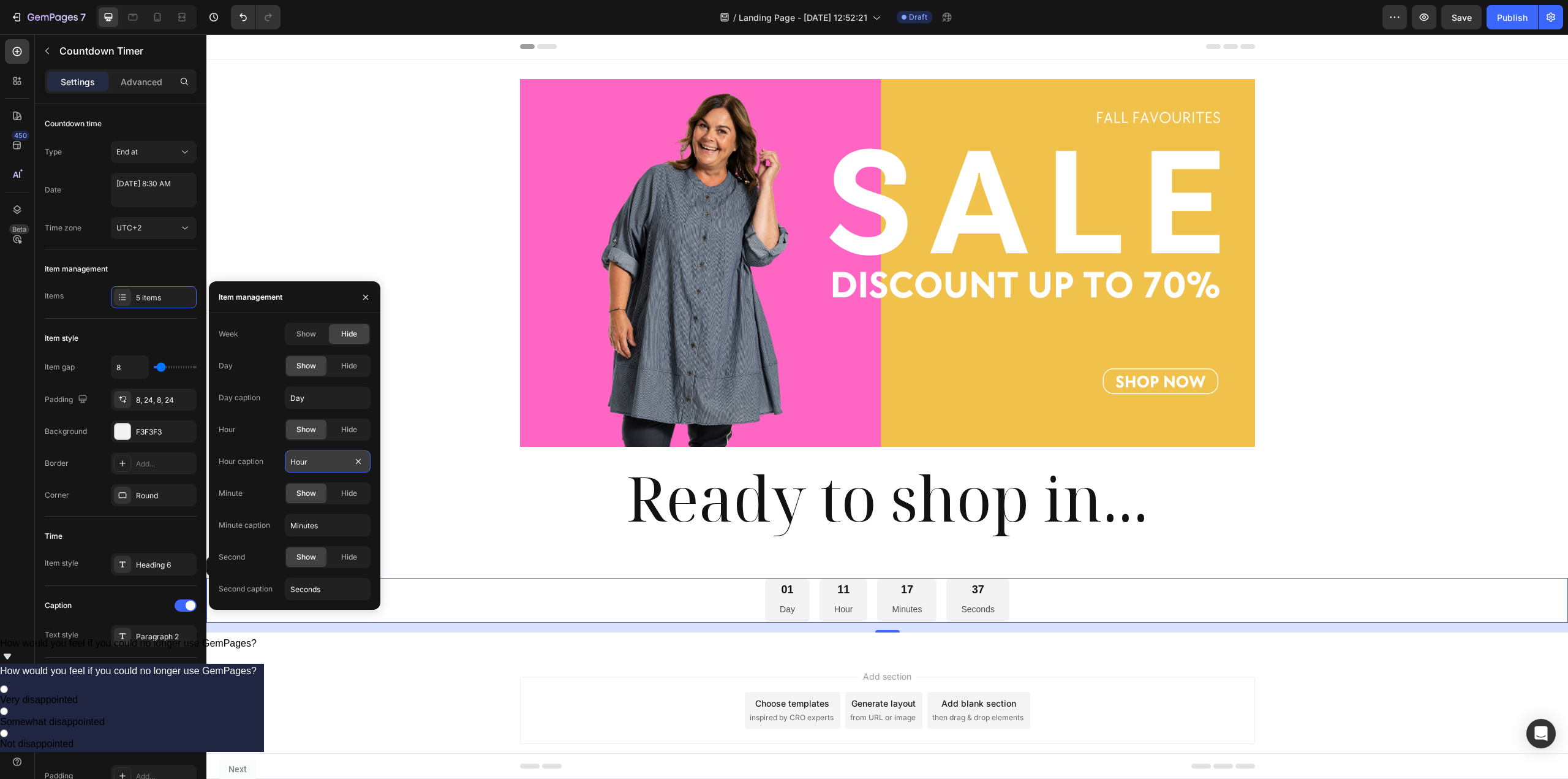
click at [314, 458] on input "Hour" at bounding box center [328, 461] width 85 height 22
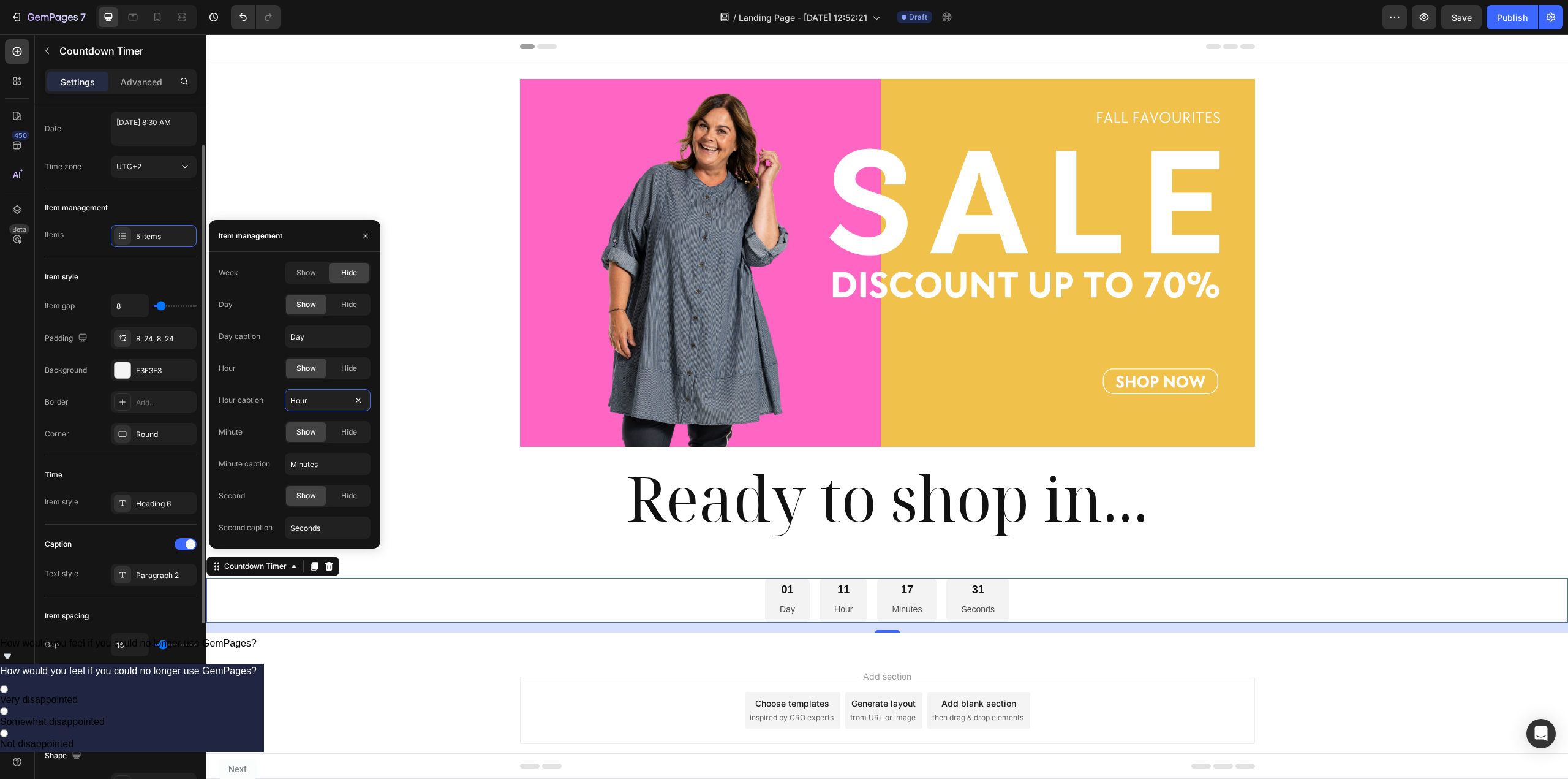
scroll to position [0, 0]
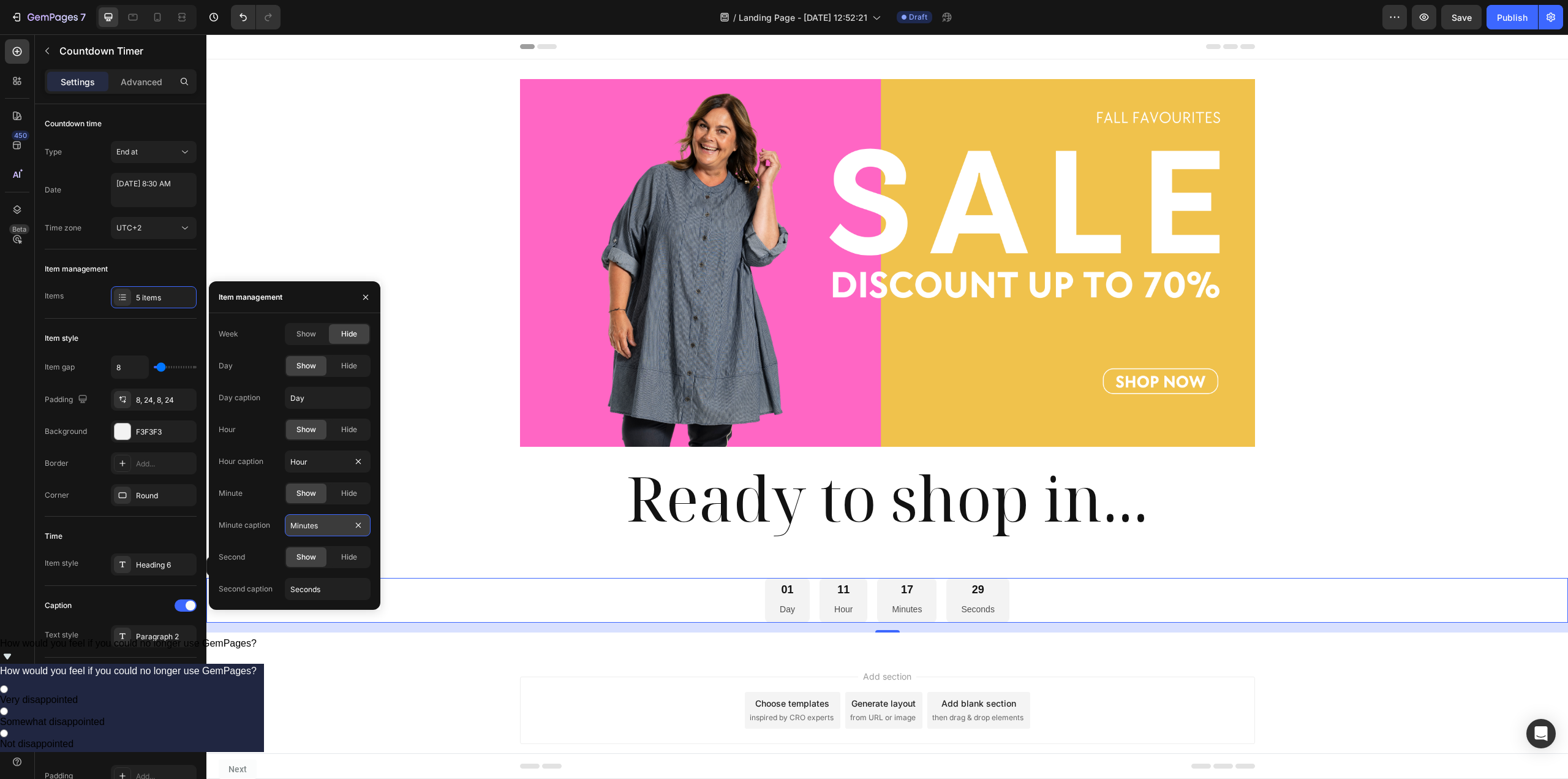
click at [335, 525] on input "Minutes" at bounding box center [328, 525] width 85 height 22
click at [333, 525] on input "Minutes" at bounding box center [328, 525] width 85 height 22
type input "Minute"
click at [329, 590] on input "Seconds" at bounding box center [328, 589] width 85 height 22
click at [332, 591] on input "Seconds" at bounding box center [328, 589] width 85 height 22
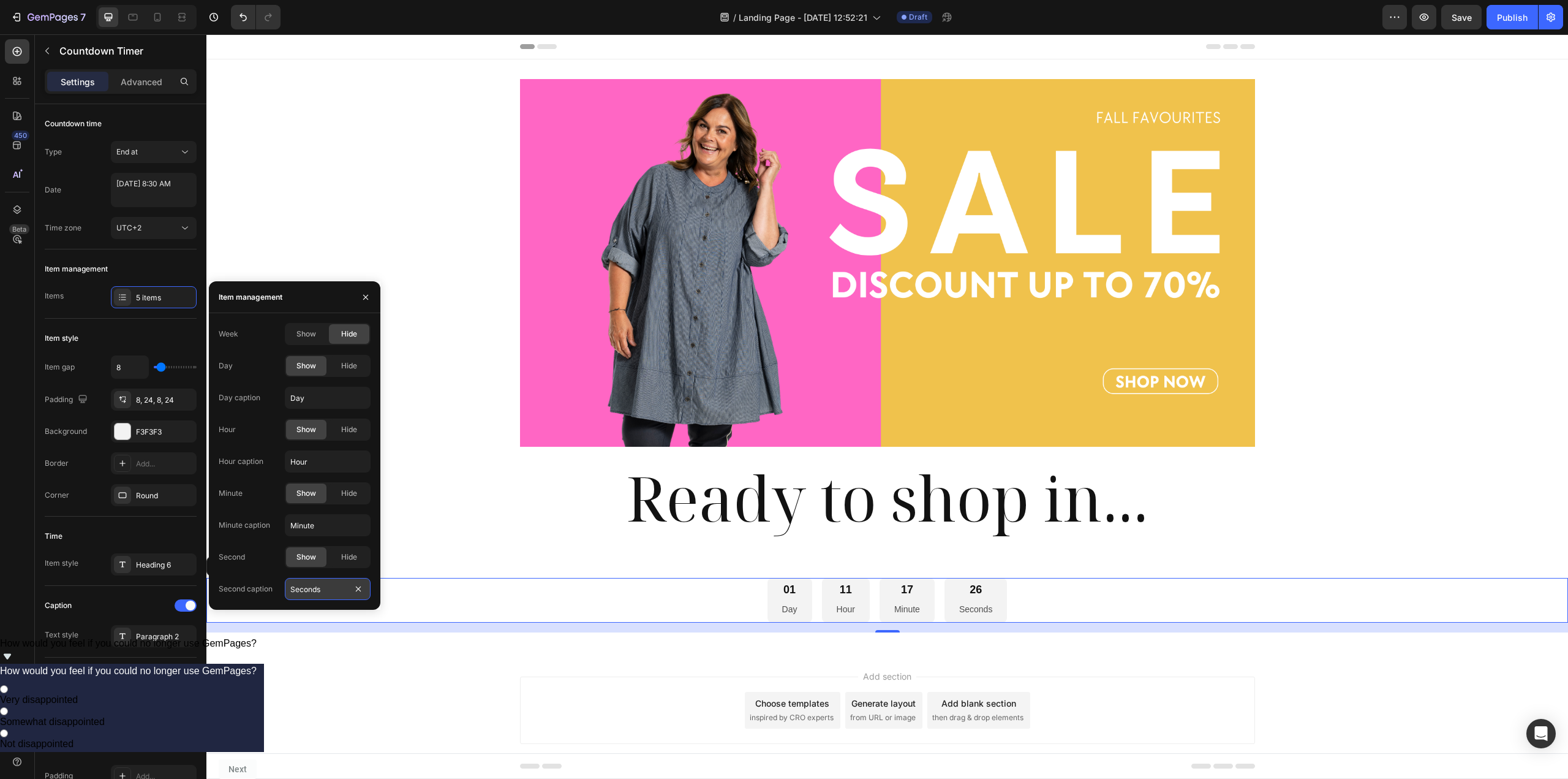
type input "Second"
click at [84, 349] on div "Item style Item gap 8 Padding 8, 24, 8, 24 Background F3F3F3 Border Add... Corn…" at bounding box center [121, 417] width 152 height 198
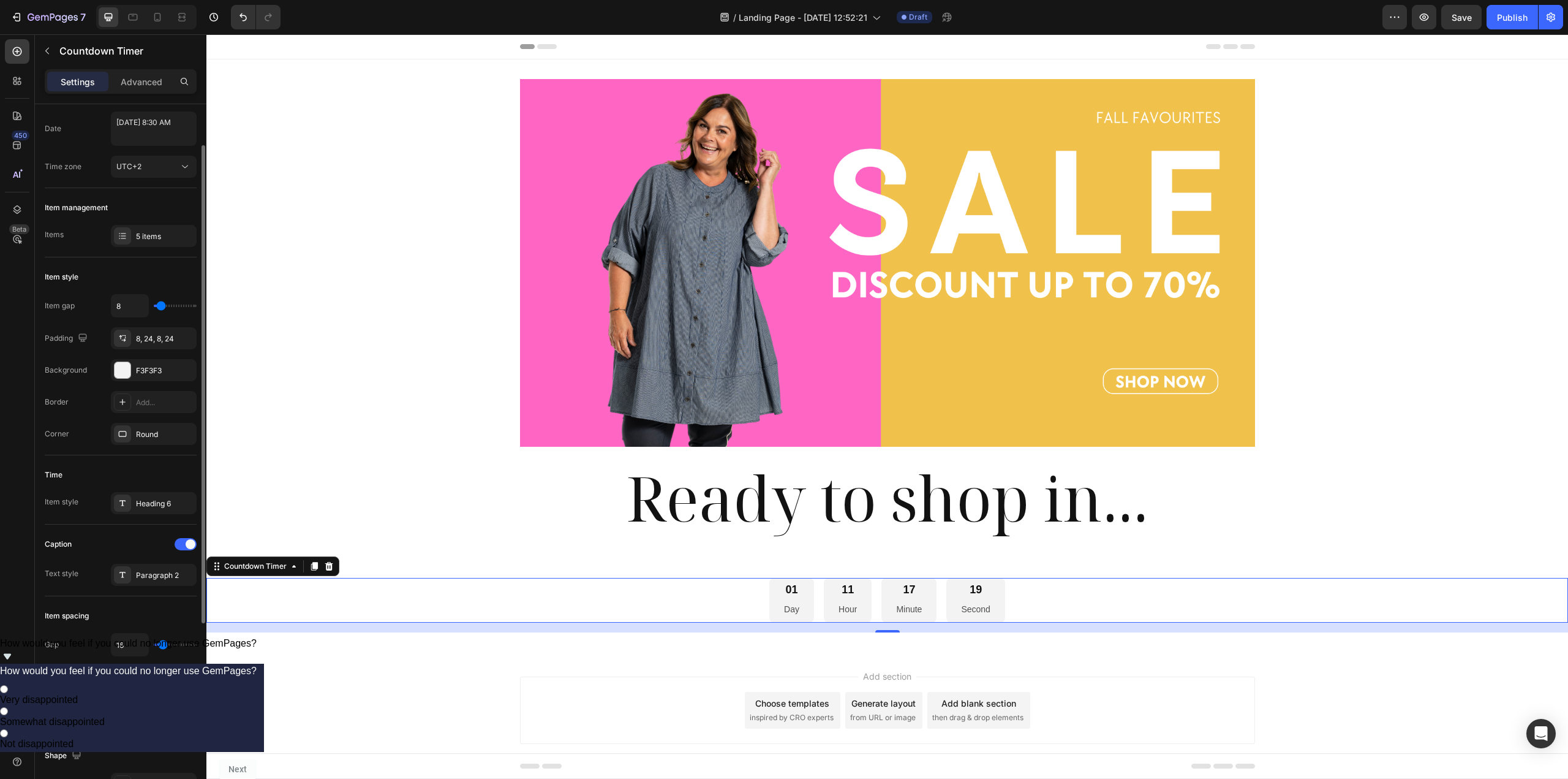
scroll to position [184, 0]
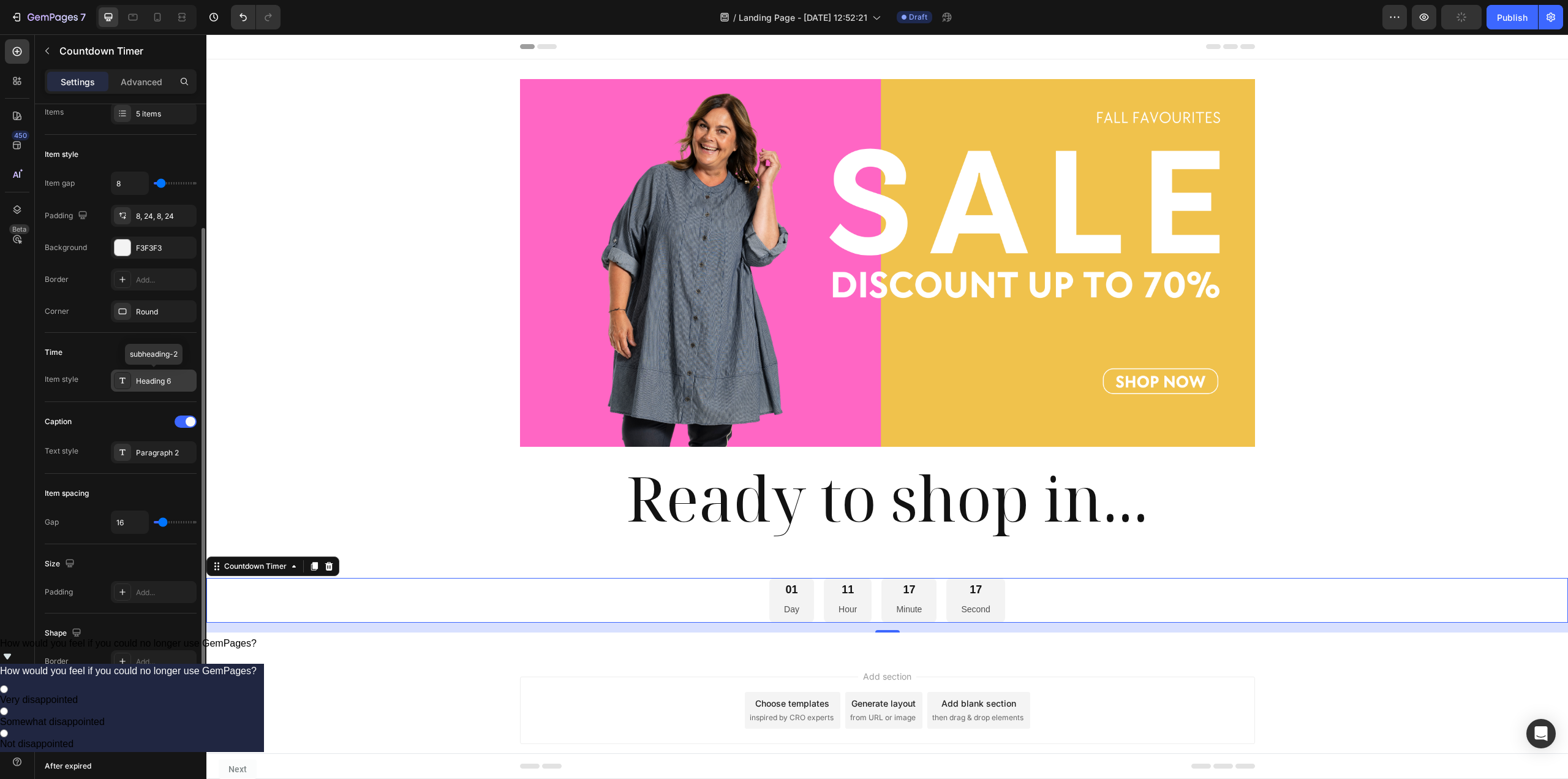
click at [127, 376] on div at bounding box center [122, 380] width 17 height 17
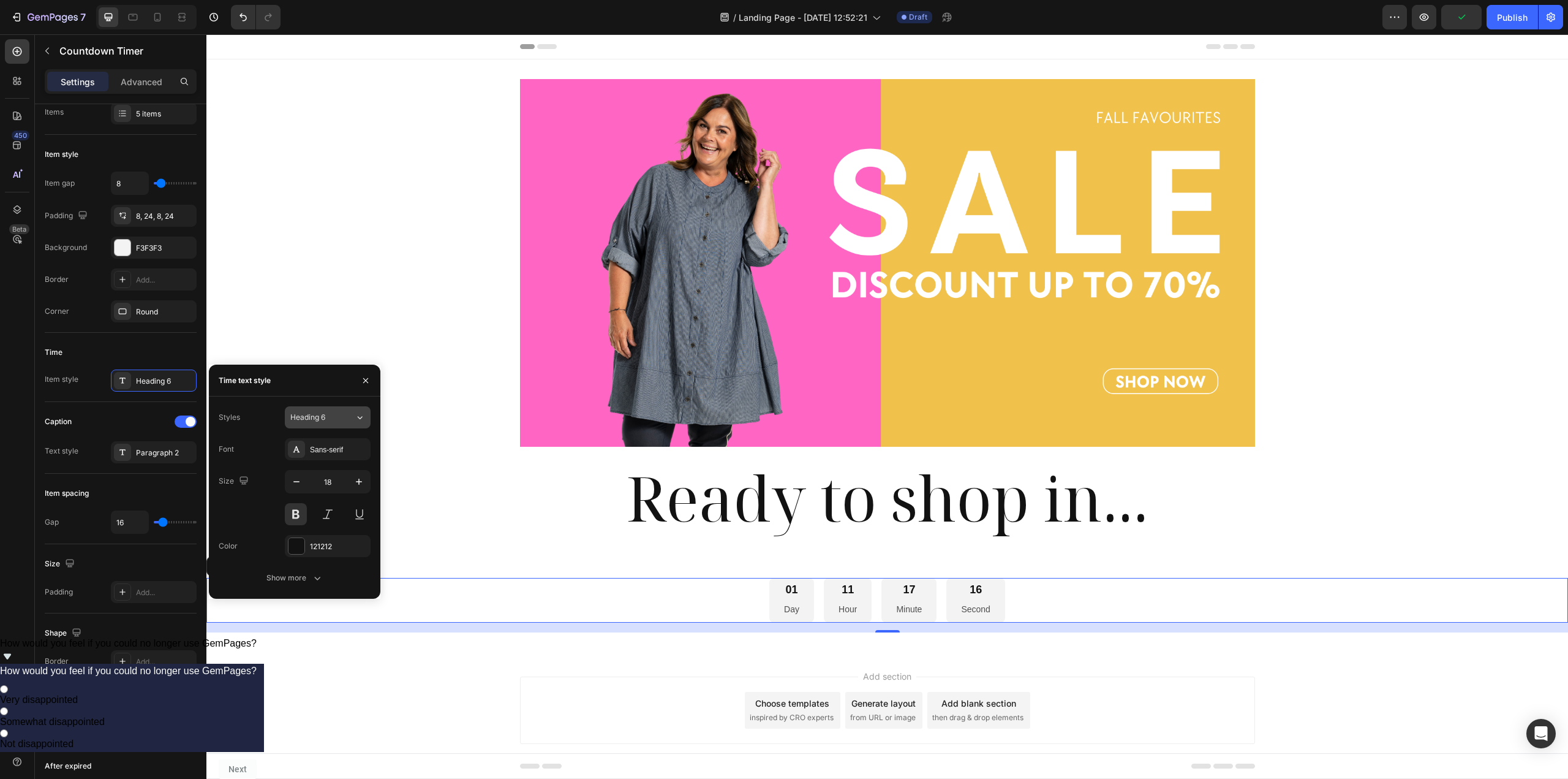
click at [317, 414] on span "Heading 6" at bounding box center [307, 417] width 35 height 11
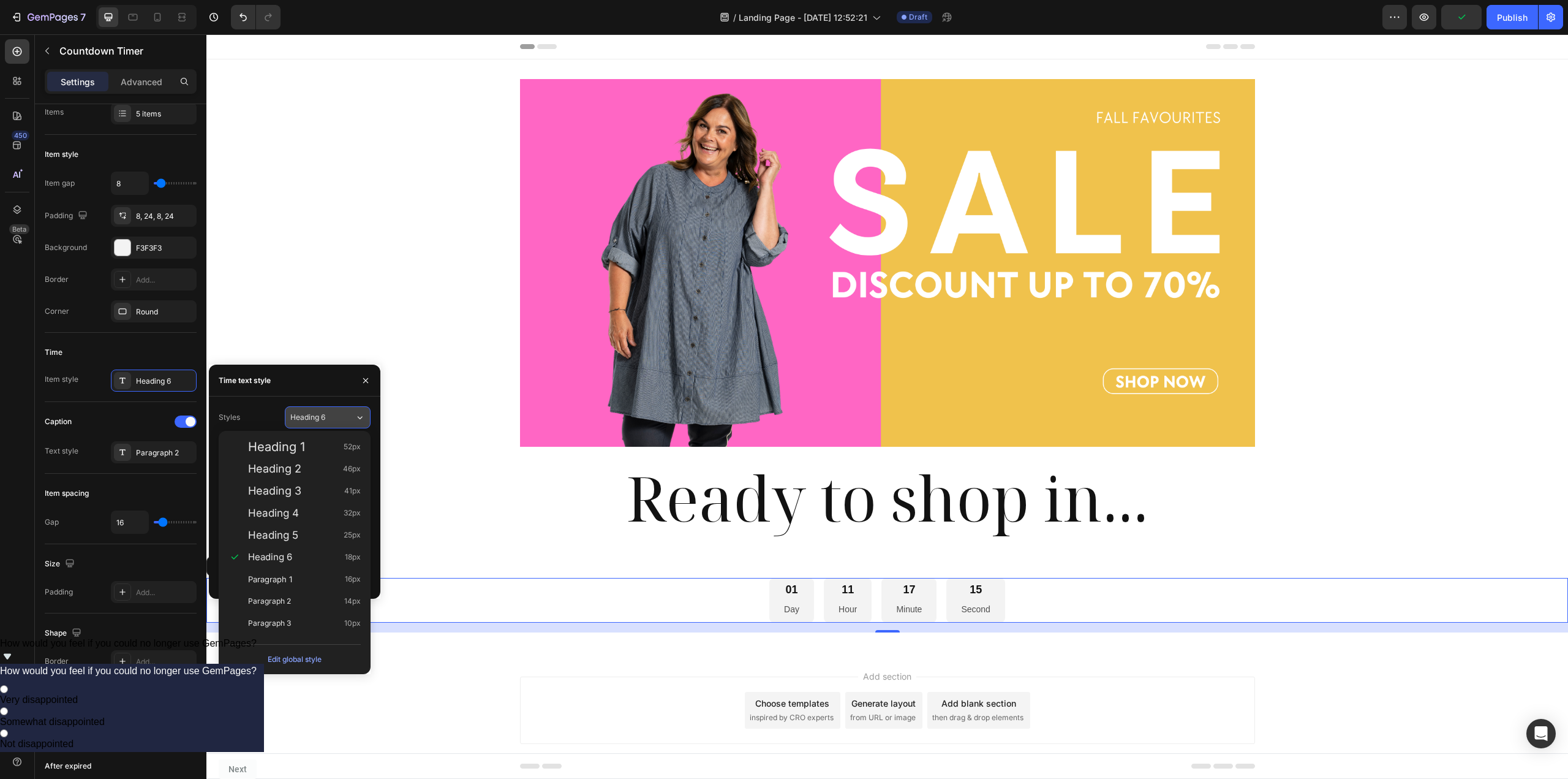
click at [317, 414] on span "Heading 6" at bounding box center [307, 417] width 35 height 11
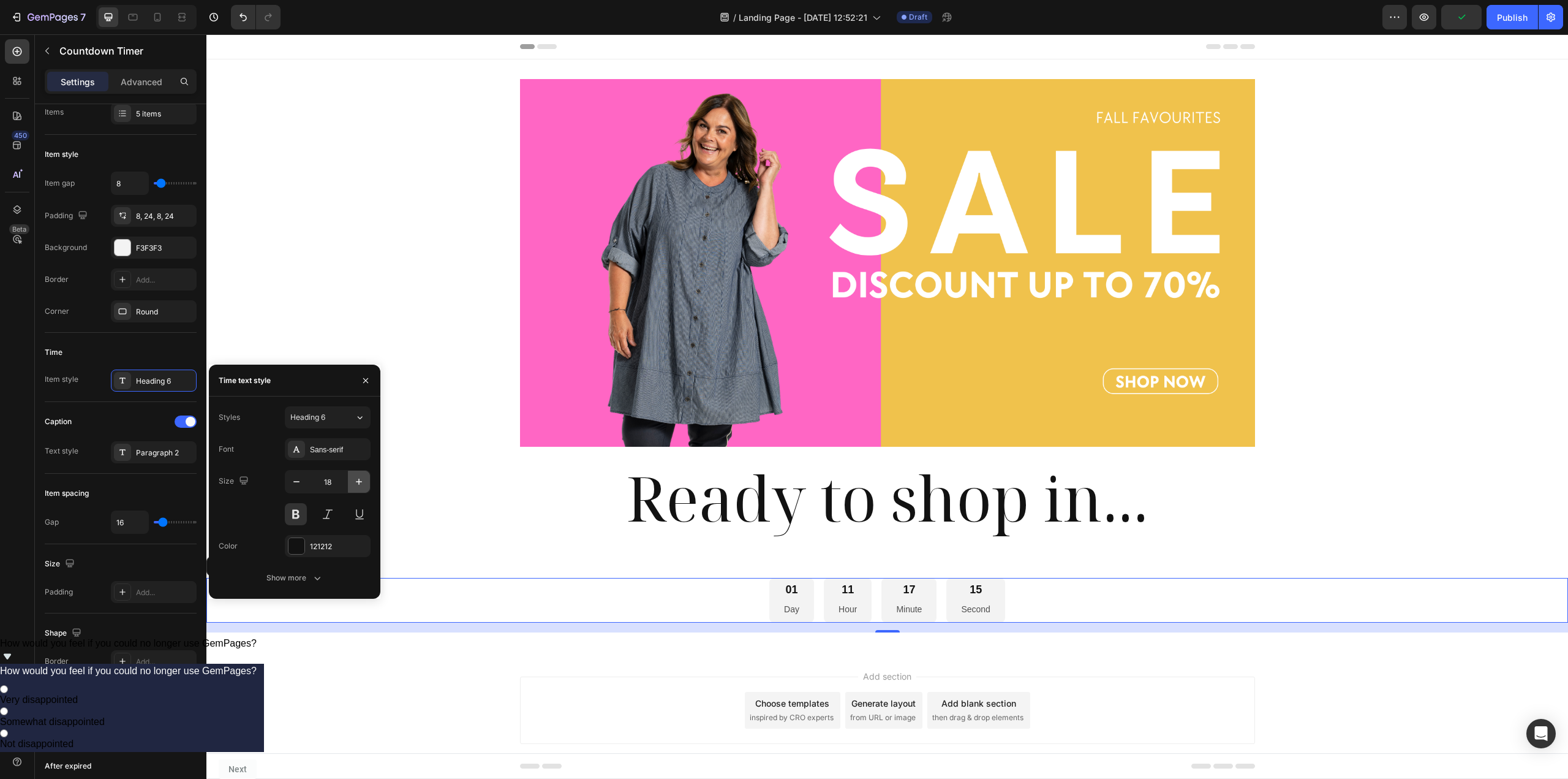
click at [361, 478] on icon "button" at bounding box center [359, 481] width 13 height 13
click at [361, 478] on icon "button" at bounding box center [359, 481] width 13 height 13
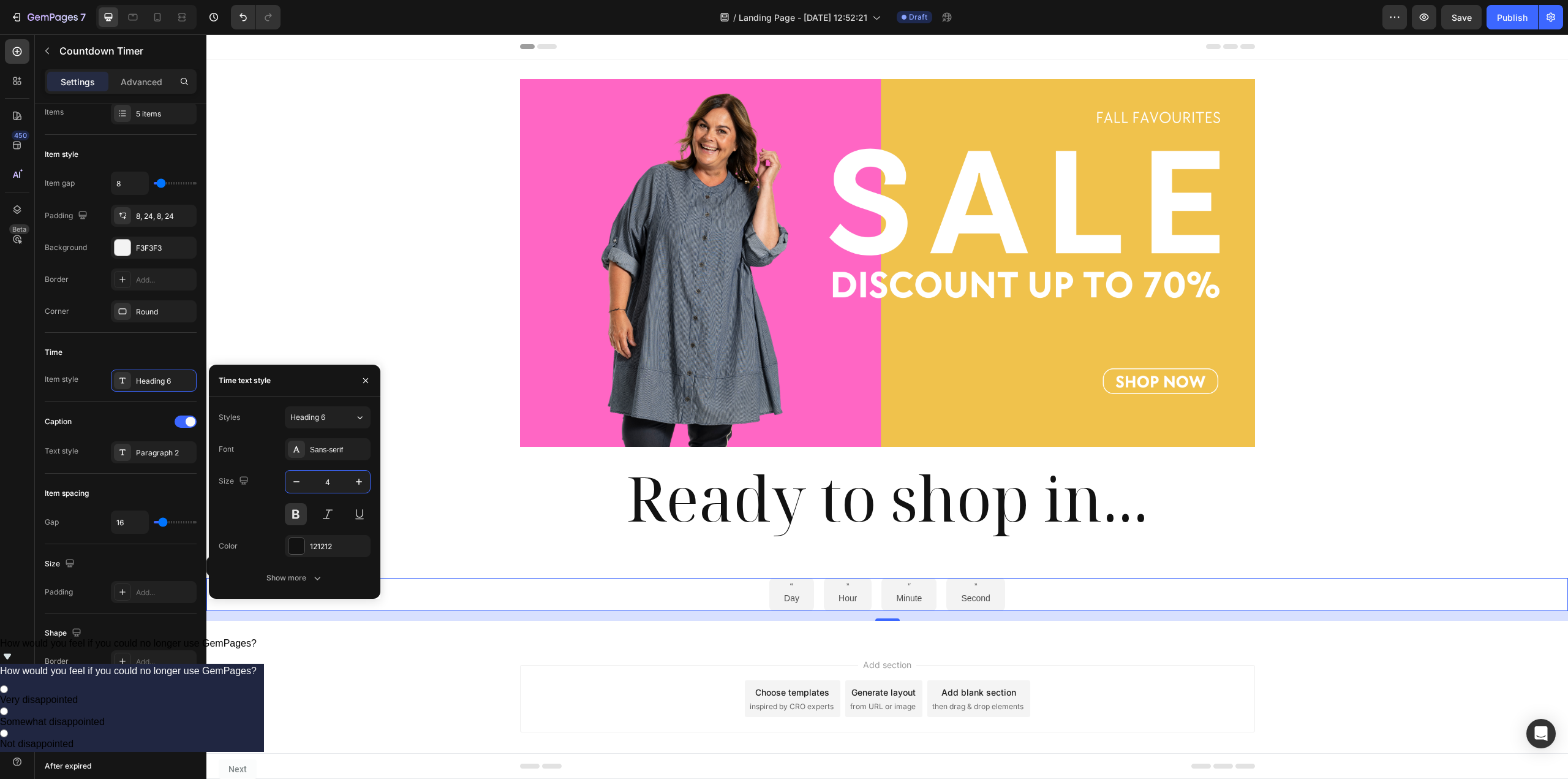
type input "40"
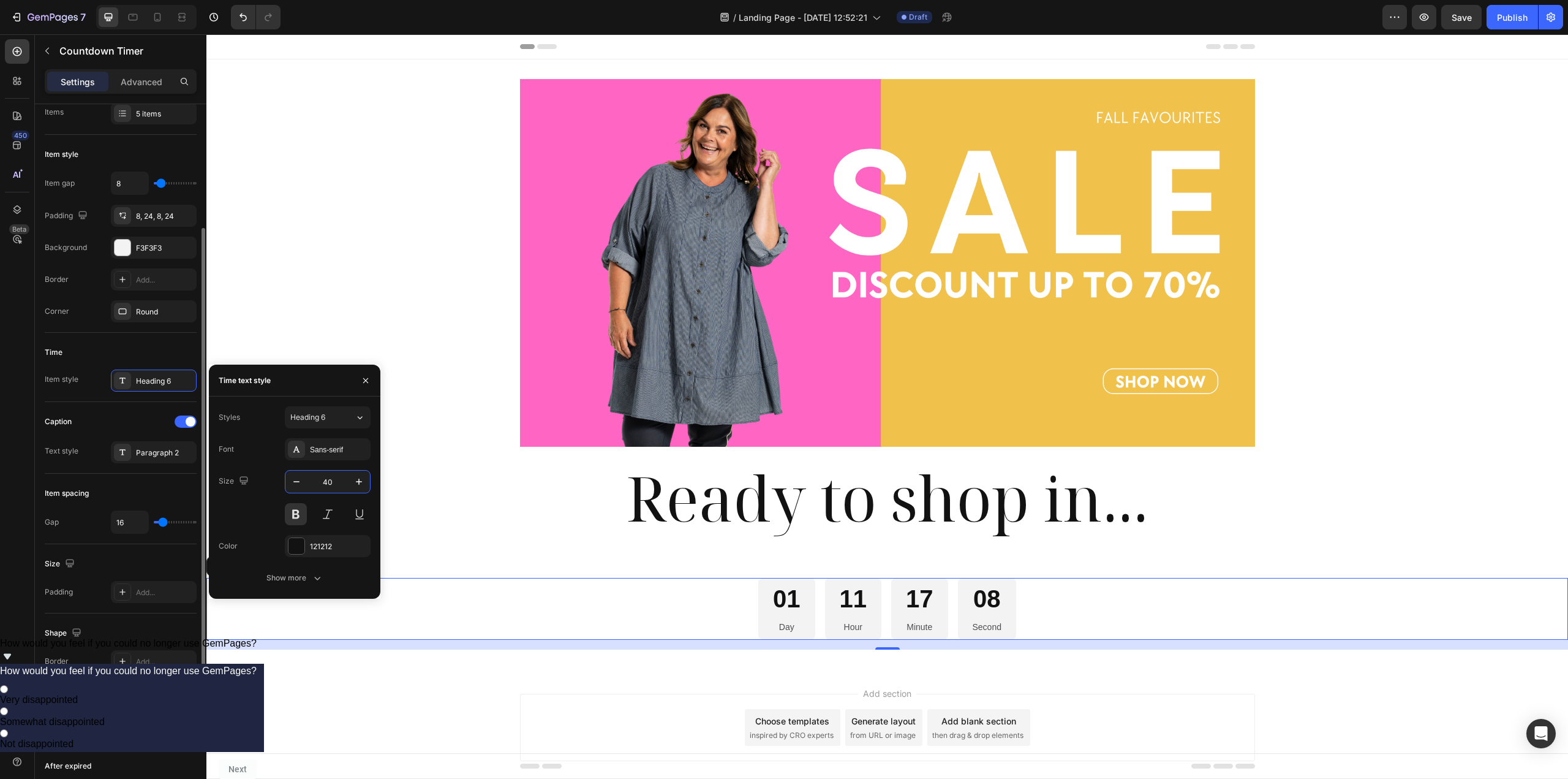
click at [147, 416] on div "Caption" at bounding box center [121, 422] width 152 height 20
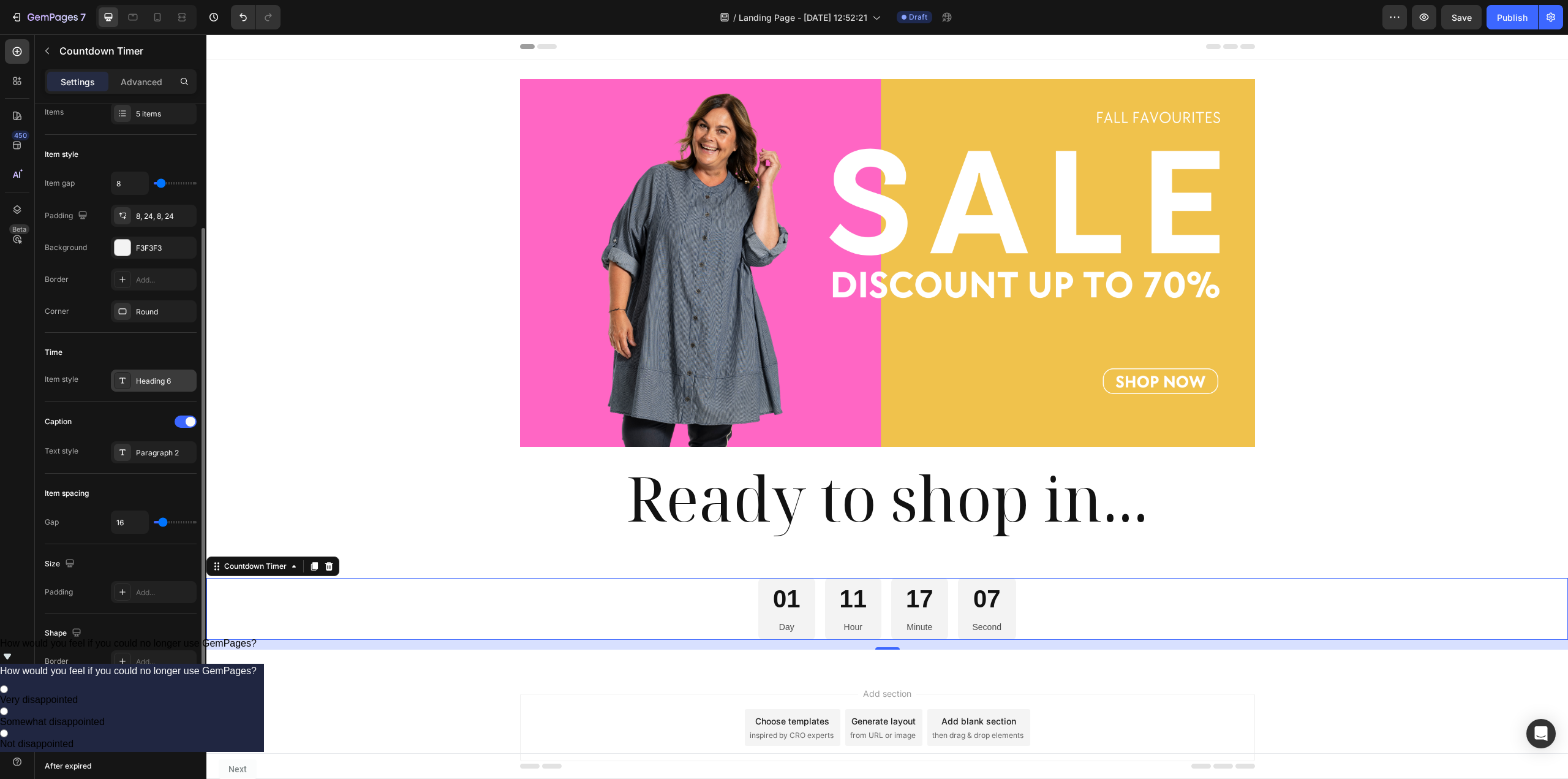
click at [153, 385] on div "Heading 6" at bounding box center [165, 381] width 57 height 11
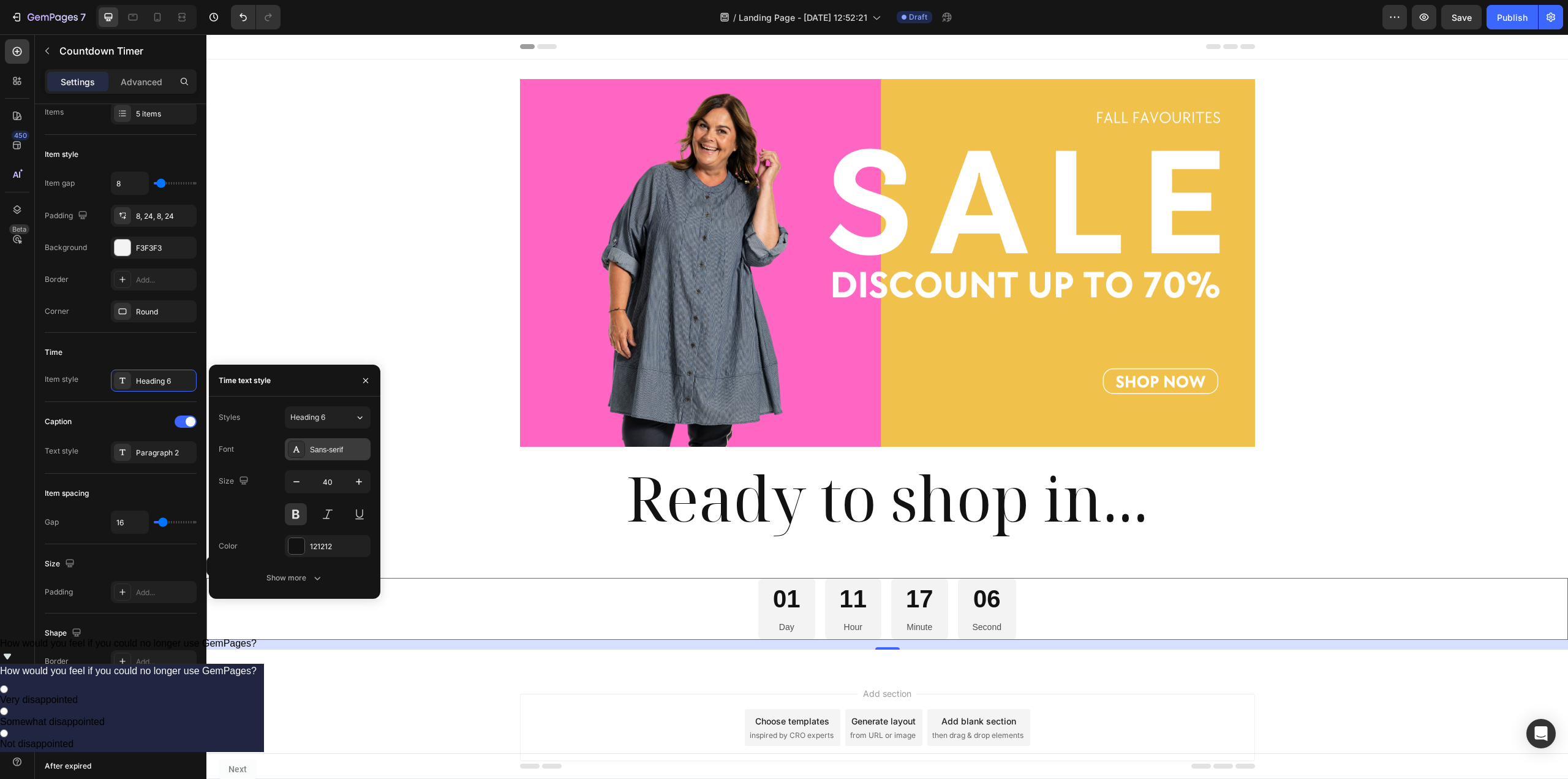
click at [309, 441] on div "Sans-serif" at bounding box center [328, 449] width 85 height 22
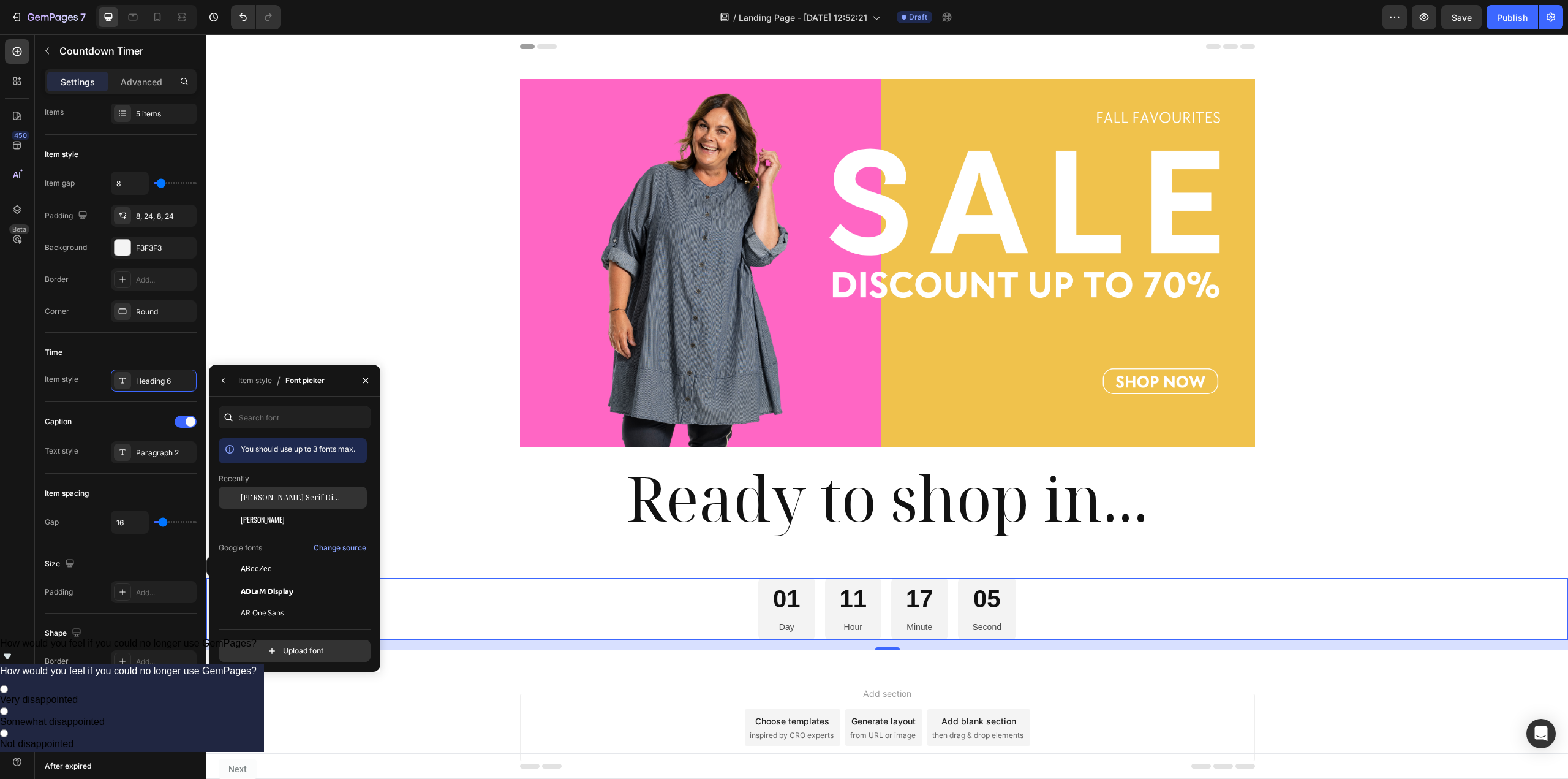
click at [291, 495] on span "[PERSON_NAME] Serif Display" at bounding box center [292, 497] width 102 height 11
click at [137, 485] on div "Item spacing" at bounding box center [121, 493] width 152 height 20
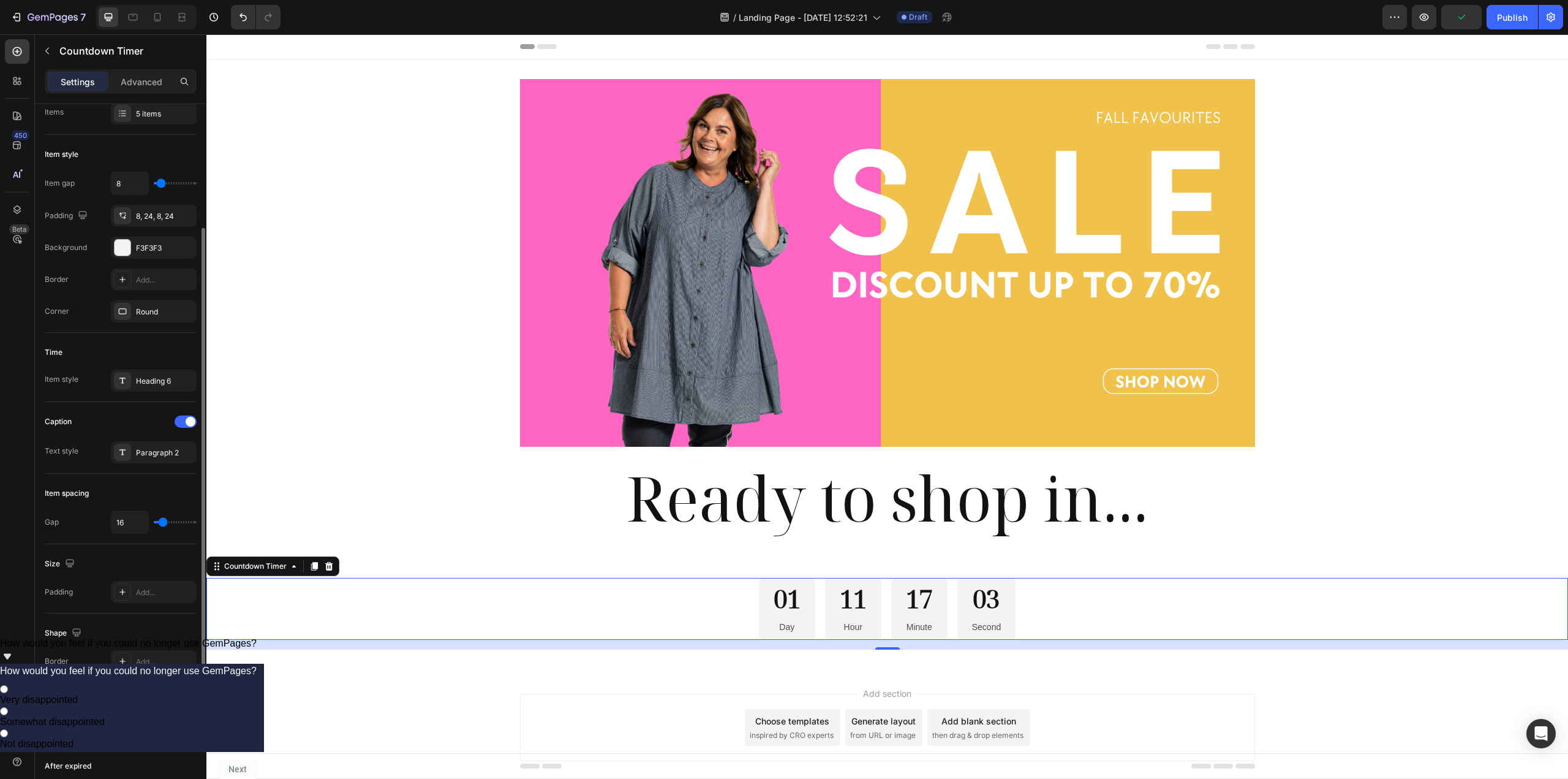
scroll to position [307, 0]
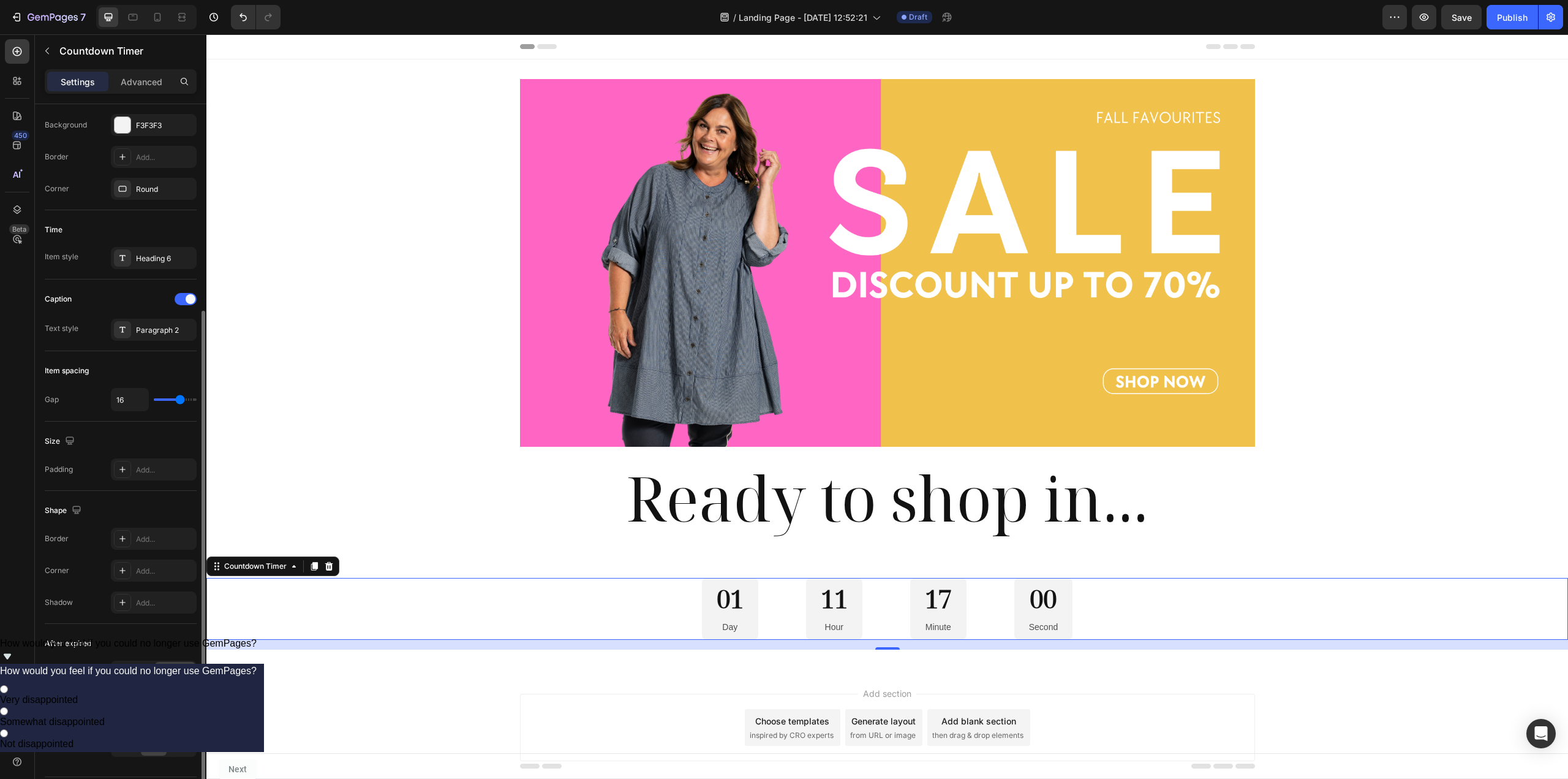
drag, startPoint x: 164, startPoint y: 401, endPoint x: 180, endPoint y: 401, distance: 16.0
type input "78"
click at [180, 401] on input "range" at bounding box center [175, 399] width 43 height 2
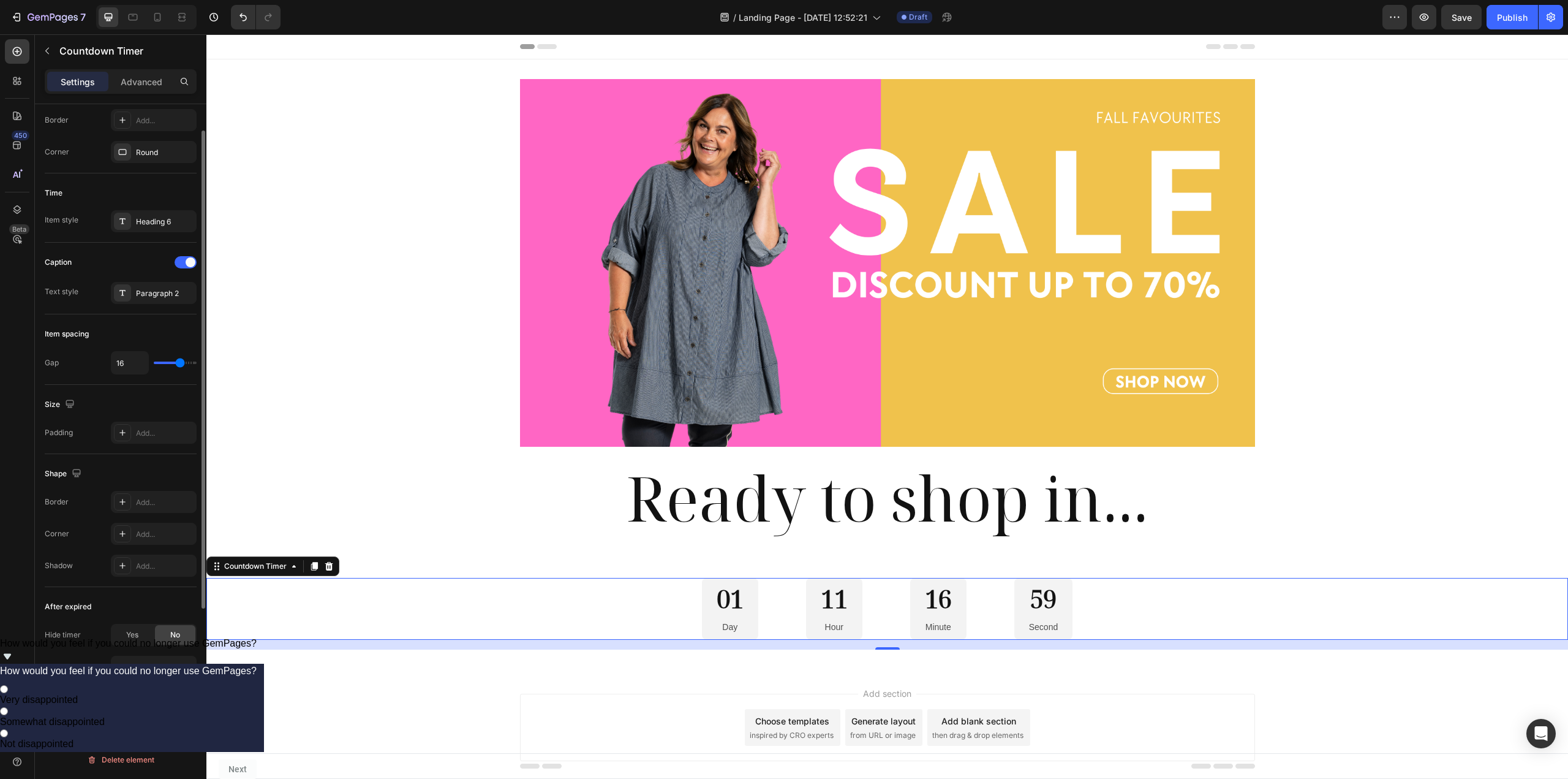
scroll to position [98, 0]
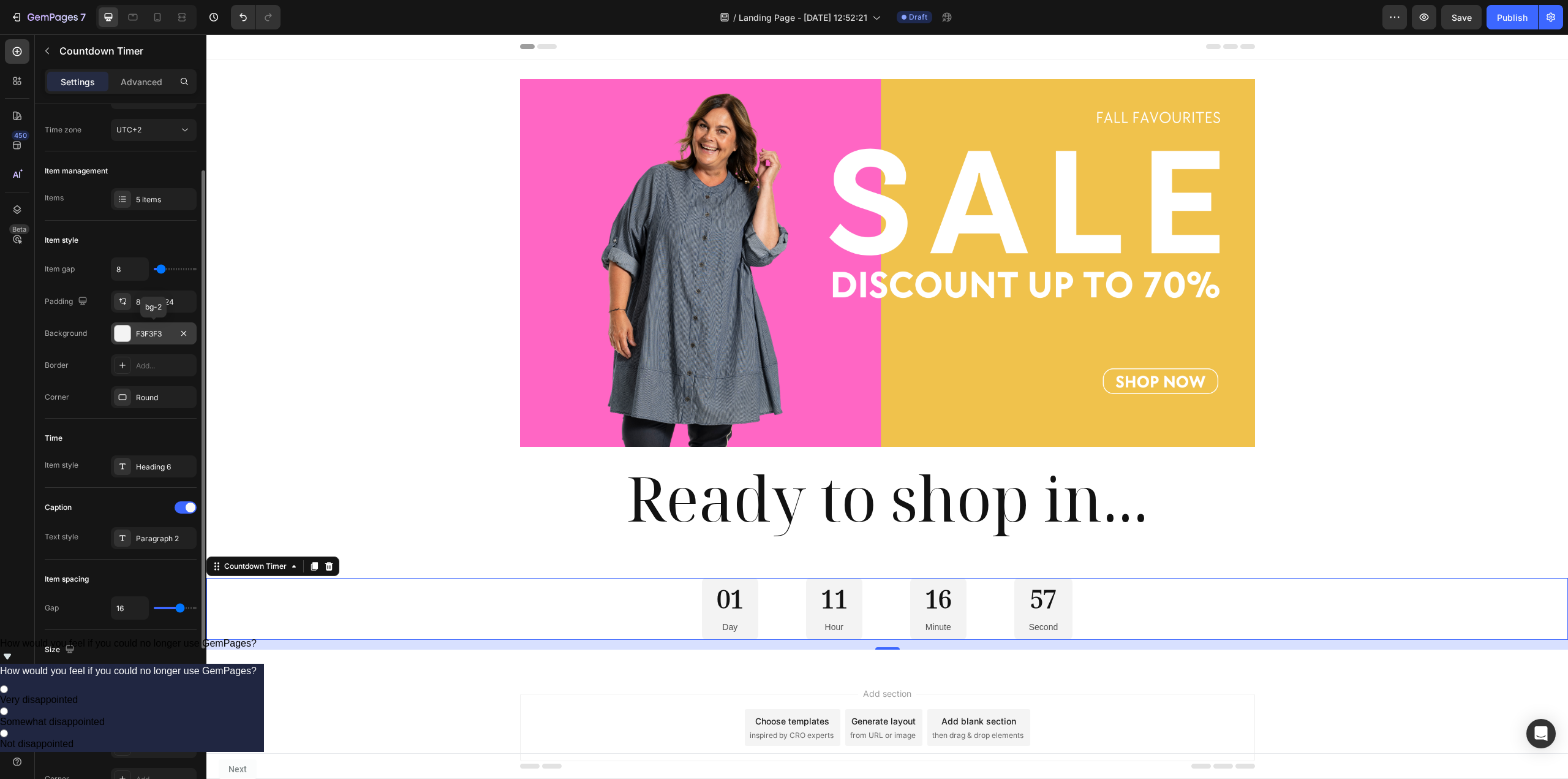
click at [125, 338] on div at bounding box center [122, 333] width 16 height 16
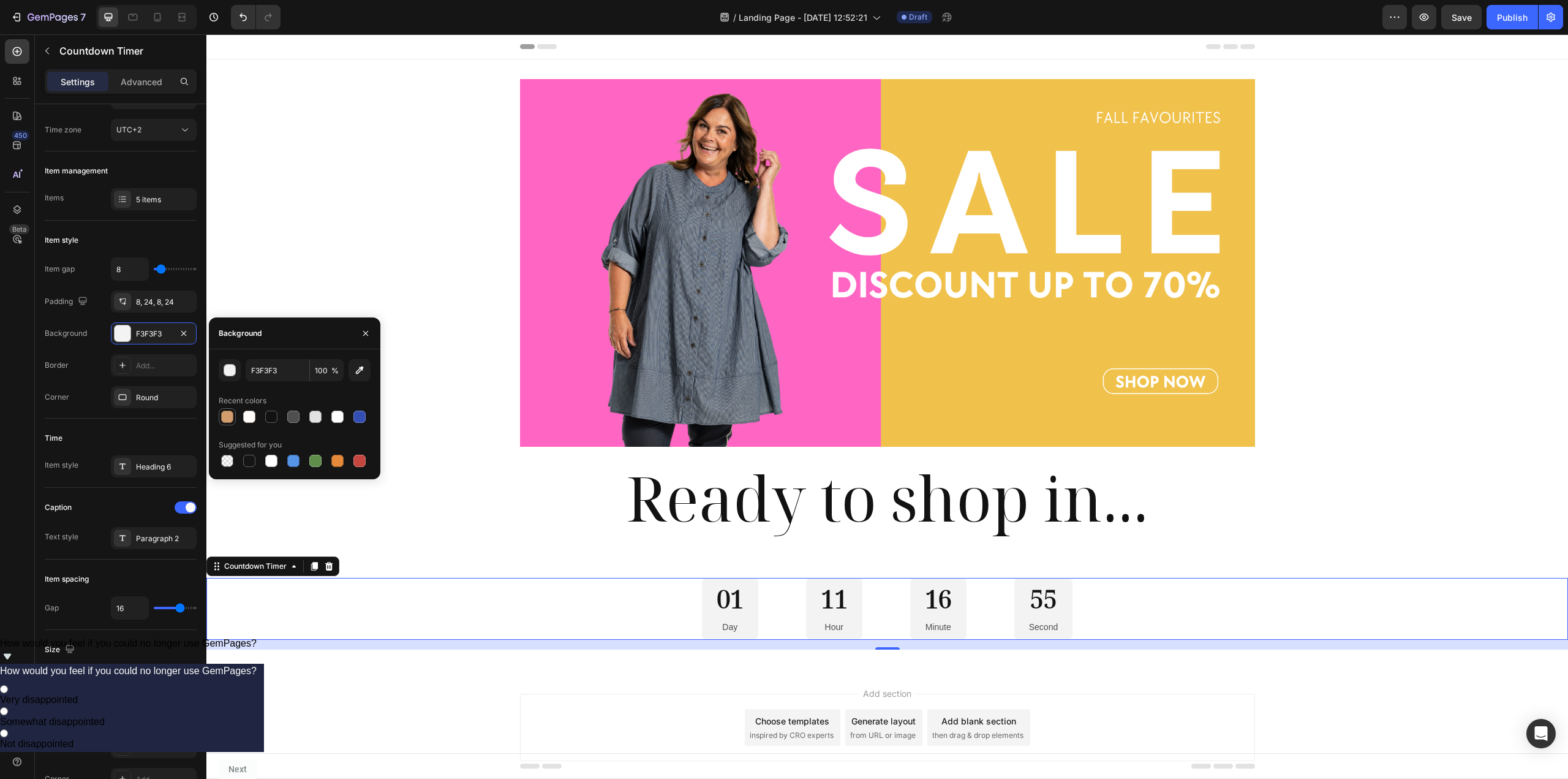
click at [233, 418] on div at bounding box center [227, 416] width 13 height 13
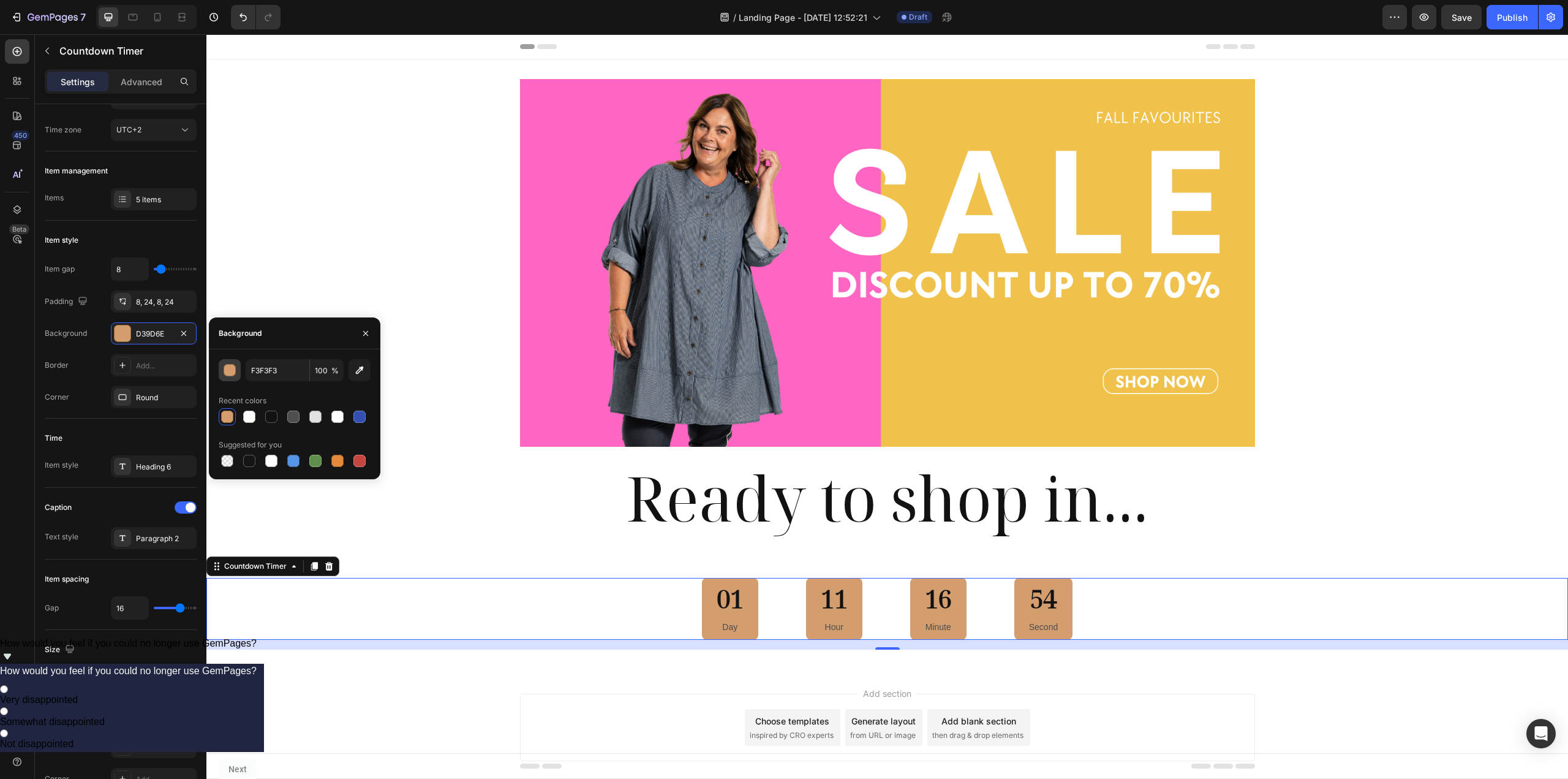
click at [227, 374] on div "button" at bounding box center [230, 371] width 13 height 13
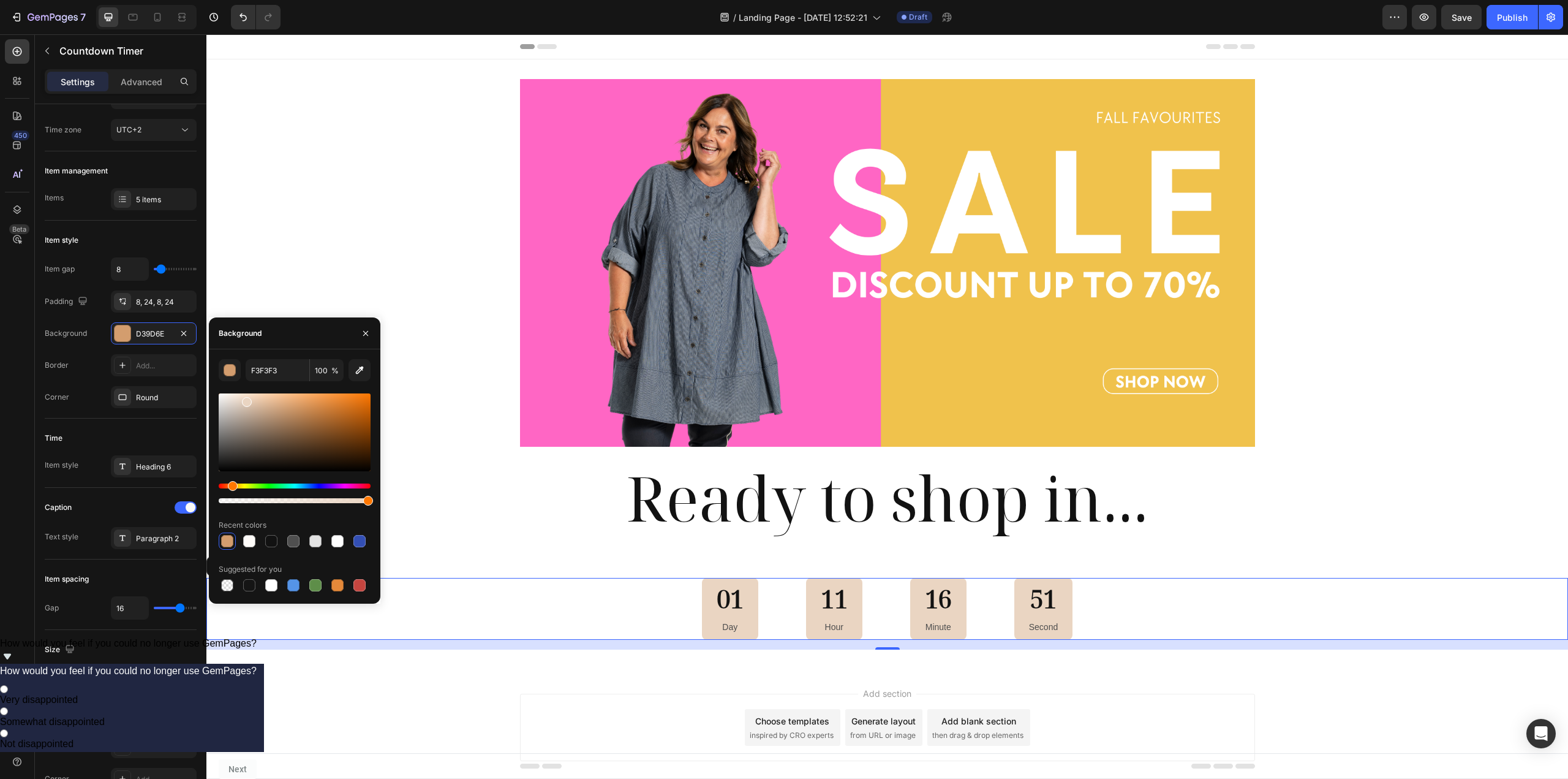
drag, startPoint x: 281, startPoint y: 427, endPoint x: 245, endPoint y: 399, distance: 45.6
click at [245, 399] on div at bounding box center [295, 433] width 152 height 78
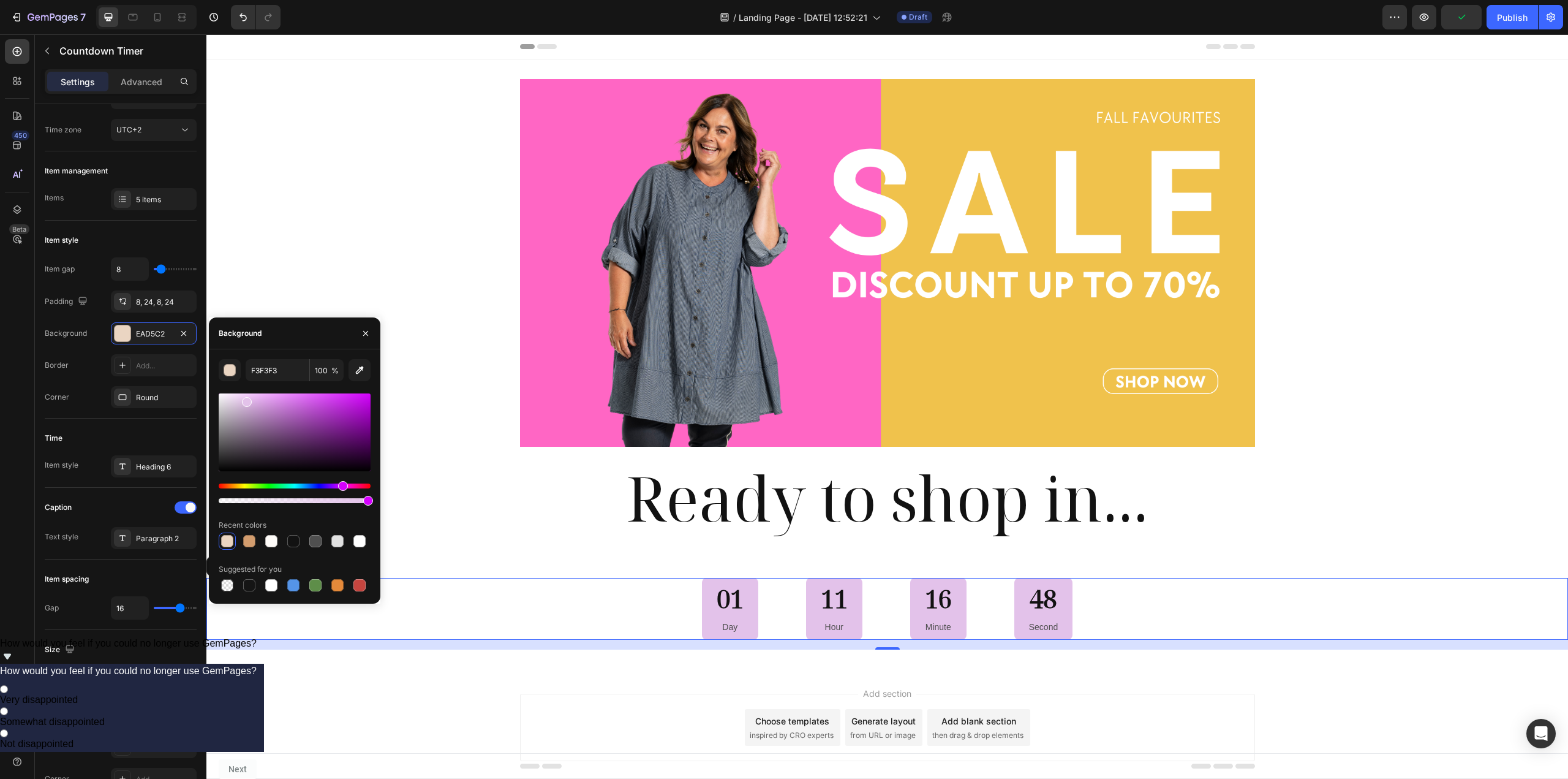
click at [342, 485] on div "Hue" at bounding box center [295, 486] width 152 height 5
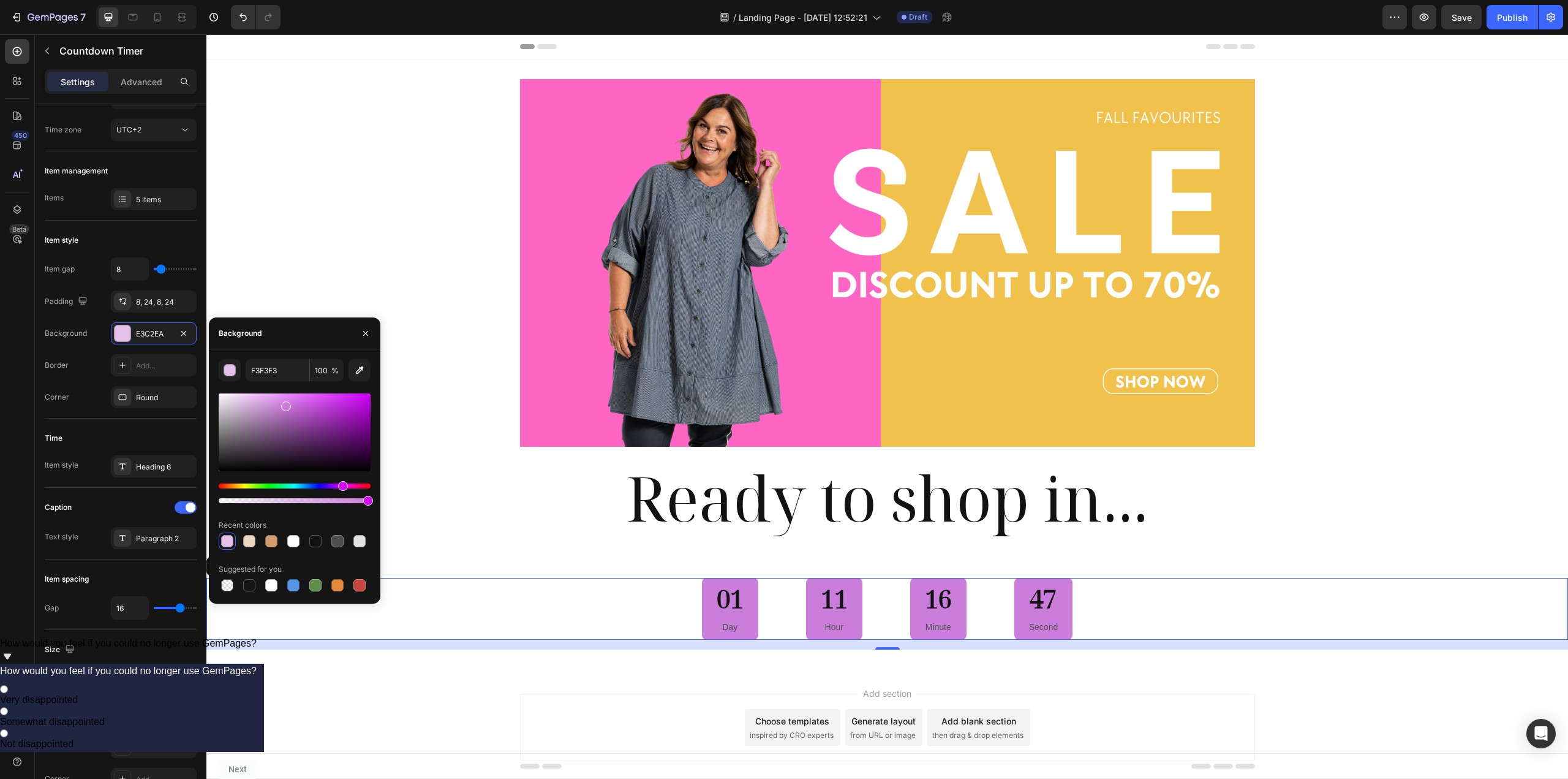
drag, startPoint x: 281, startPoint y: 407, endPoint x: 315, endPoint y: 392, distance: 37.2
click at [315, 394] on div at bounding box center [295, 433] width 152 height 78
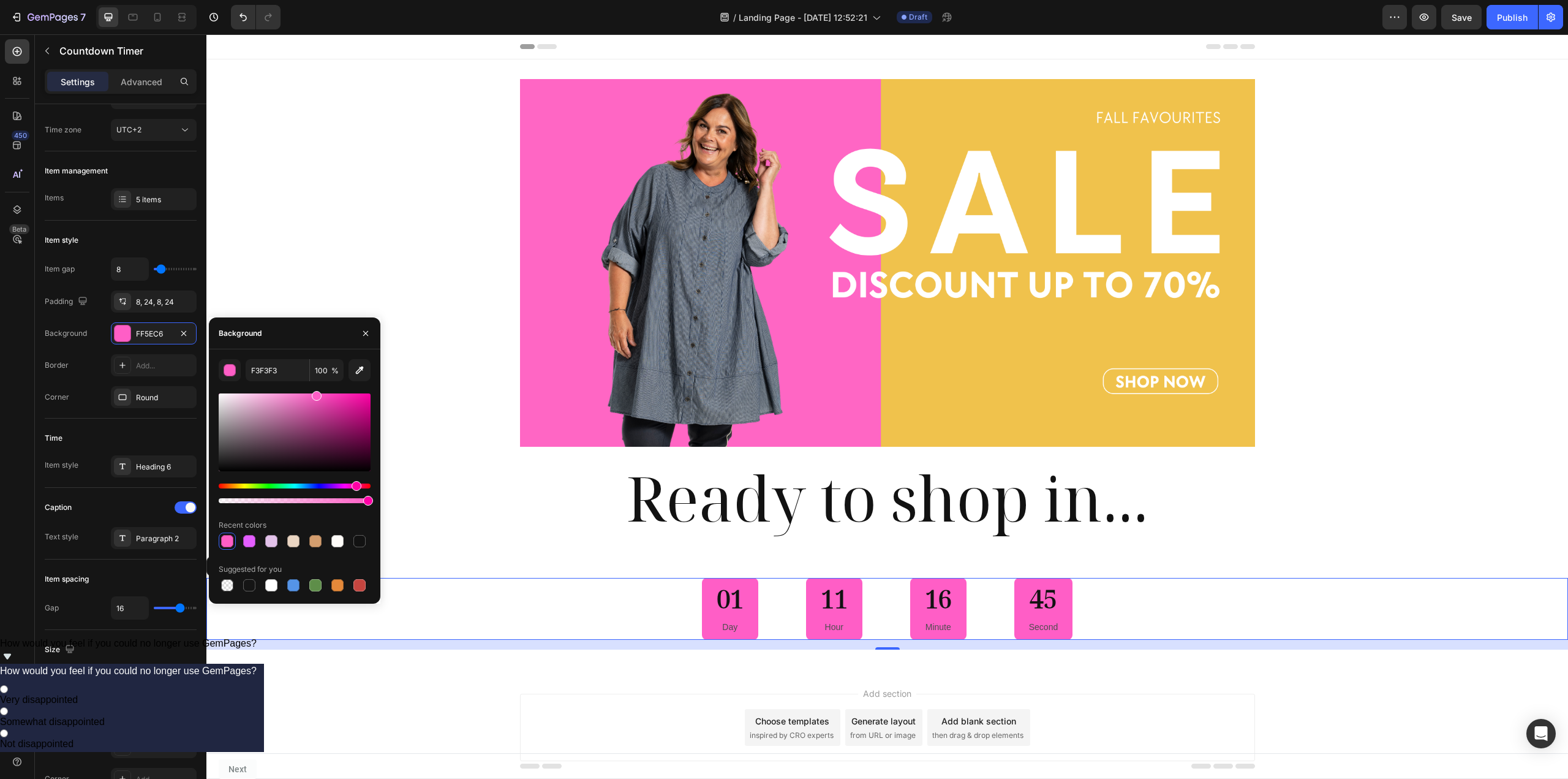
drag, startPoint x: 341, startPoint y: 489, endPoint x: 354, endPoint y: 489, distance: 13.0
click at [354, 489] on div "Hue" at bounding box center [356, 486] width 10 height 10
click at [357, 361] on button "button" at bounding box center [360, 370] width 22 height 22
drag, startPoint x: 364, startPoint y: 328, endPoint x: 169, endPoint y: 300, distance: 197.0
click at [364, 329] on icon "button" at bounding box center [365, 333] width 10 height 10
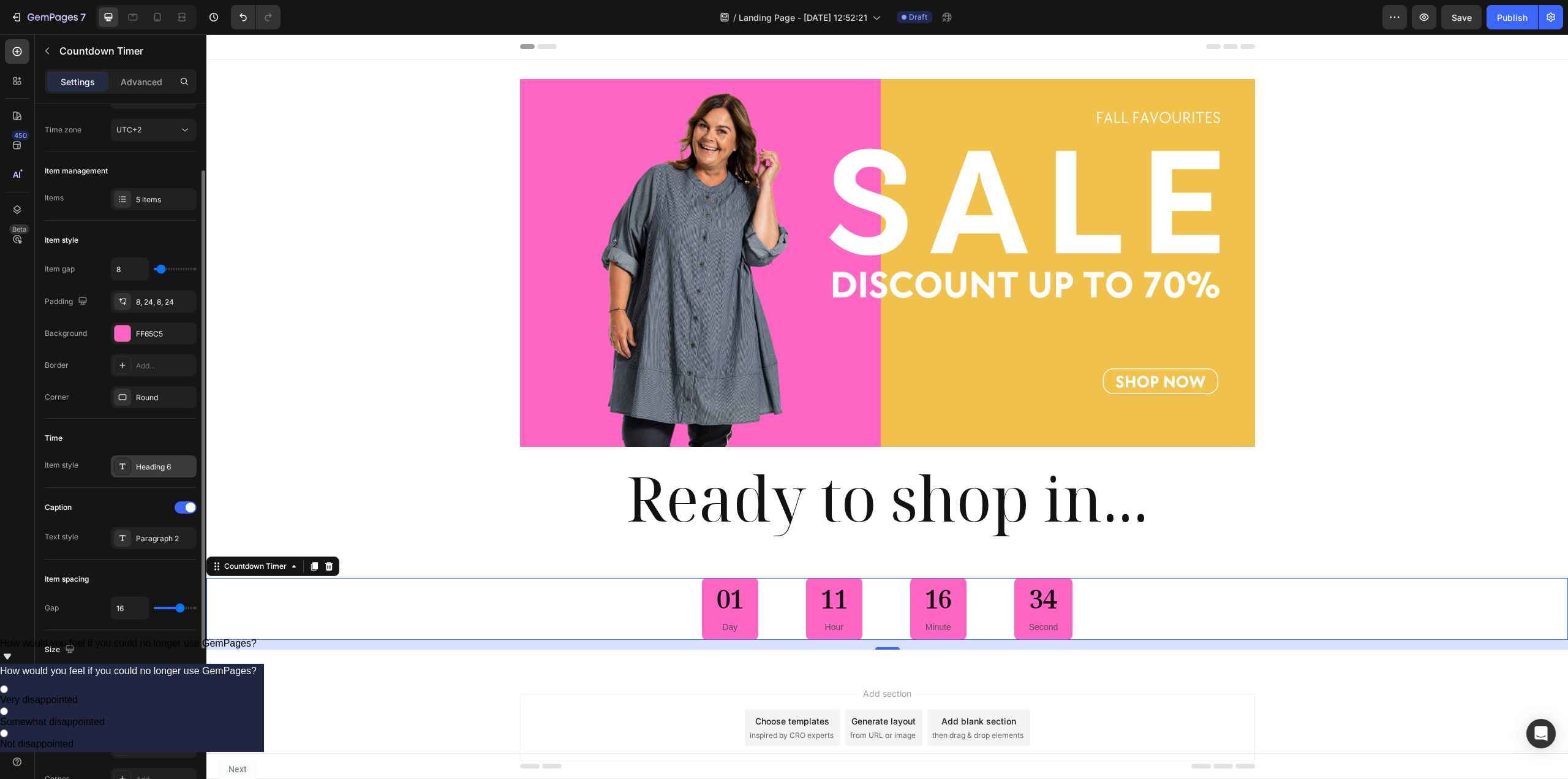
click at [144, 467] on div "Heading 6" at bounding box center [165, 467] width 57 height 11
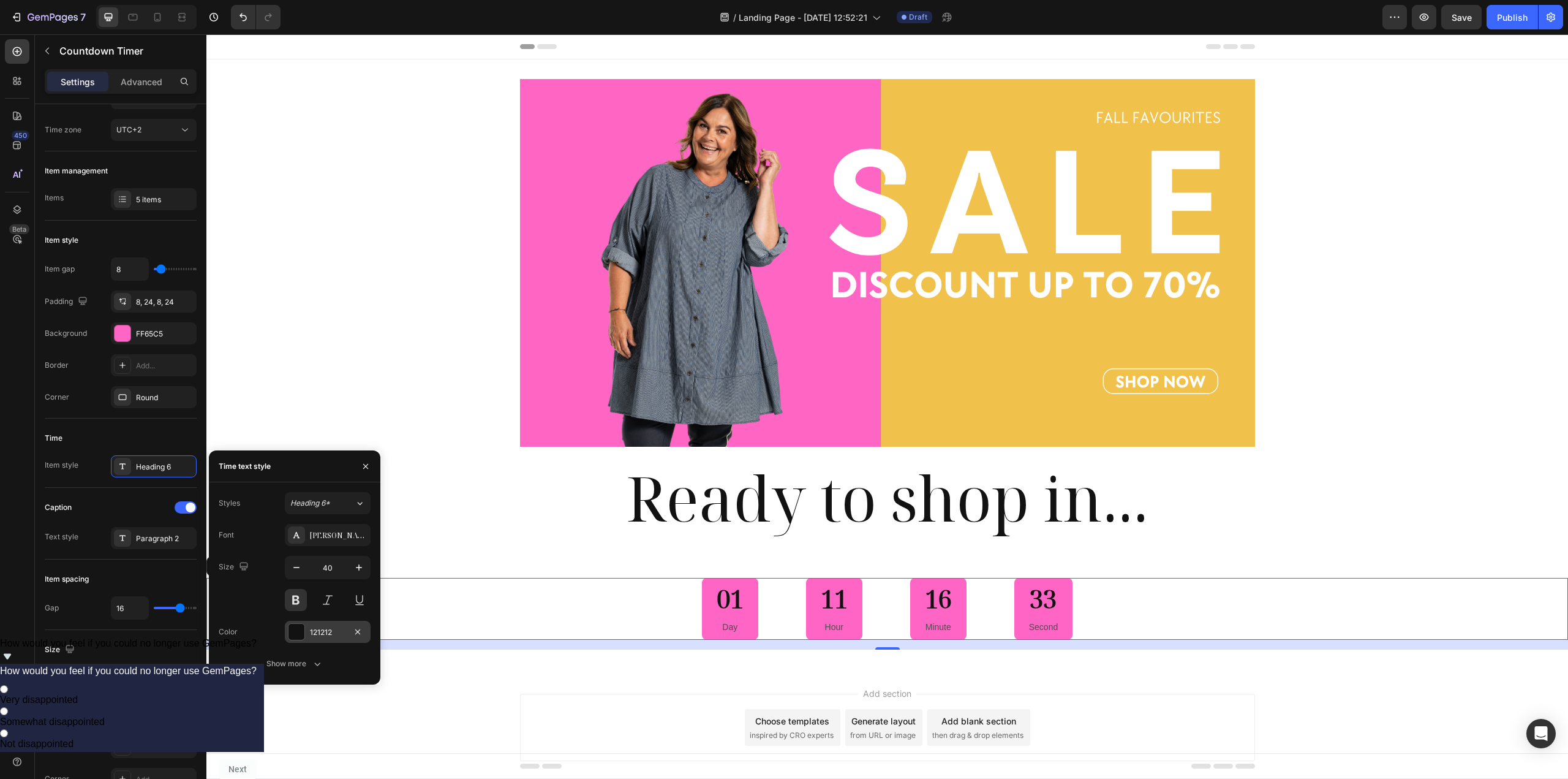
drag, startPoint x: 301, startPoint y: 628, endPoint x: 138, endPoint y: 594, distance: 166.5
click at [301, 628] on div at bounding box center [297, 632] width 16 height 16
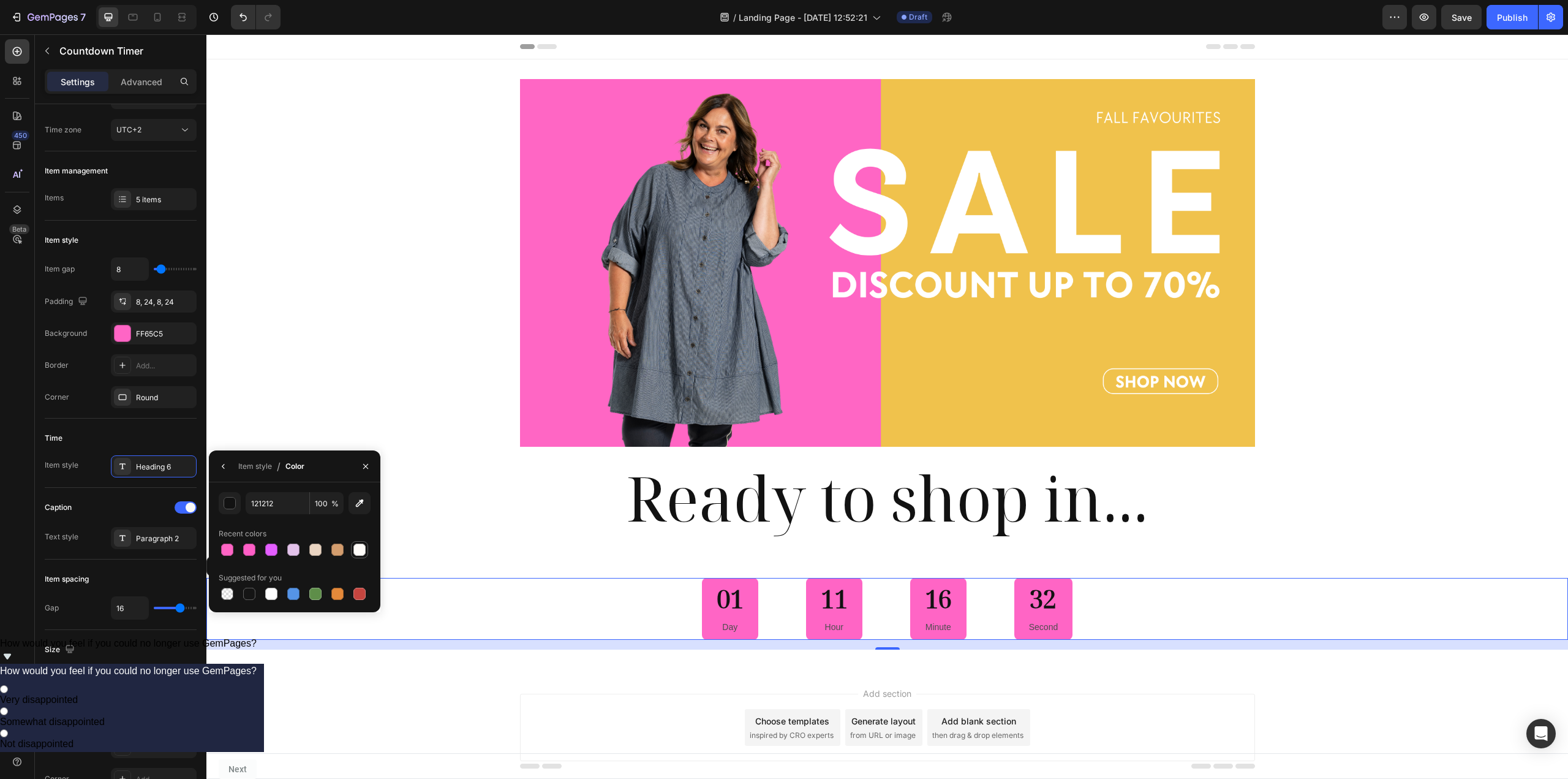
click at [359, 550] on div at bounding box center [360, 549] width 13 height 13
click at [548, 545] on div "Image Row Ready to shop in... Heading Section 1" at bounding box center [887, 309] width 1362 height 499
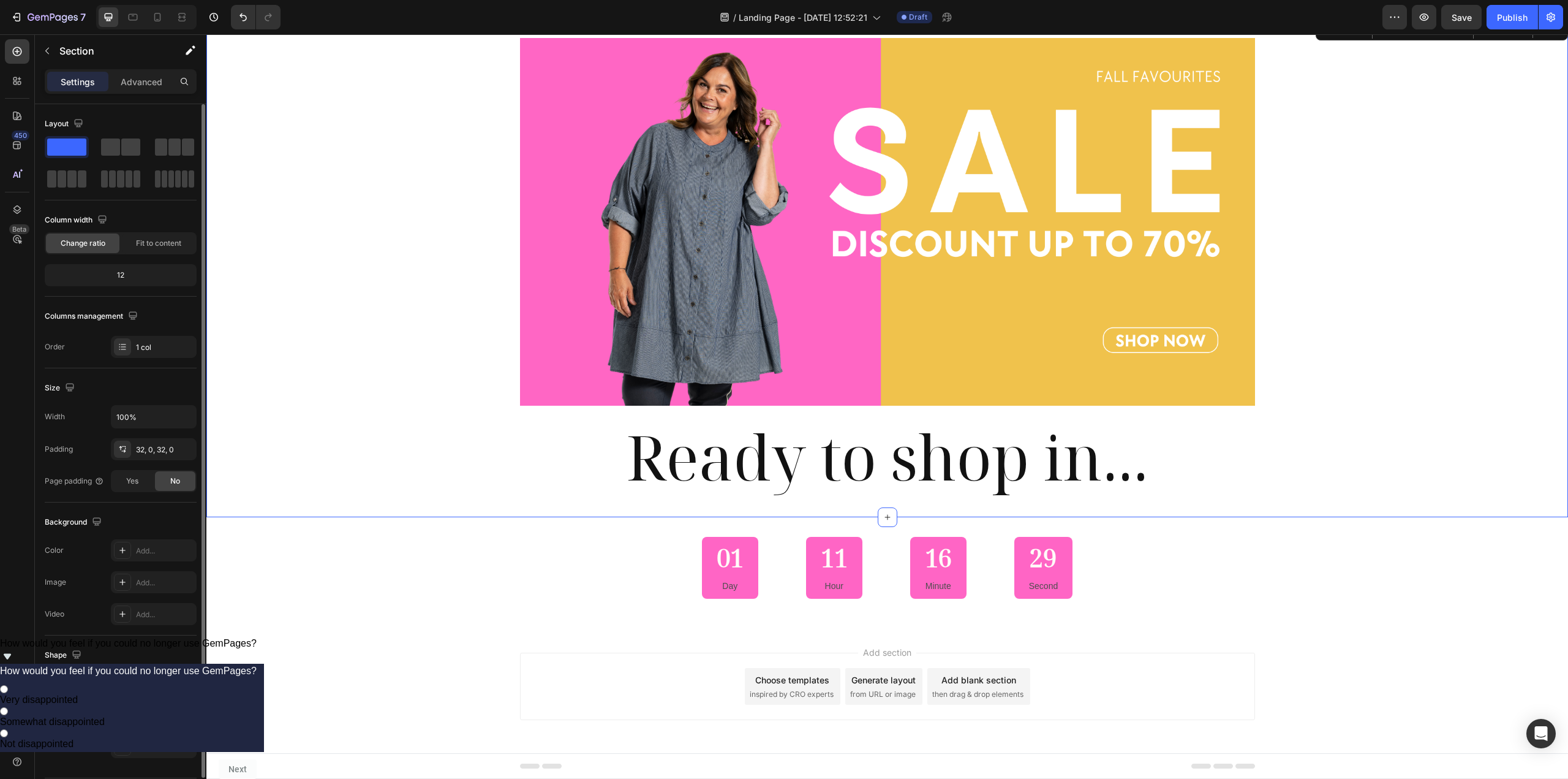
scroll to position [38, 0]
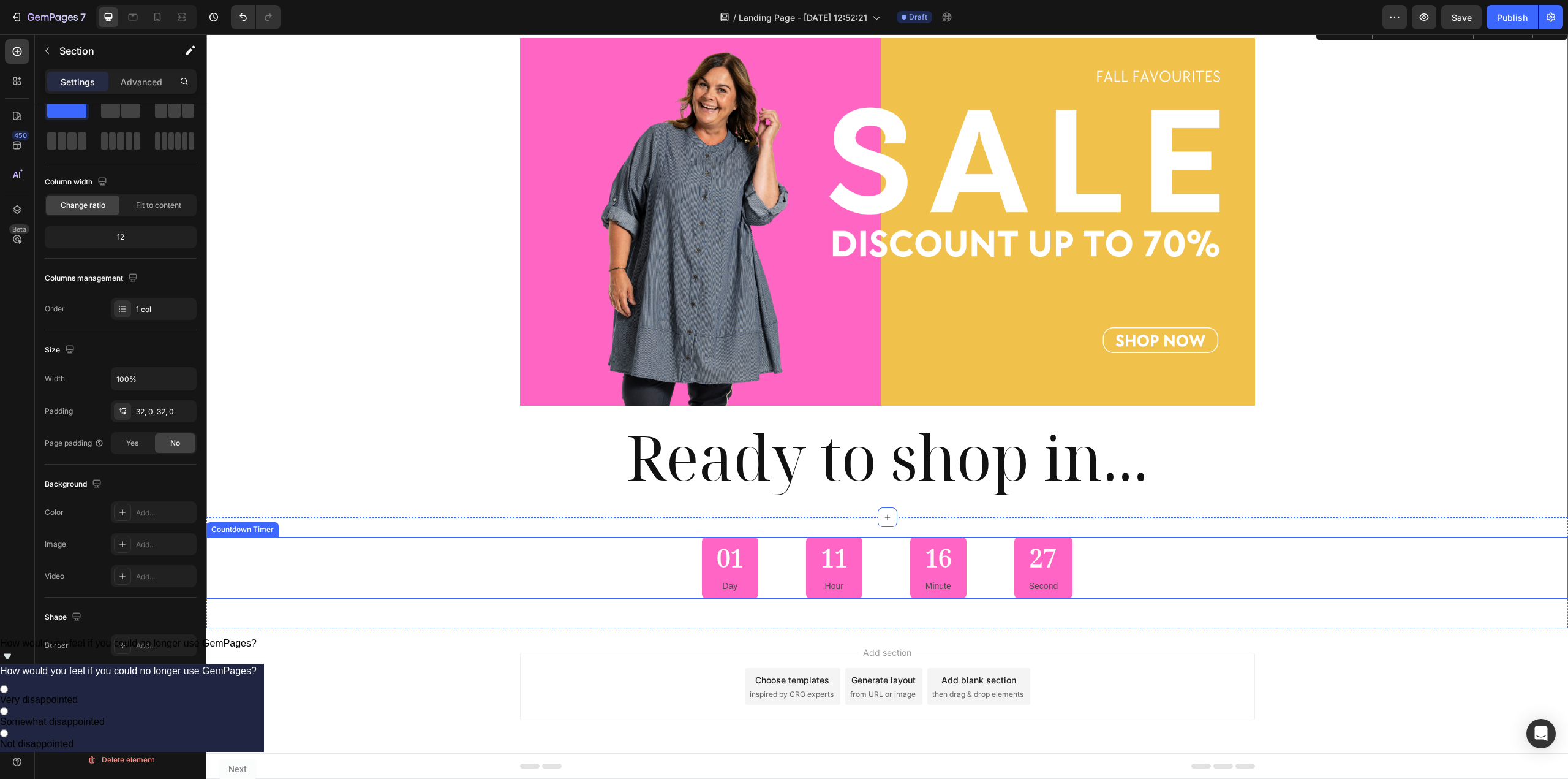
click at [662, 558] on div "01 Day 11 Hour 16 Minute 27 Second" at bounding box center [887, 567] width 1362 height 62
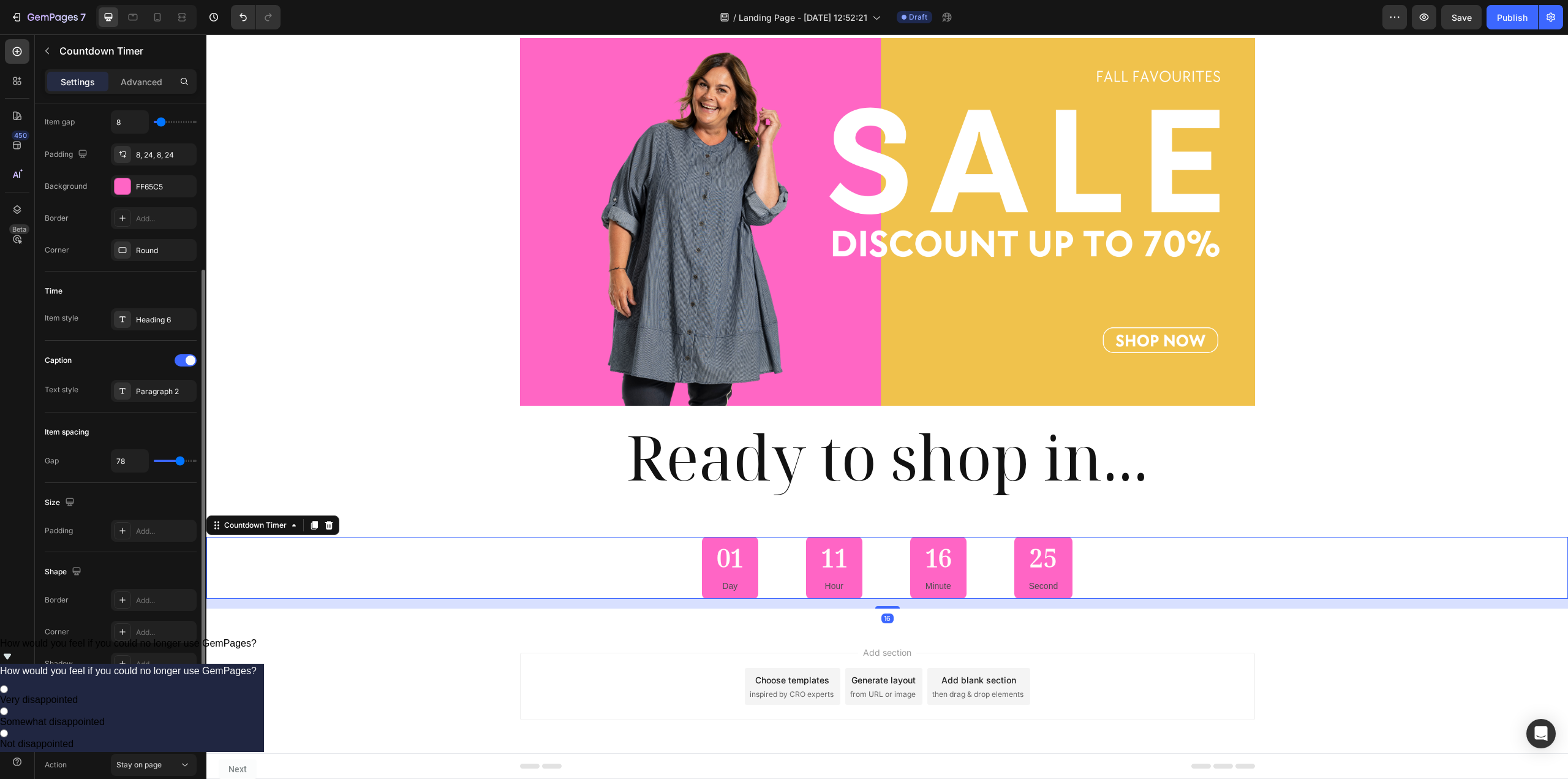
scroll to position [343, 0]
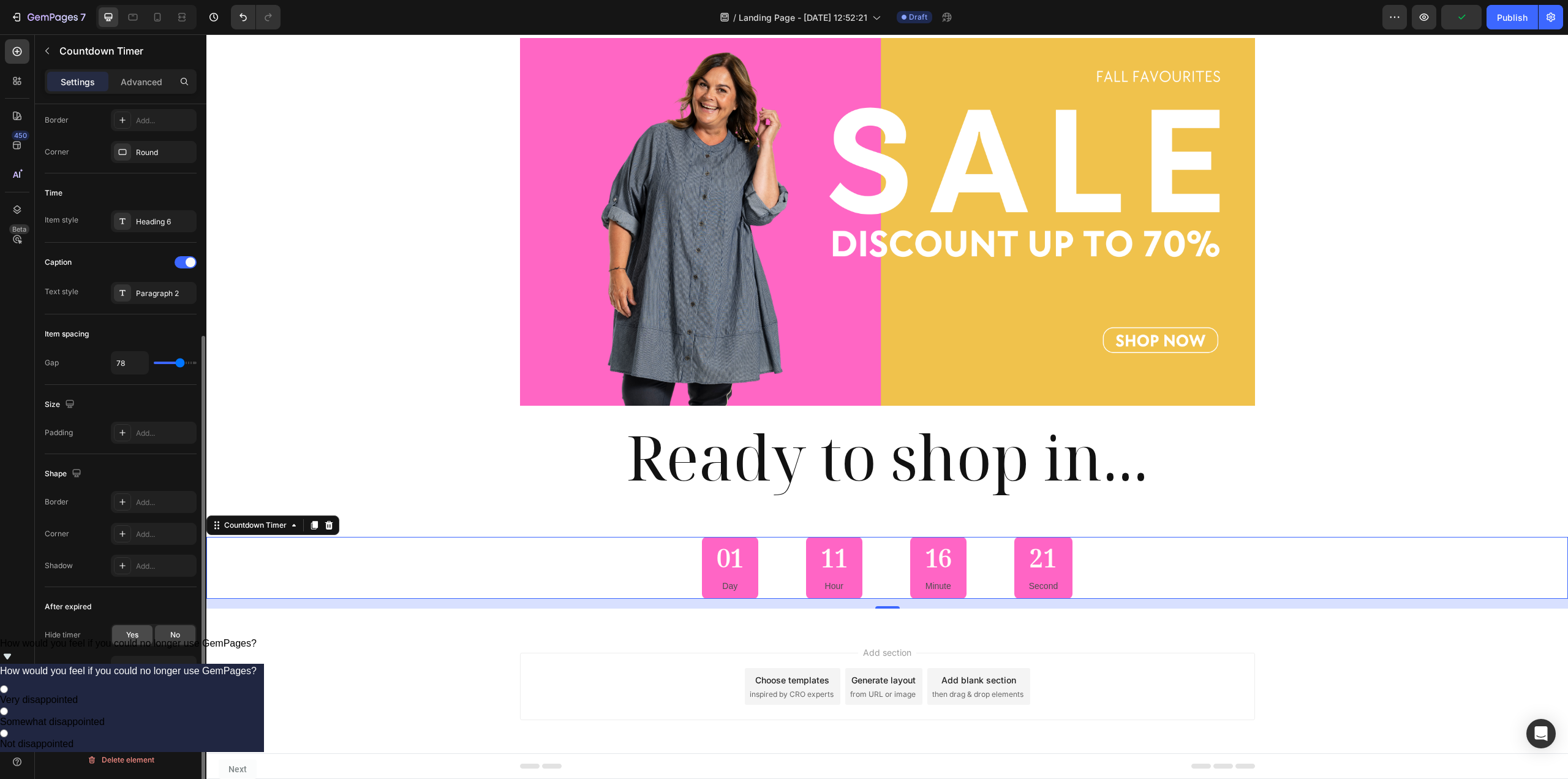
click at [139, 638] on div "Yes" at bounding box center [132, 635] width 41 height 20
click at [174, 668] on div "Stay on page" at bounding box center [147, 666] width 63 height 11
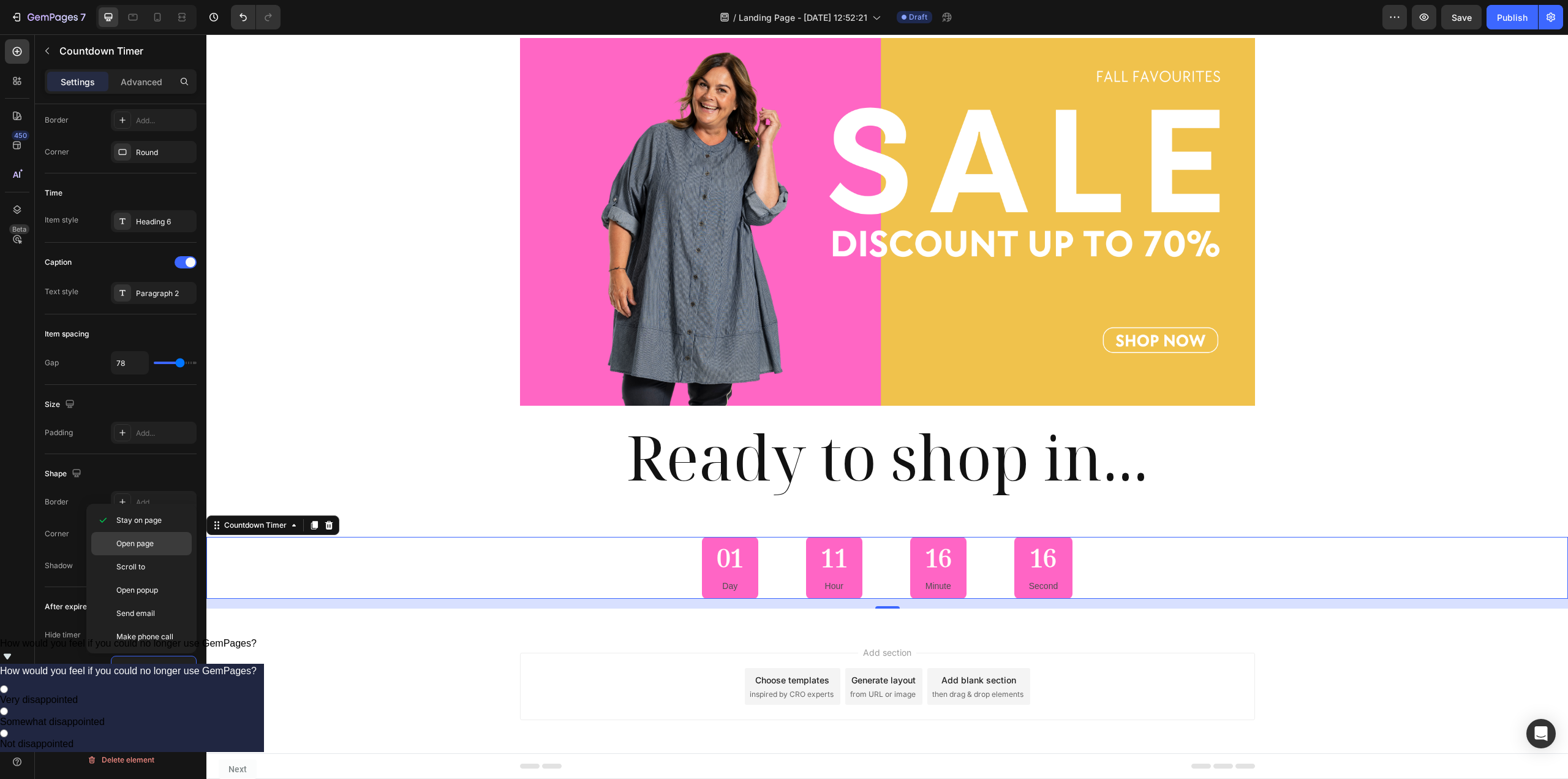
click at [161, 551] on div "Open page" at bounding box center [141, 544] width 100 height 24
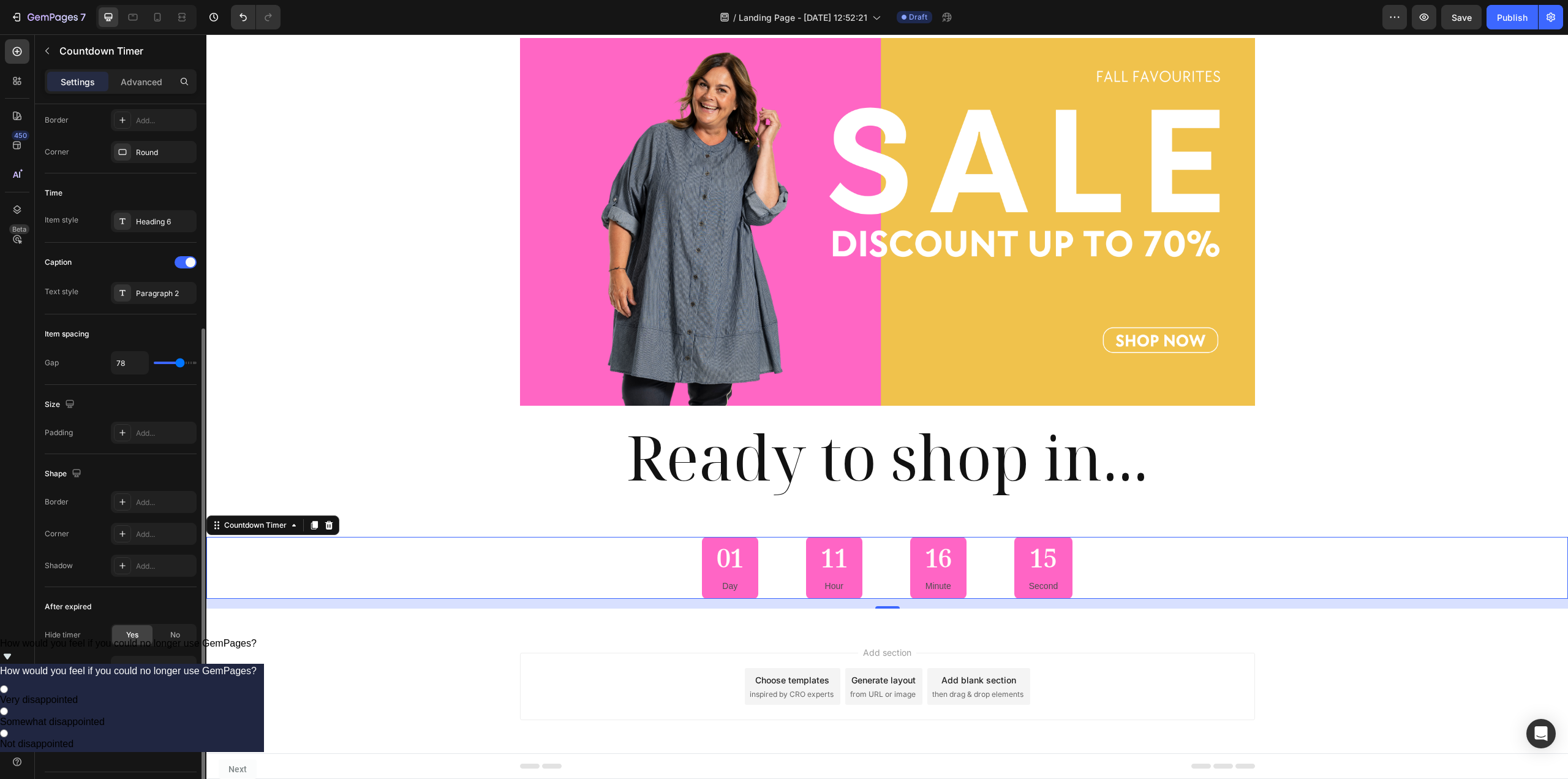
click at [161, 707] on div "Add..." at bounding box center [153, 699] width 85 height 22
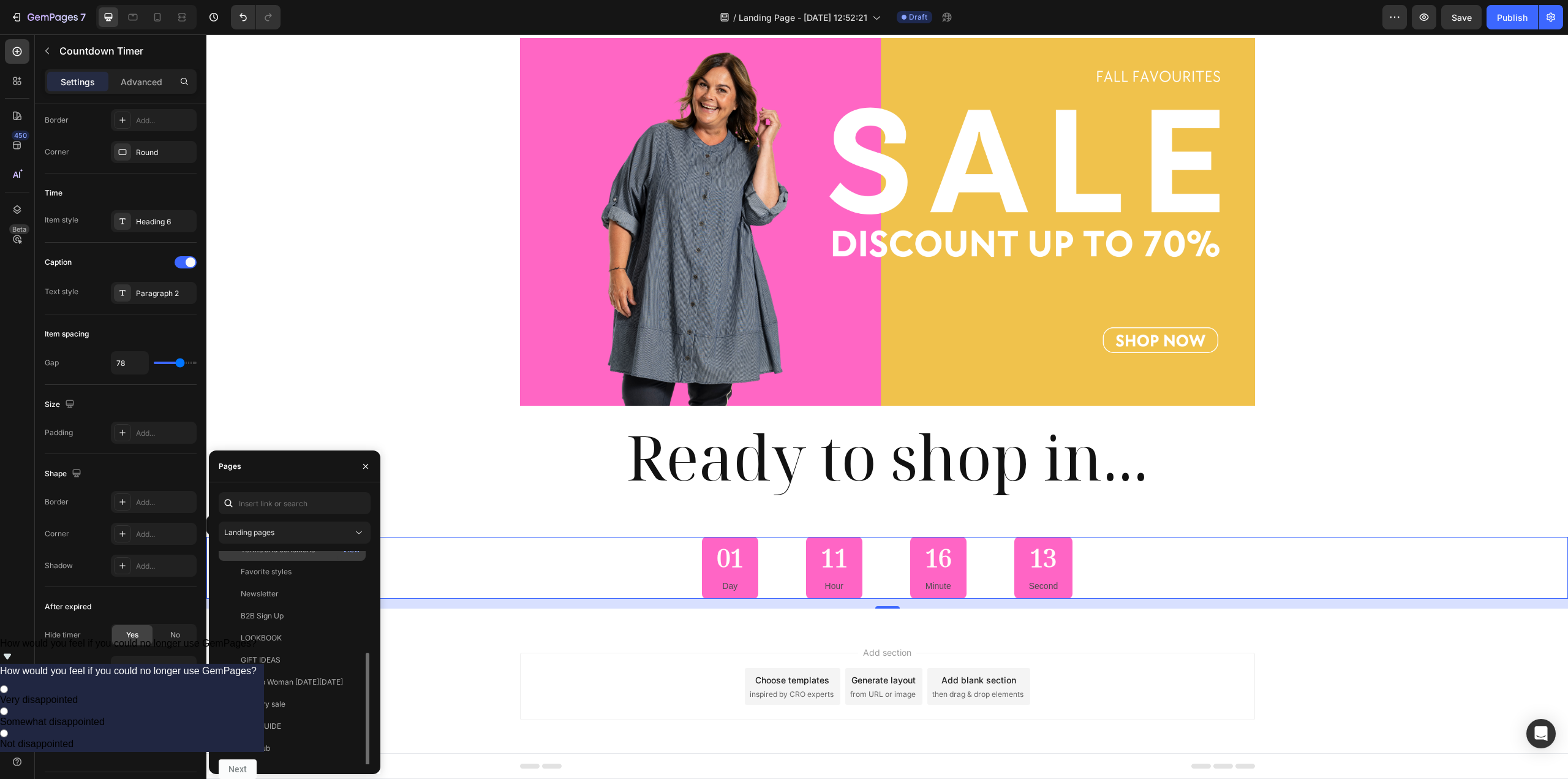
scroll to position [140, 0]
click at [260, 747] on div "FALL SALE View" at bounding box center [293, 753] width 147 height 22
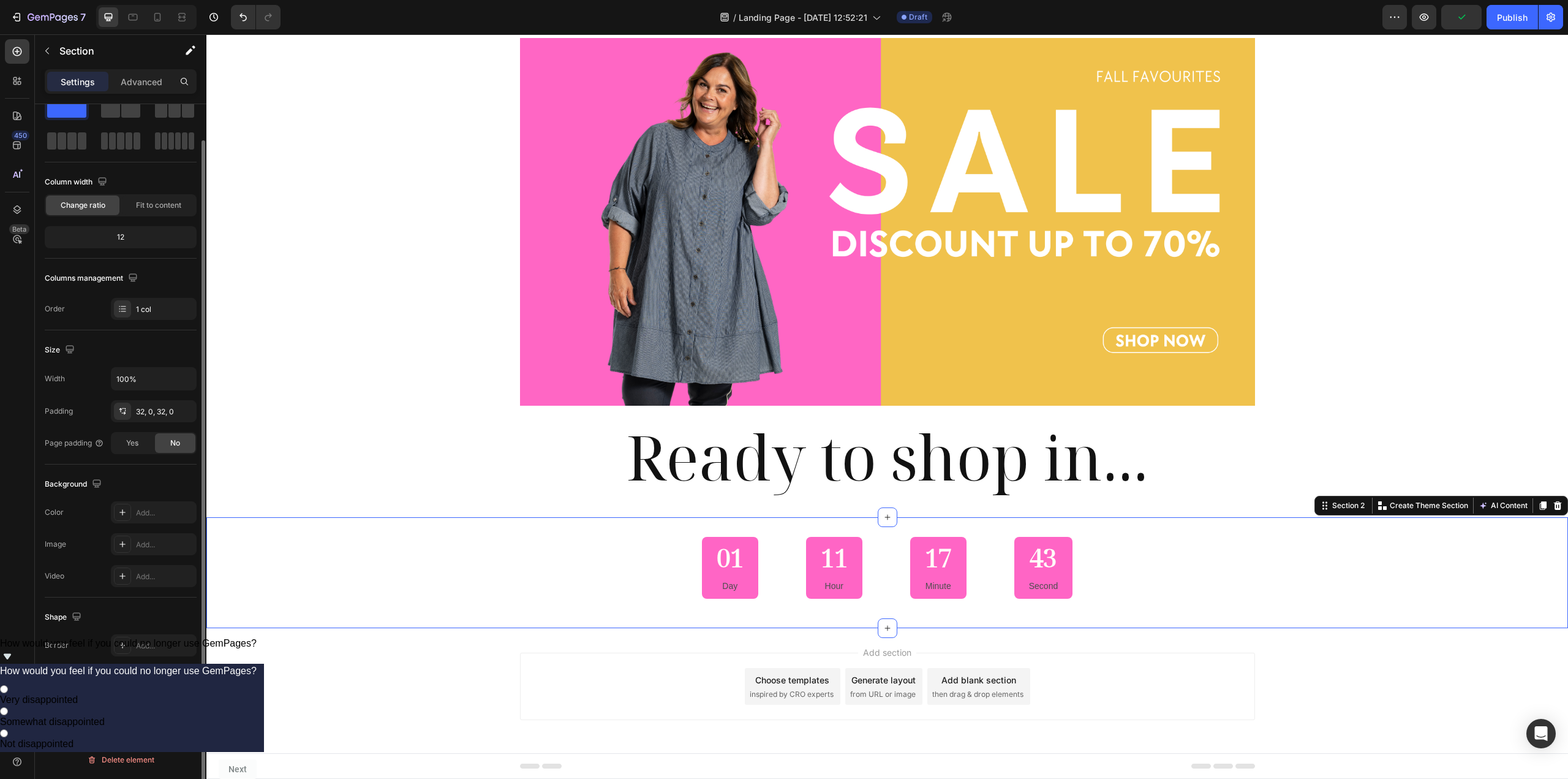
click at [418, 612] on div "01 Day 11 Hour 17 Minute 43 Second Countdown Timer Section 2 You can create reu…" at bounding box center [887, 573] width 1362 height 111
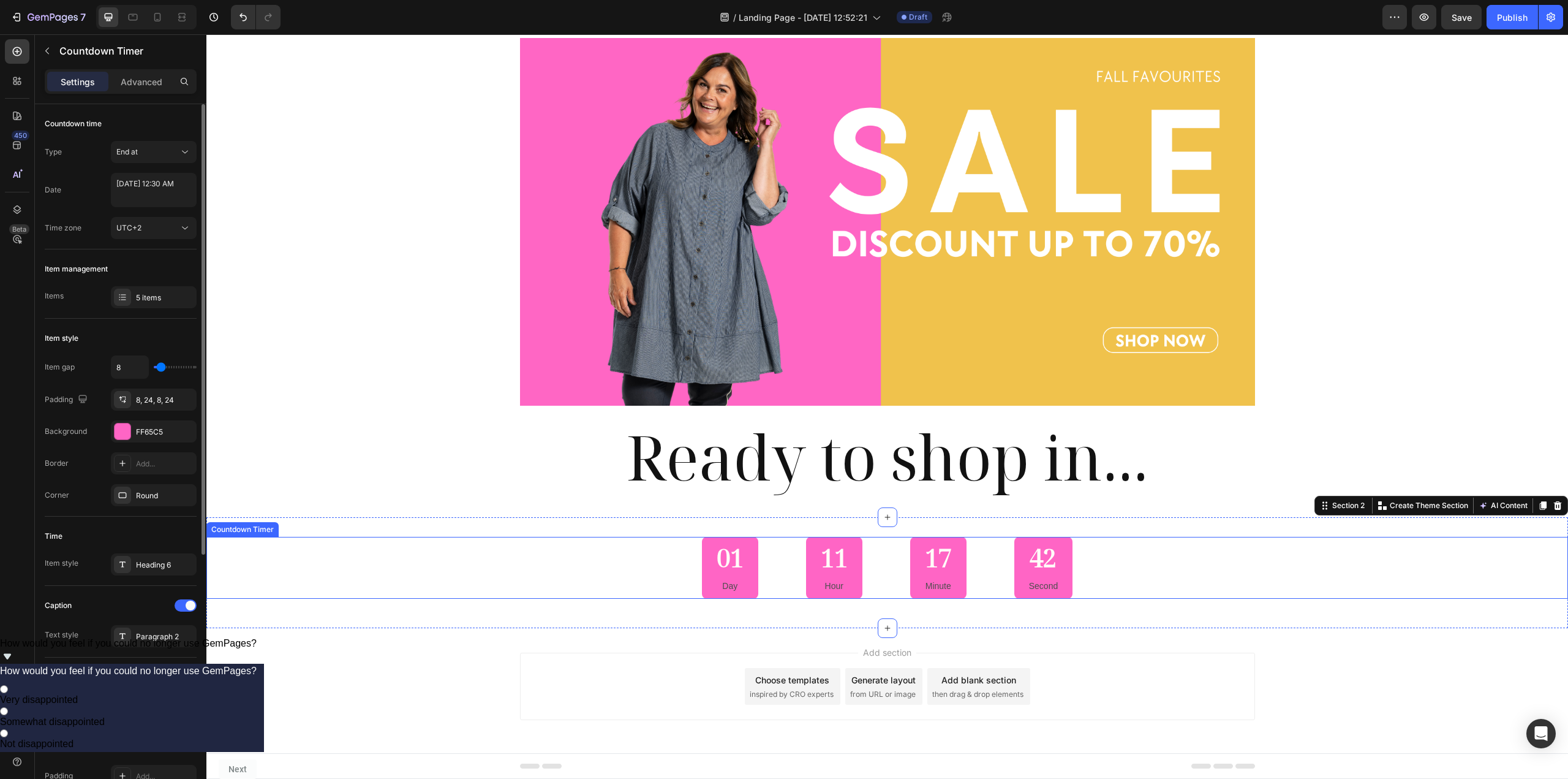
click at [702, 579] on div "01 Day" at bounding box center [730, 567] width 56 height 62
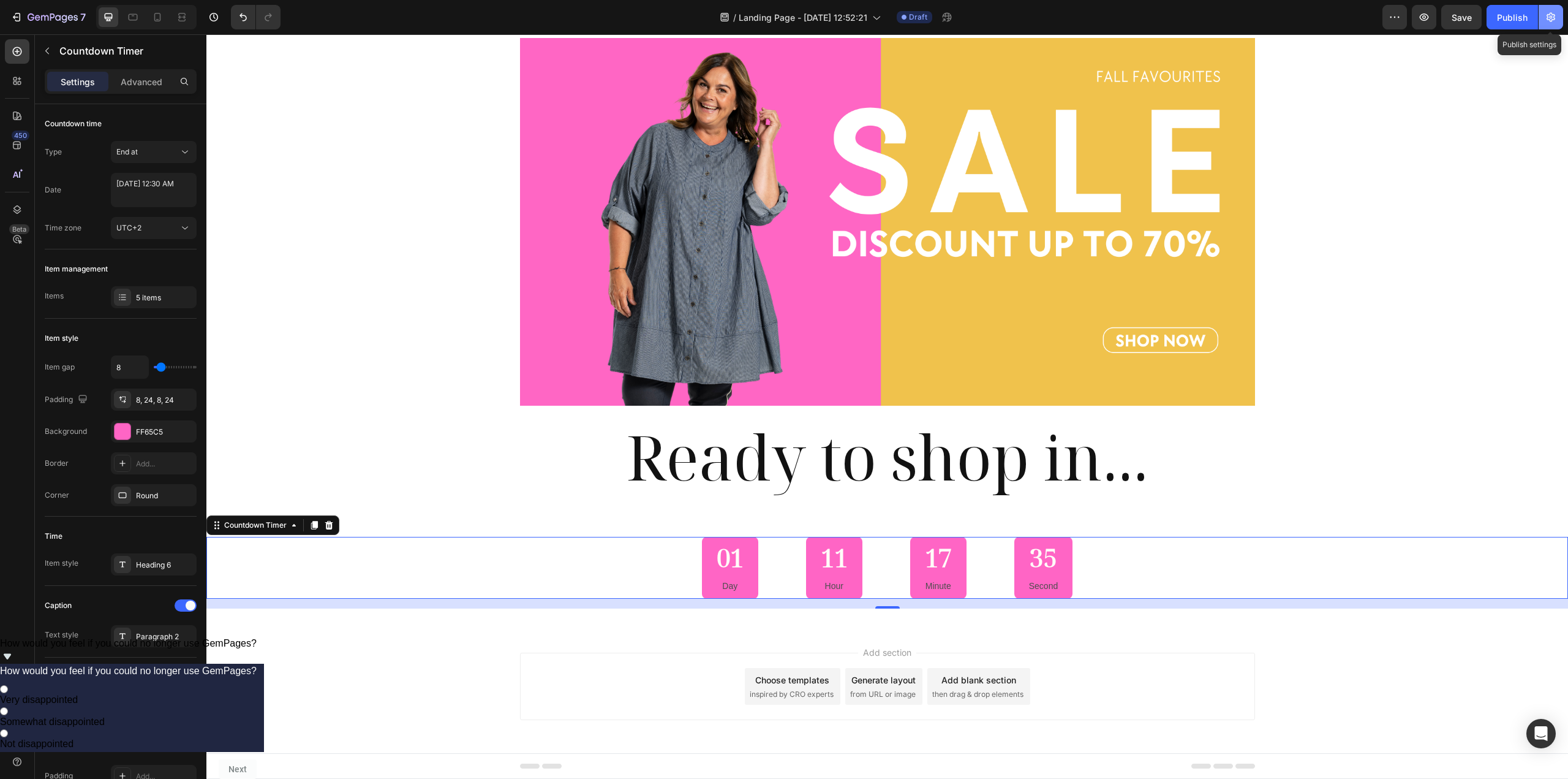
click at [1547, 14] on icon "button" at bounding box center [1551, 17] width 13 height 13
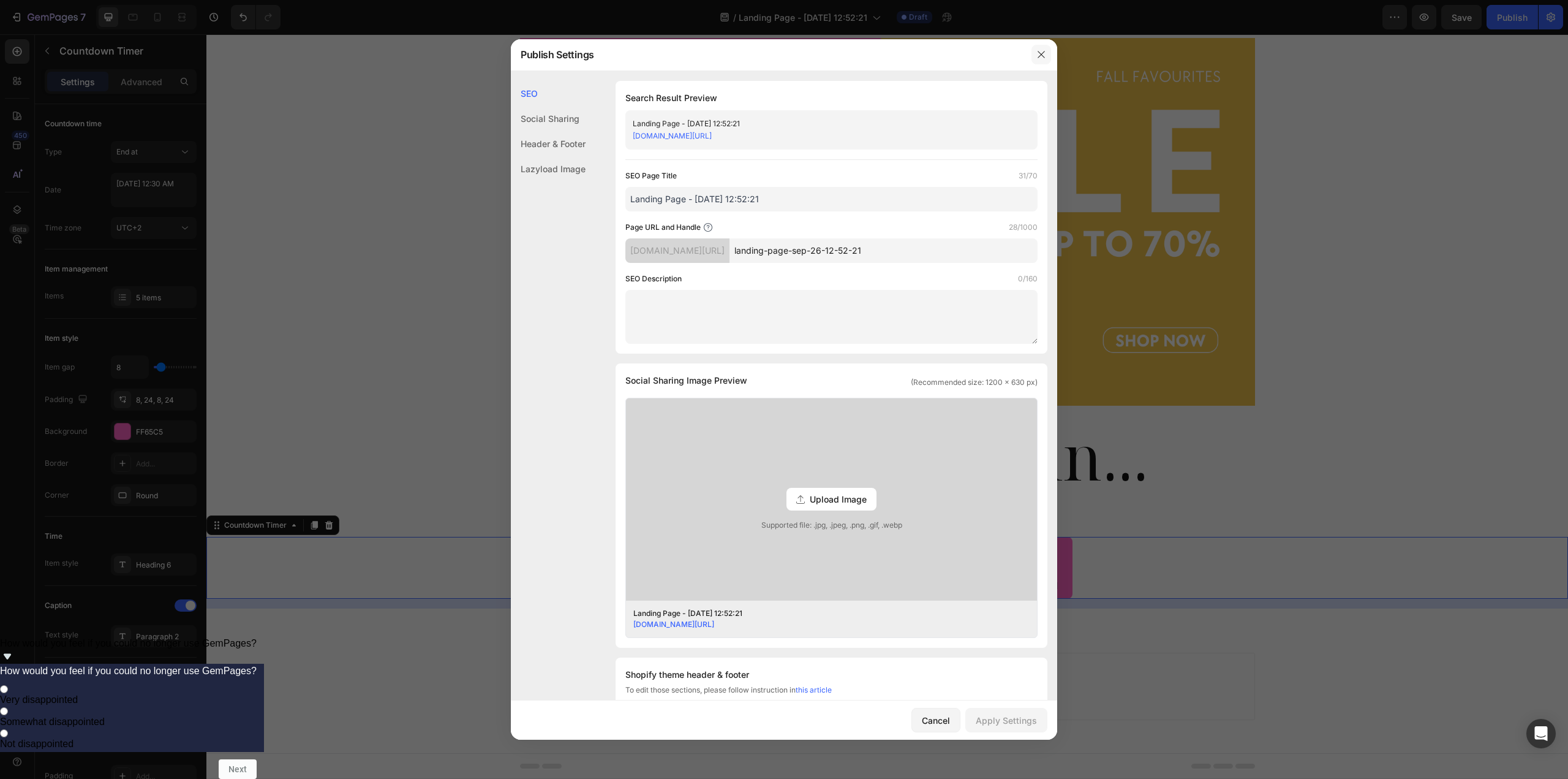
drag, startPoint x: 1043, startPoint y: 56, endPoint x: 837, endPoint y: 21, distance: 209.0
click at [1043, 56] on icon "button" at bounding box center [1040, 54] width 7 height 7
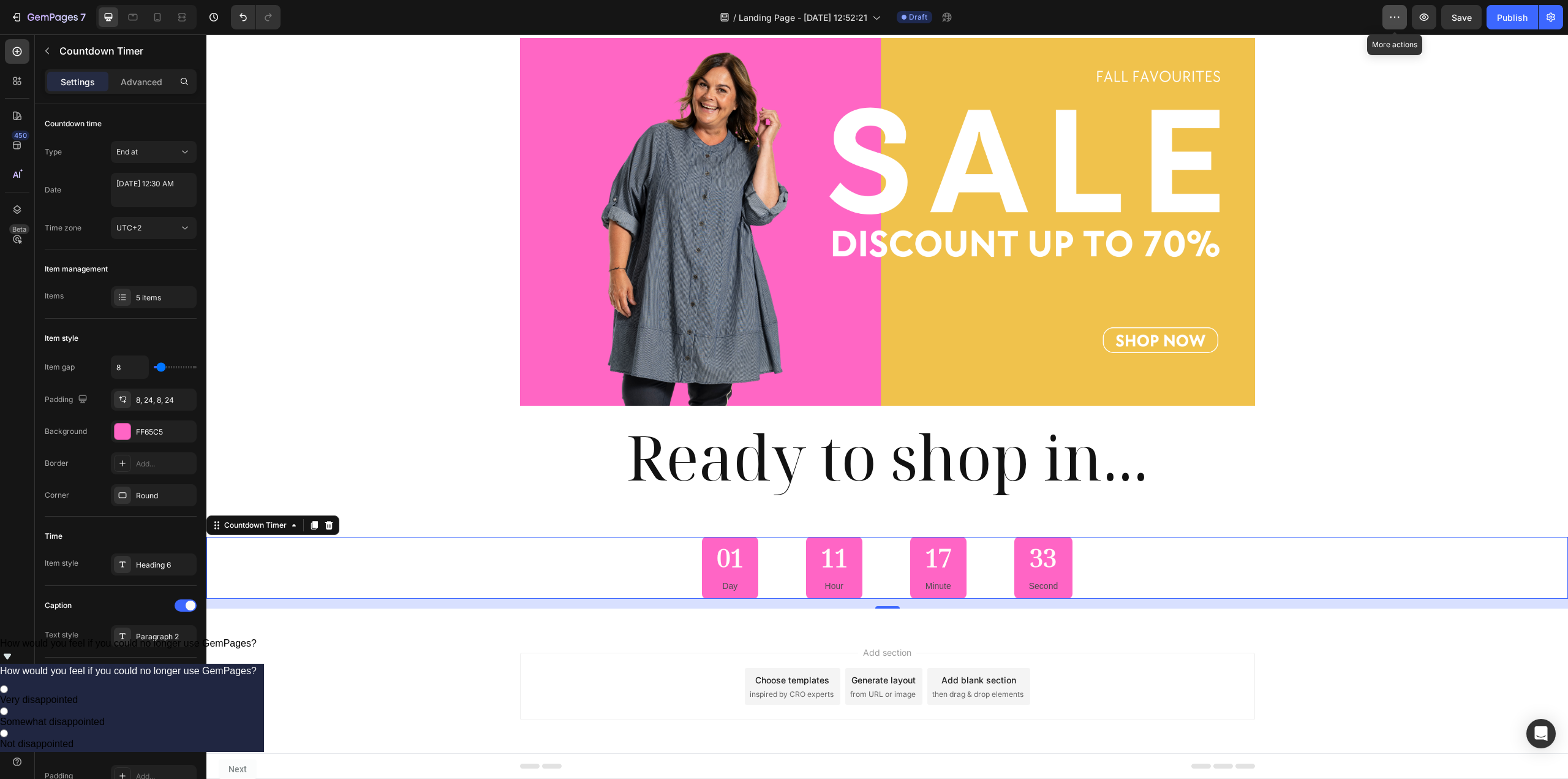
click at [1403, 21] on button "button" at bounding box center [1394, 17] width 24 height 24
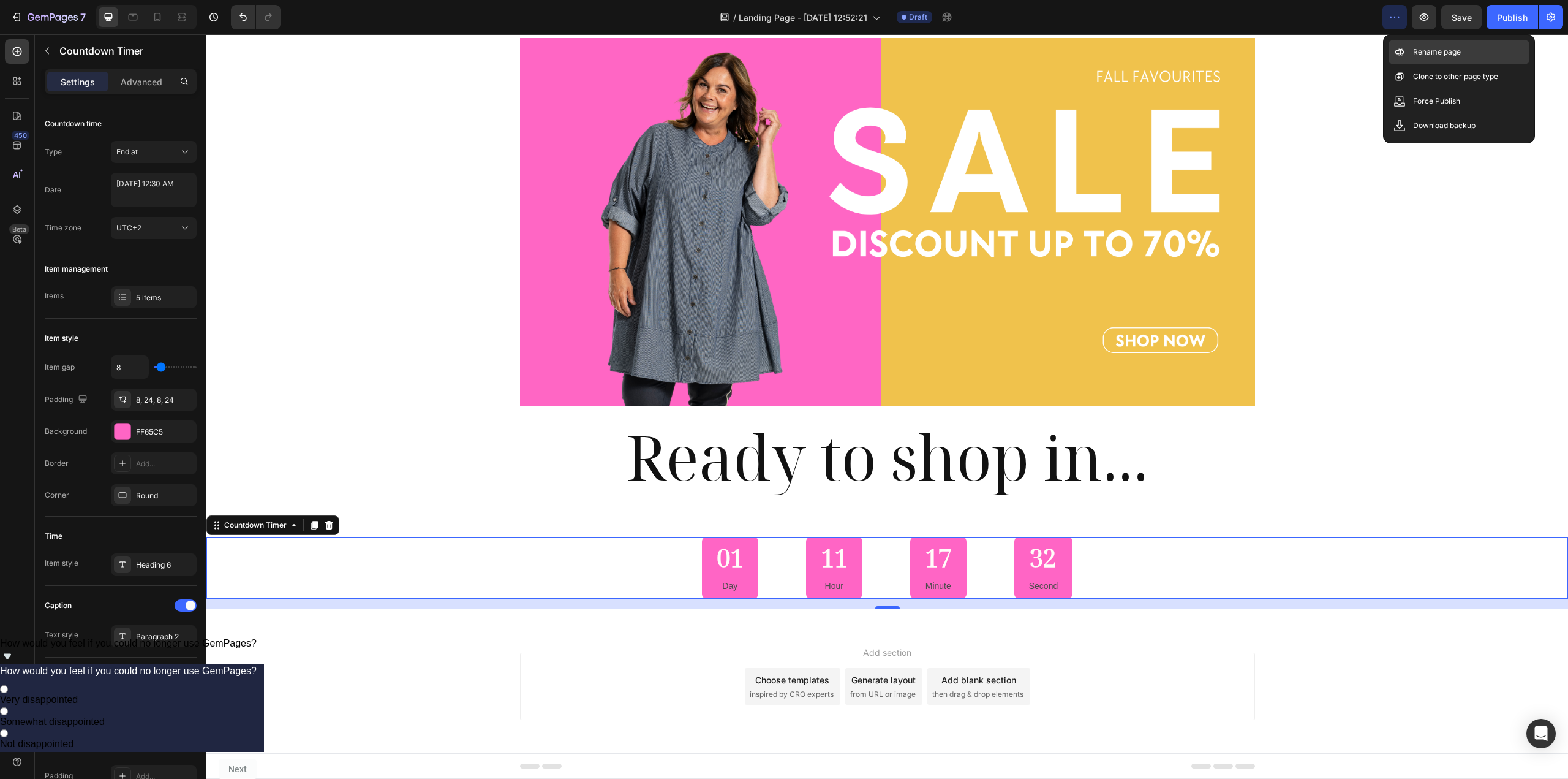
click at [1421, 46] on div "Rename page" at bounding box center [1459, 52] width 141 height 24
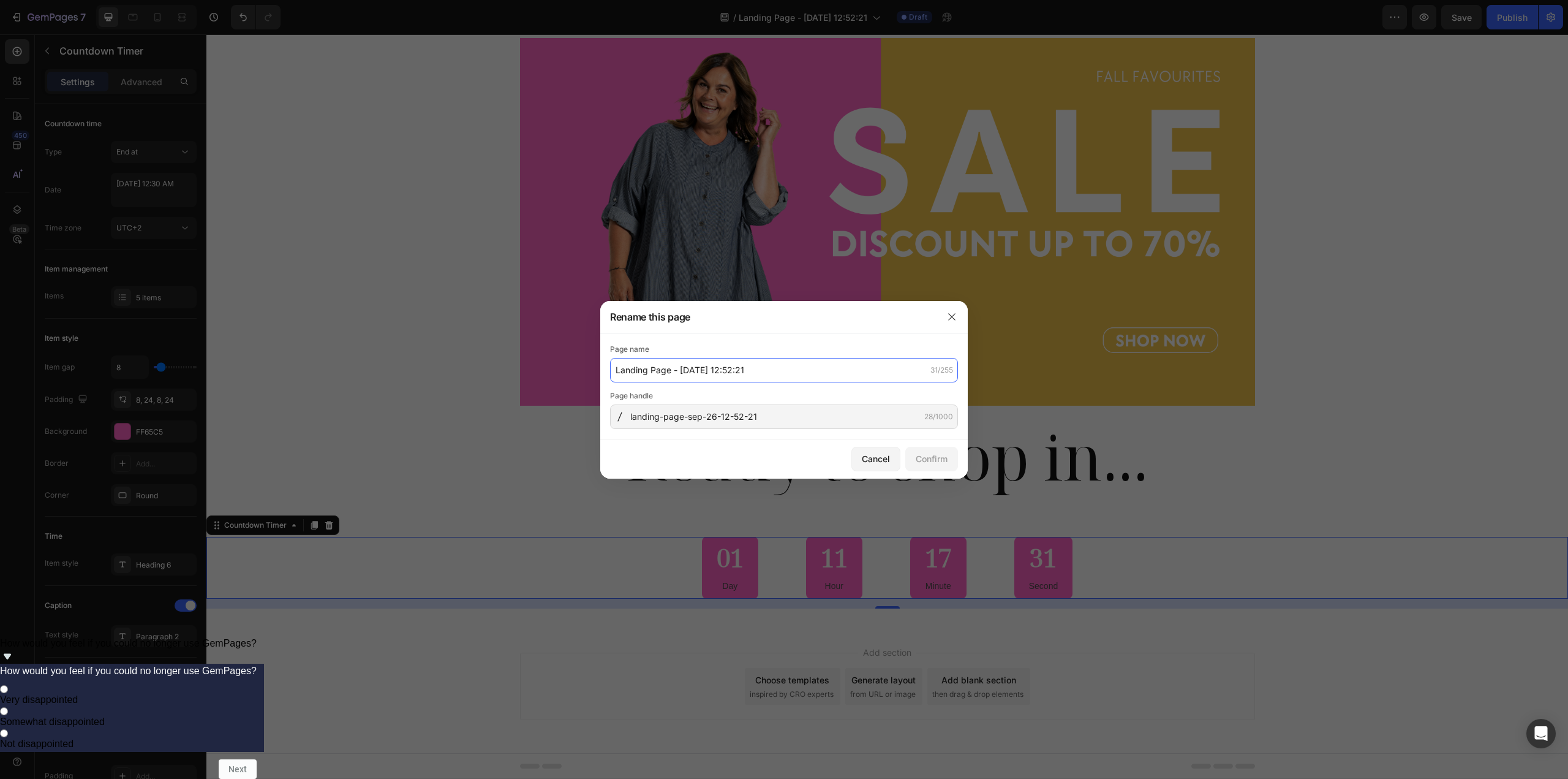
click at [892, 375] on input "Landing Page - [DATE] 12:52:21" at bounding box center [784, 369] width 348 height 24
type input "fall-sale-countdown"
click at [862, 424] on input "landing-page-sep-26-12-52-21" at bounding box center [784, 416] width 348 height 24
paste input "fall-sale-countdown"
type input "fall-sale-countdown"
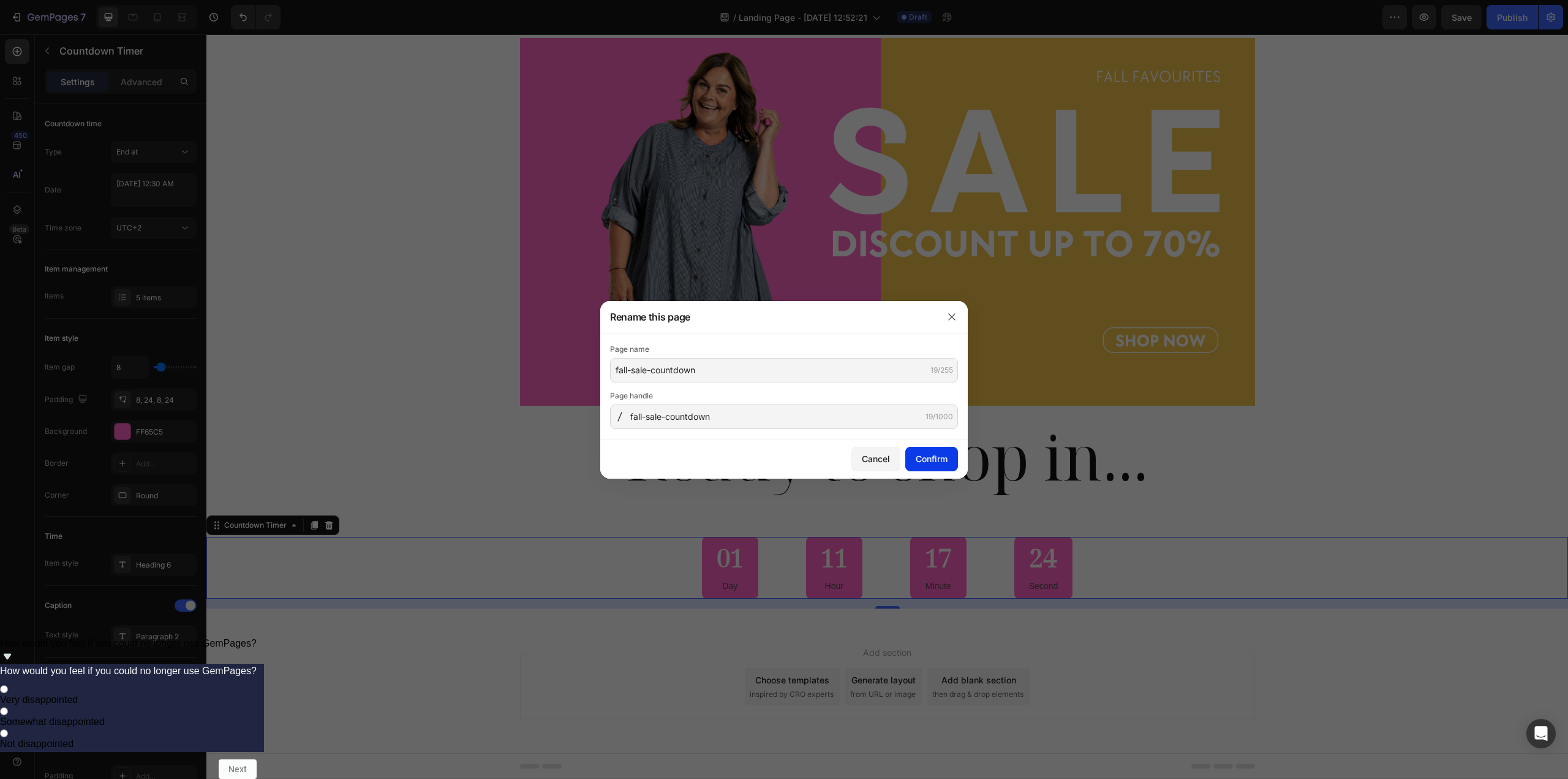
click at [928, 460] on div "Confirm" at bounding box center [931, 458] width 32 height 13
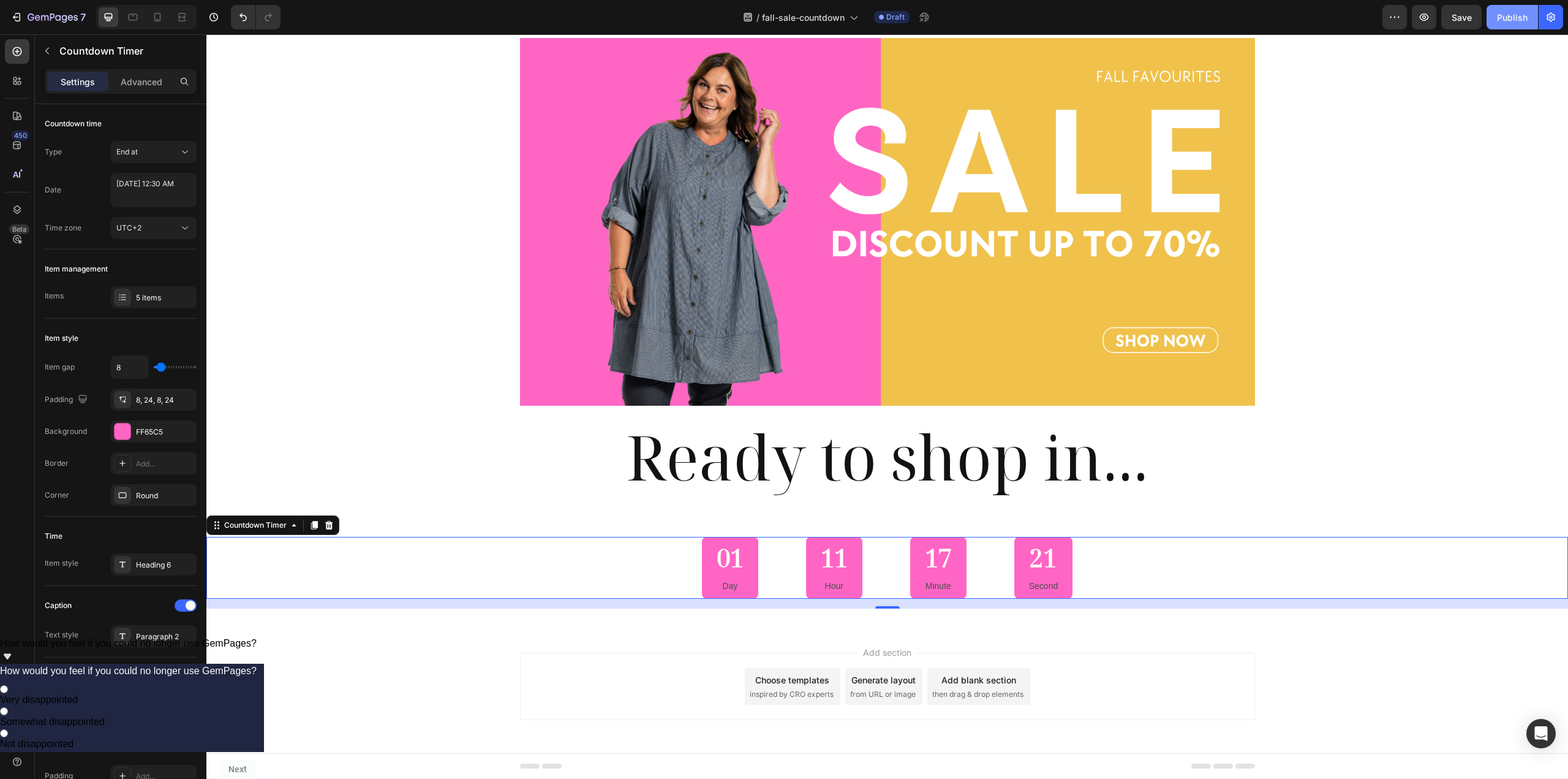
click at [1528, 22] on button "Publish" at bounding box center [1513, 17] width 52 height 24
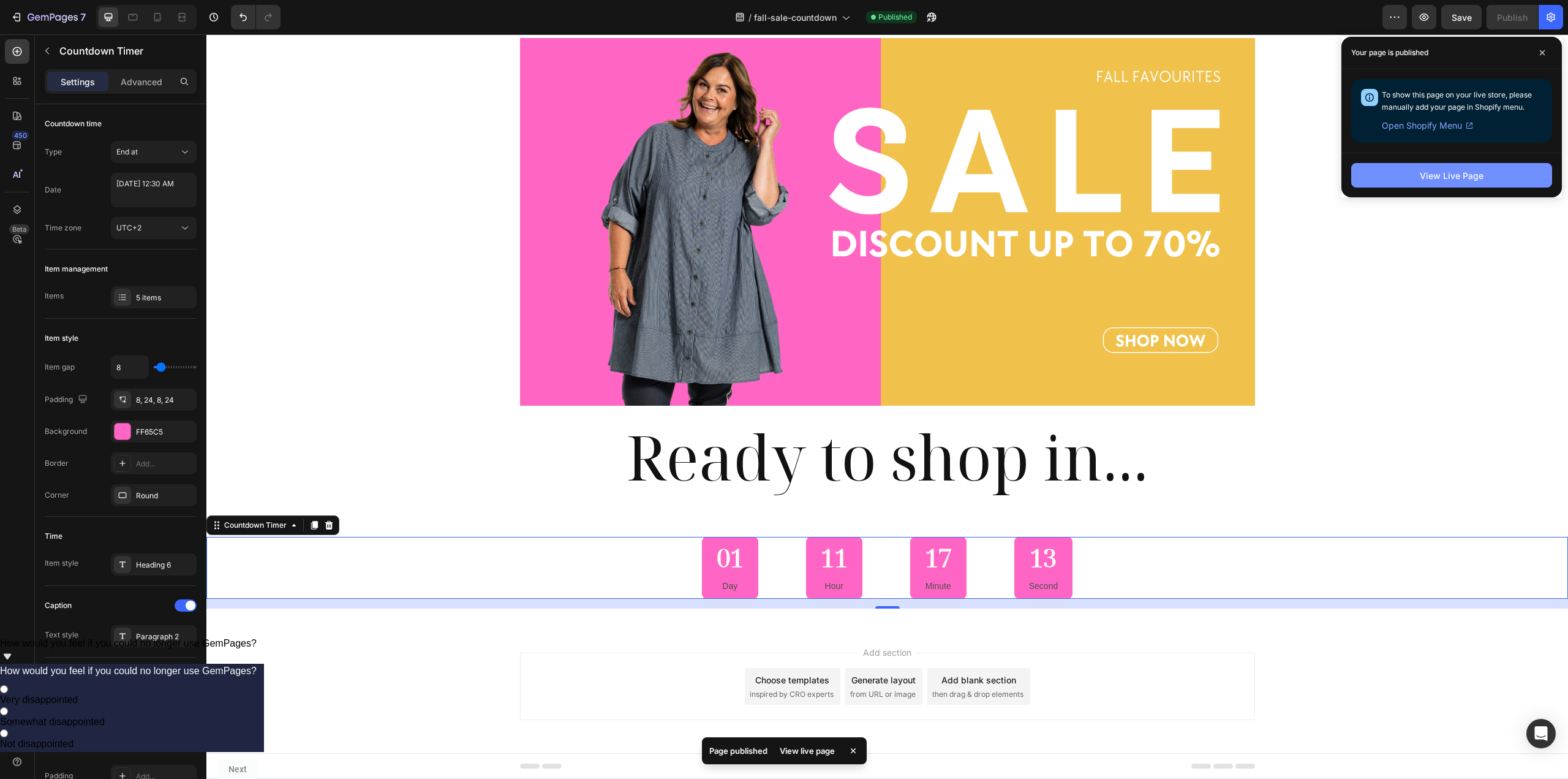
click at [1459, 170] on div "View Live Page" at bounding box center [1452, 175] width 63 height 13
